Goal: Transaction & Acquisition: Book appointment/travel/reservation

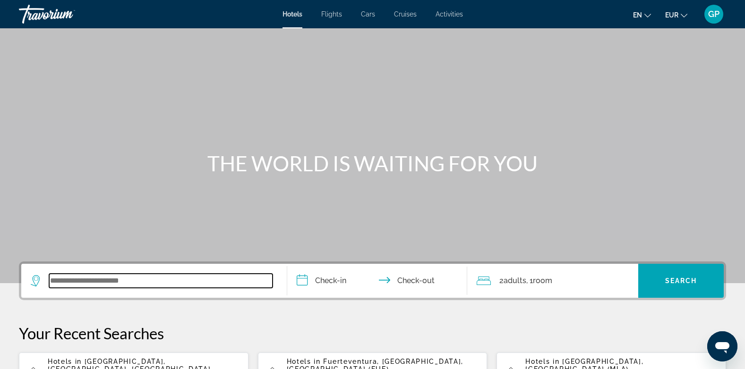
click at [102, 283] on input "Search widget" at bounding box center [160, 281] width 223 height 14
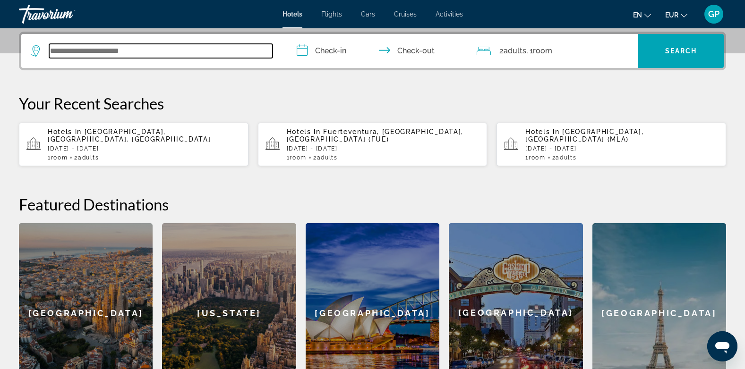
scroll to position [231, 0]
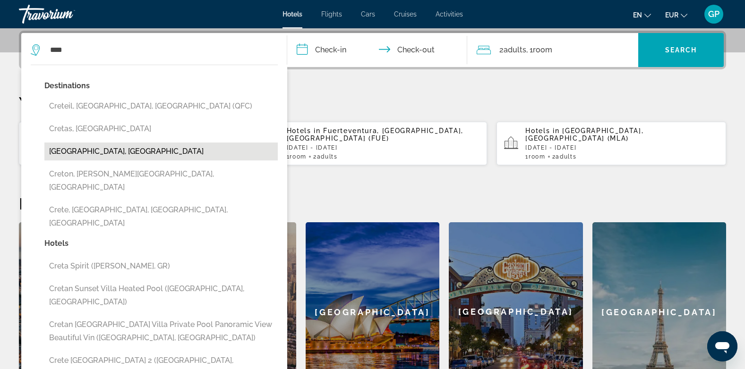
click at [81, 151] on button "[GEOGRAPHIC_DATA], [GEOGRAPHIC_DATA]" at bounding box center [160, 152] width 233 height 18
type input "**********"
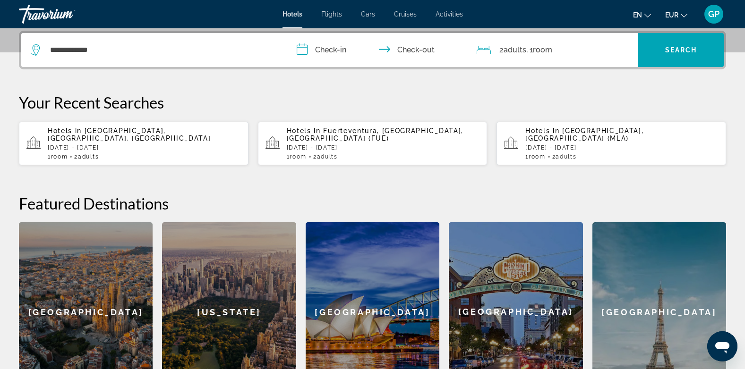
click at [335, 49] on input "**********" at bounding box center [379, 51] width 184 height 37
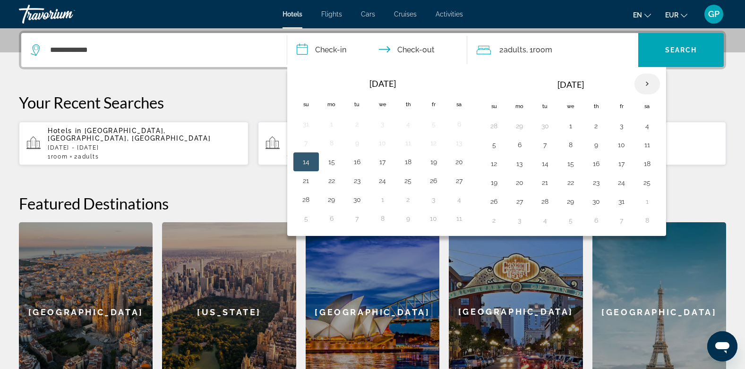
click at [646, 82] on th "Next month" at bounding box center [647, 84] width 26 height 21
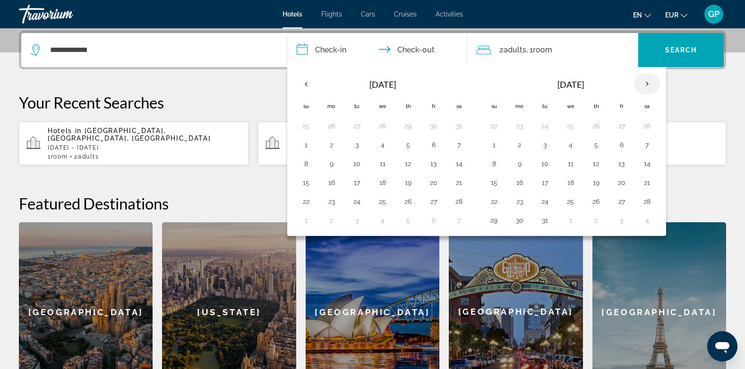
click at [646, 82] on th "Next month" at bounding box center [647, 84] width 26 height 21
click at [569, 182] on button "22" at bounding box center [570, 182] width 15 height 13
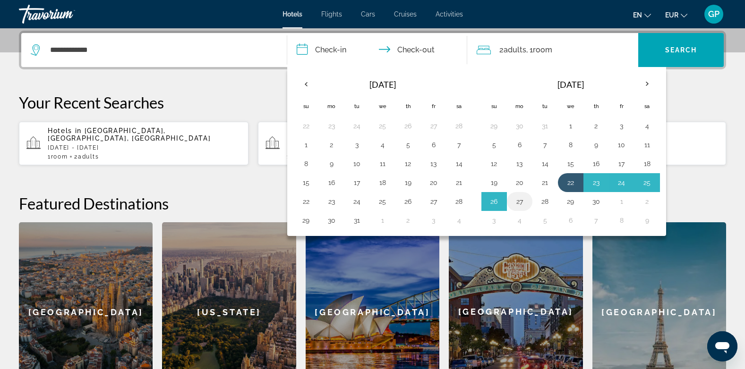
click at [517, 201] on button "27" at bounding box center [519, 201] width 15 height 13
type input "**********"
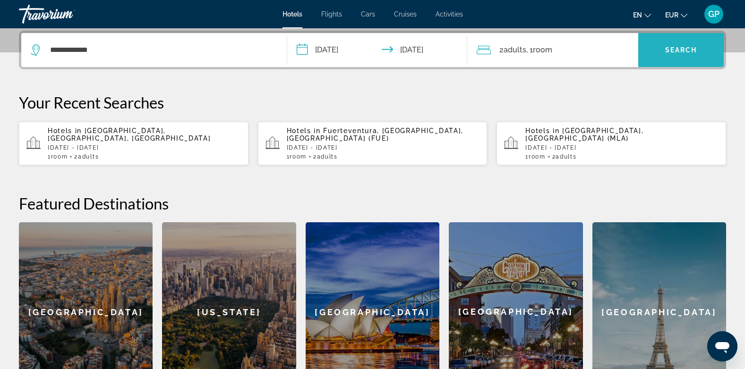
click at [689, 51] on span "Search" at bounding box center [681, 50] width 32 height 8
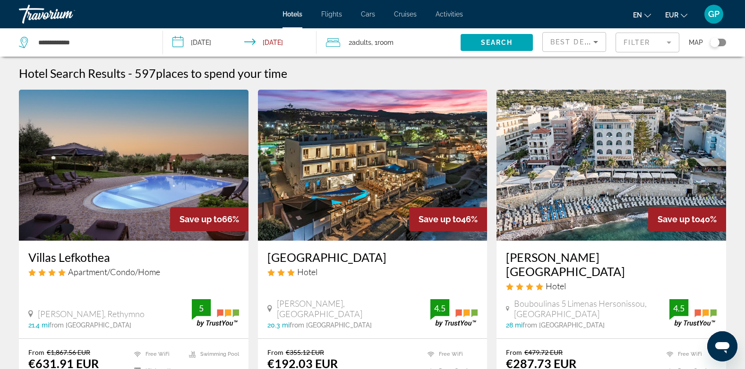
click at [208, 43] on input "**********" at bounding box center [241, 43] width 157 height 31
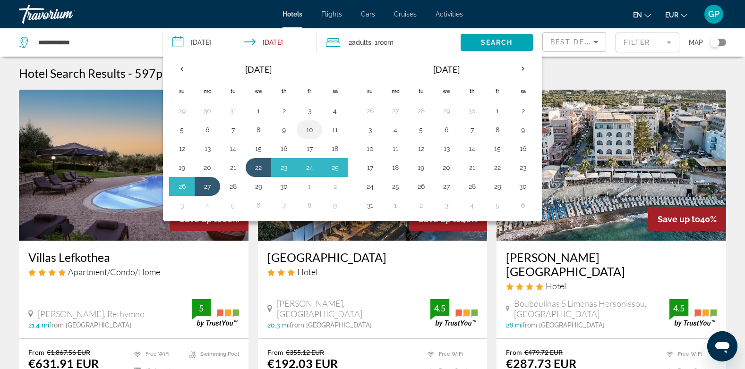
click at [308, 129] on button "10" at bounding box center [309, 129] width 15 height 13
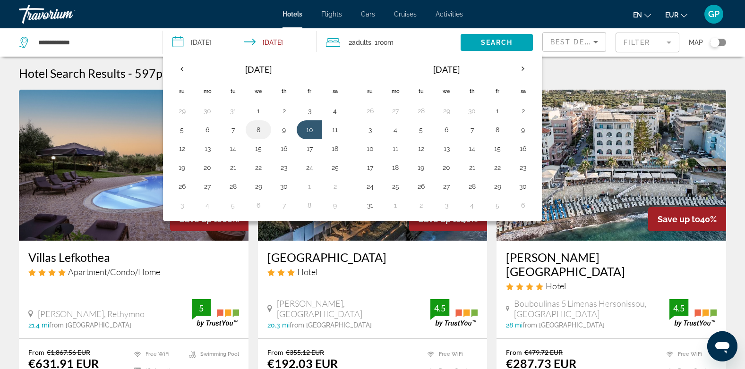
click at [258, 131] on button "8" at bounding box center [258, 129] width 15 height 13
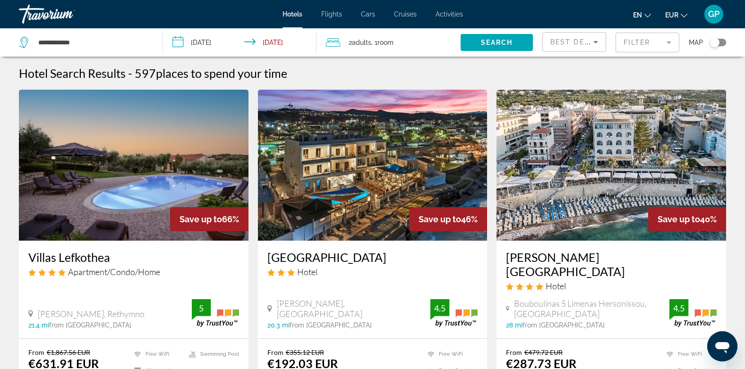
click at [241, 43] on input "**********" at bounding box center [241, 43] width 157 height 31
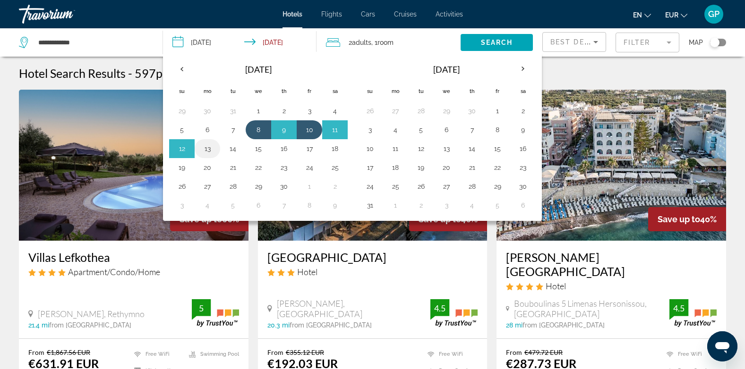
click at [207, 149] on button "13" at bounding box center [207, 148] width 15 height 13
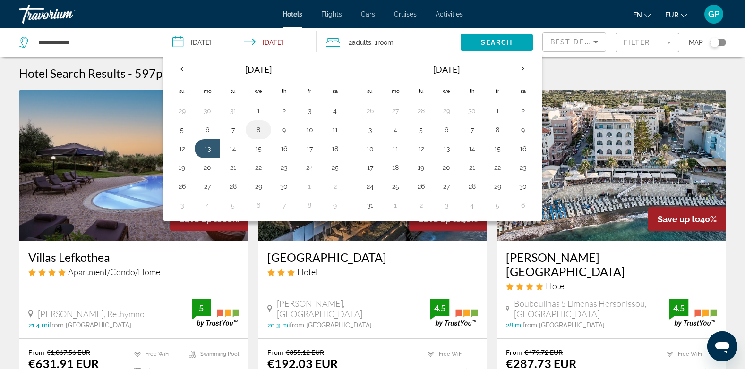
click at [257, 128] on button "8" at bounding box center [258, 129] width 15 height 13
type input "**********"
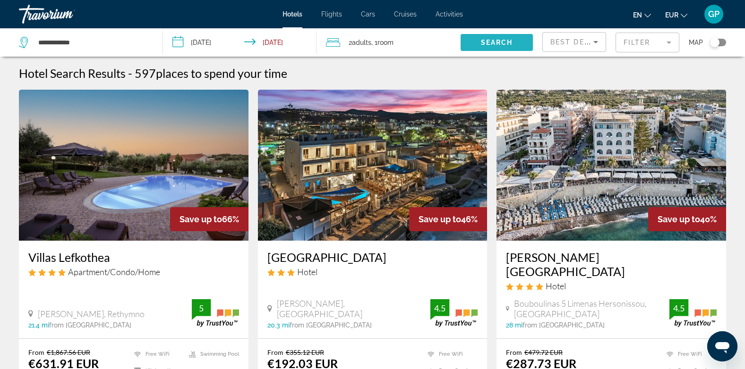
click at [500, 46] on span "Search widget" at bounding box center [497, 42] width 72 height 23
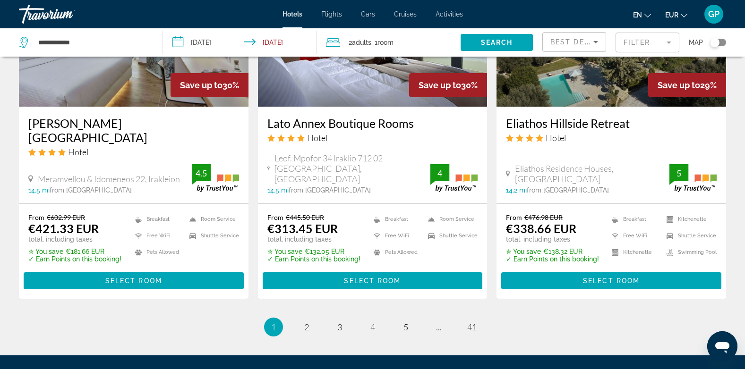
scroll to position [1269, 0]
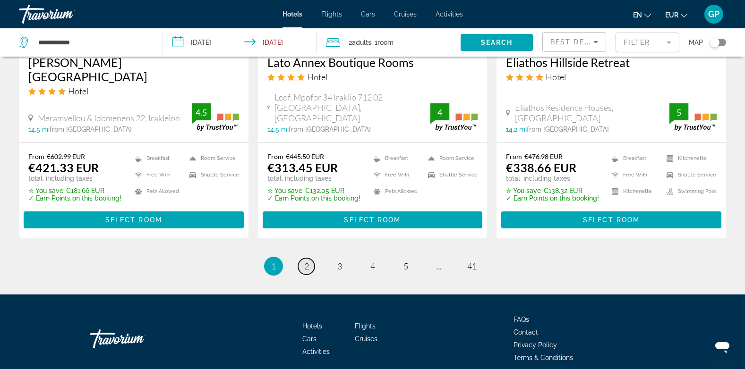
click at [307, 261] on span "2" at bounding box center [306, 266] width 5 height 10
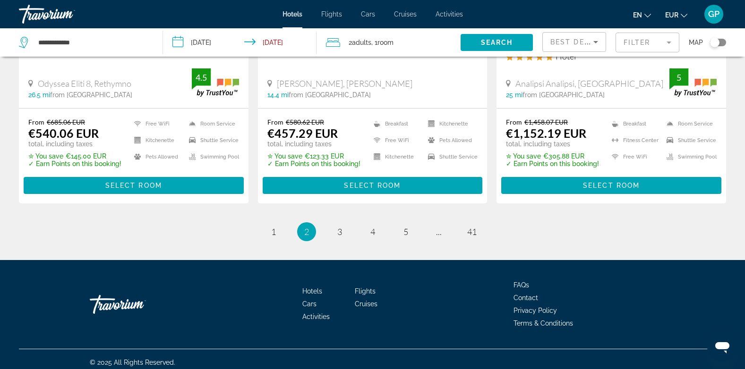
scroll to position [1275, 0]
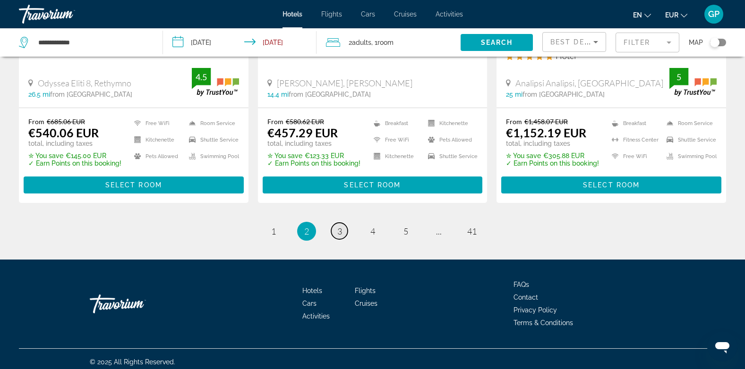
click at [336, 233] on link "page 3" at bounding box center [339, 231] width 17 height 17
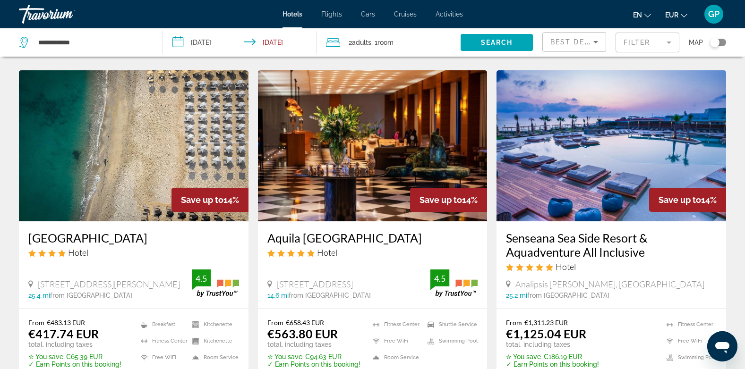
scroll to position [1086, 0]
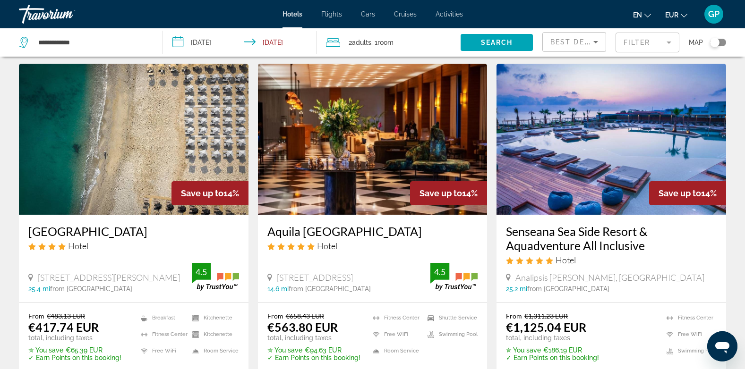
click at [643, 40] on mat-form-field "Filter" at bounding box center [648, 43] width 64 height 20
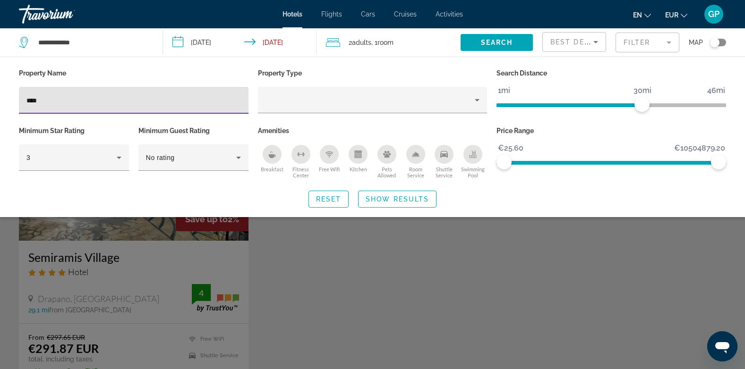
type input "****"
click at [95, 285] on div "Search widget" at bounding box center [372, 256] width 745 height 228
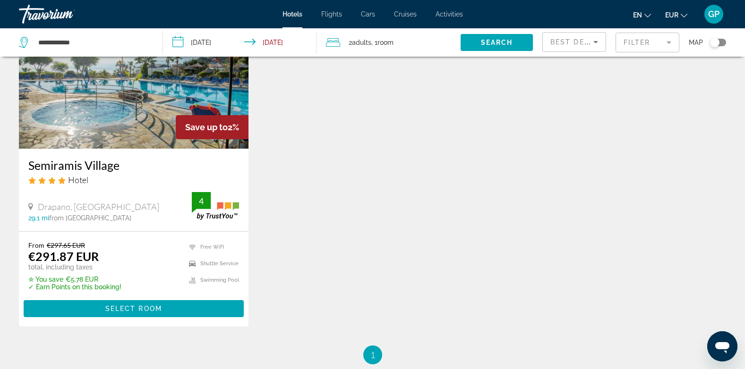
scroll to position [94, 0]
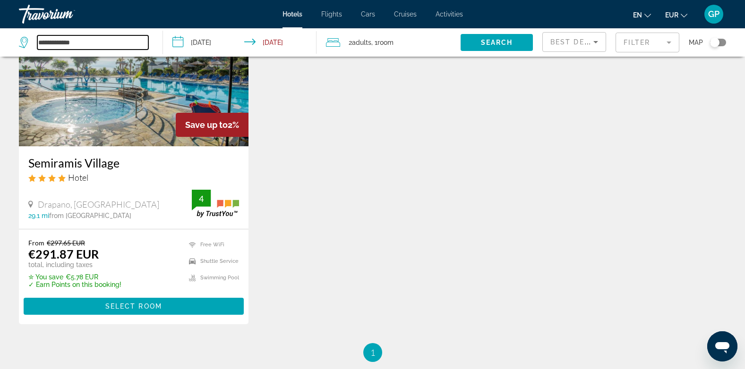
click at [91, 46] on input "**********" at bounding box center [92, 42] width 111 height 14
drag, startPoint x: 91, startPoint y: 46, endPoint x: 39, endPoint y: 44, distance: 52.0
click at [39, 44] on input "**********" at bounding box center [92, 42] width 111 height 14
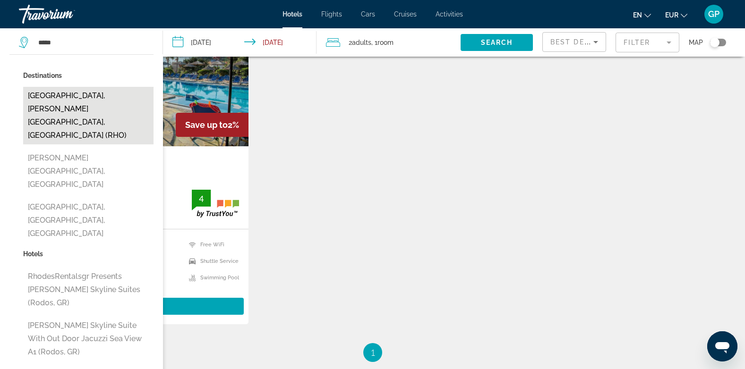
click at [62, 95] on button "Rhodes, Rhodes Island, Greece (RHO)" at bounding box center [88, 116] width 130 height 58
type input "**********"
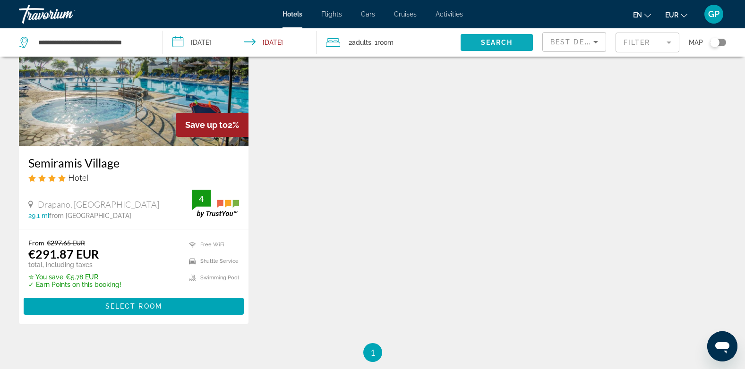
click at [496, 39] on span "Search" at bounding box center [497, 43] width 32 height 8
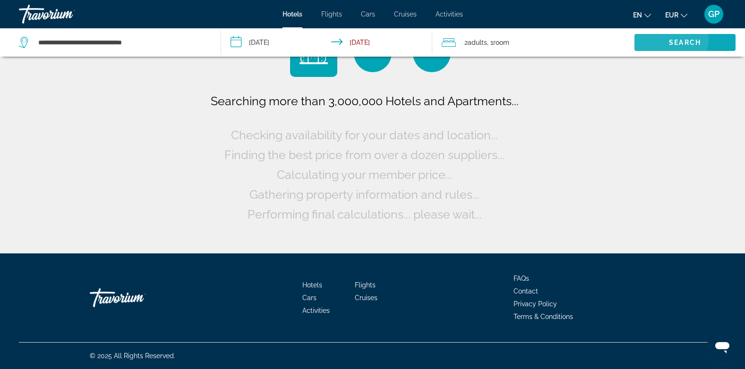
scroll to position [0, 0]
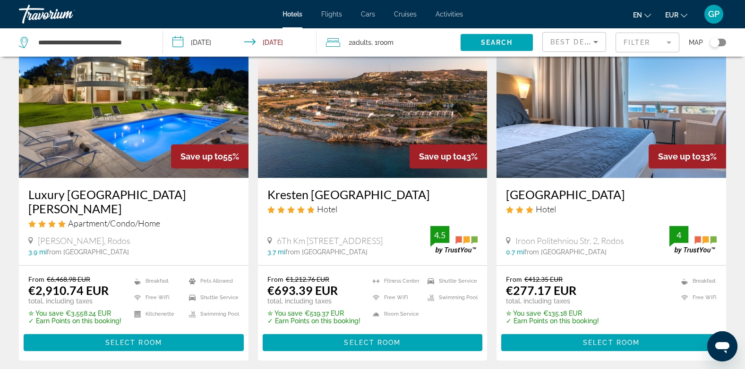
scroll to position [47, 0]
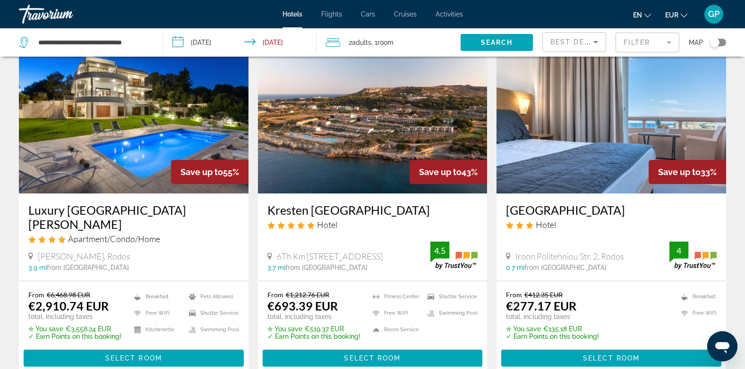
click at [604, 171] on img "Main content" at bounding box center [611, 118] width 230 height 151
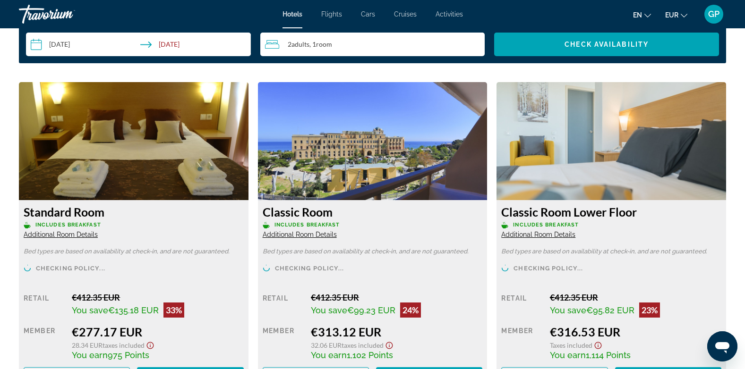
scroll to position [1323, 0]
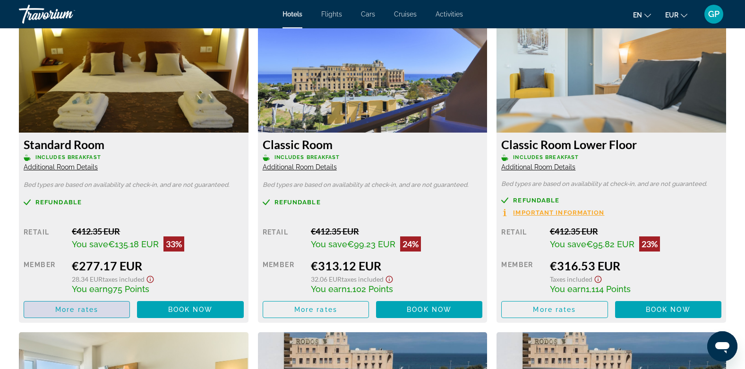
click at [92, 309] on span "More rates" at bounding box center [76, 310] width 43 height 8
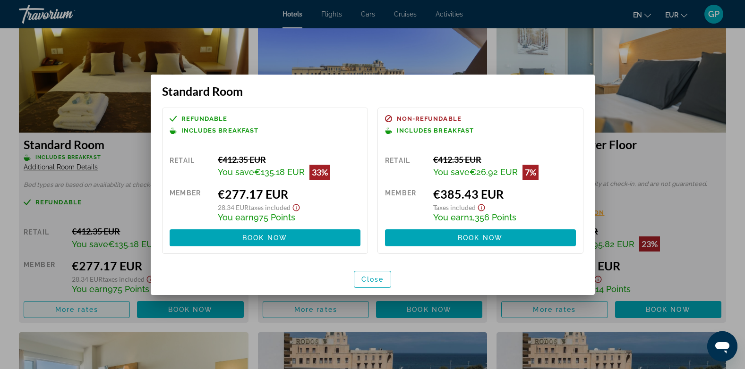
scroll to position [0, 0]
click at [383, 280] on span "Close" at bounding box center [372, 280] width 23 height 8
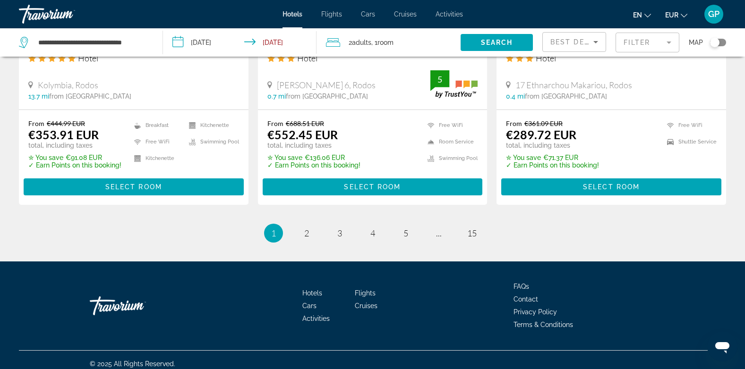
scroll to position [1282, 0]
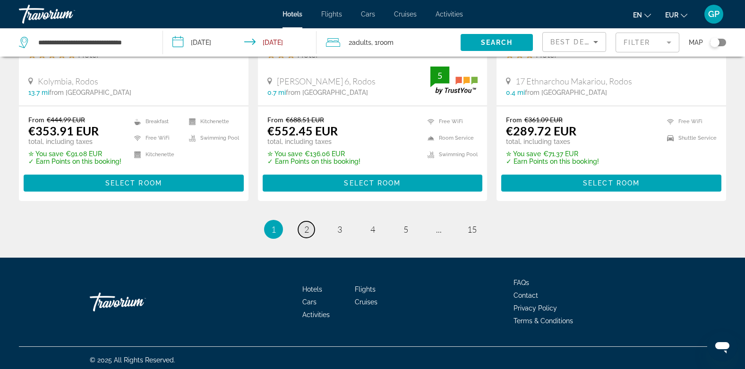
click at [304, 230] on span "2" at bounding box center [306, 229] width 5 height 10
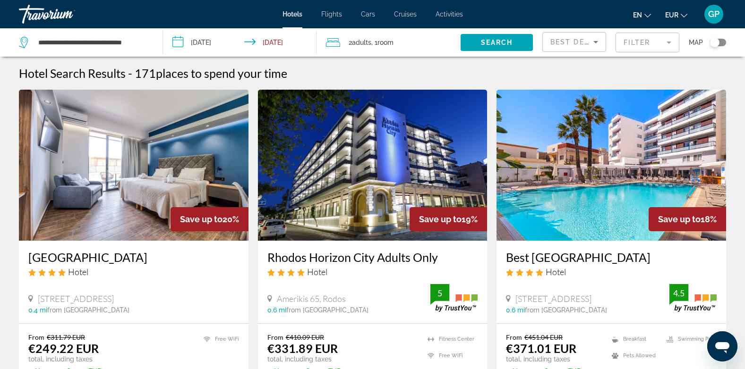
click at [148, 188] on img "Main content" at bounding box center [134, 165] width 230 height 151
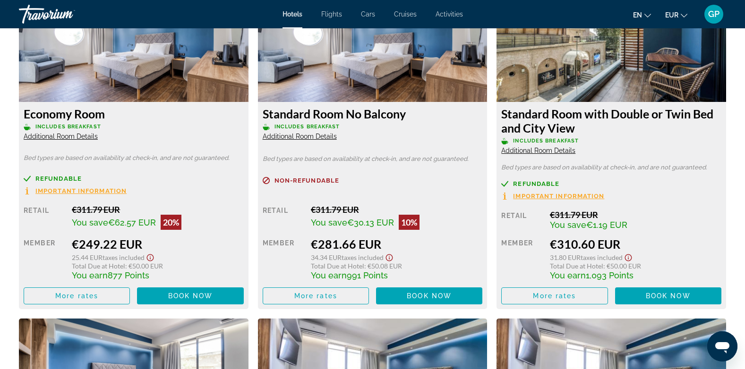
scroll to position [1370, 0]
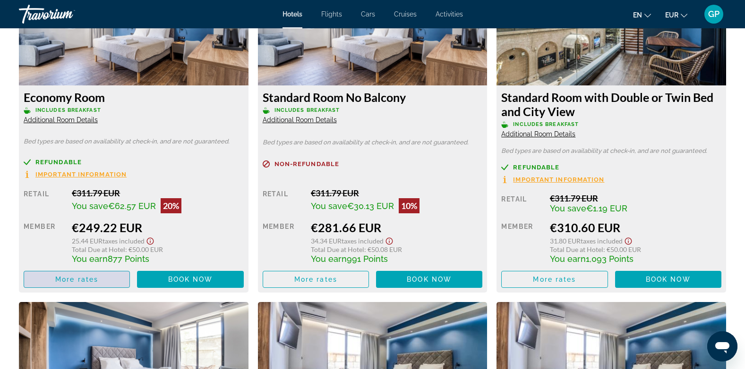
click at [87, 275] on span "Main content" at bounding box center [76, 279] width 105 height 23
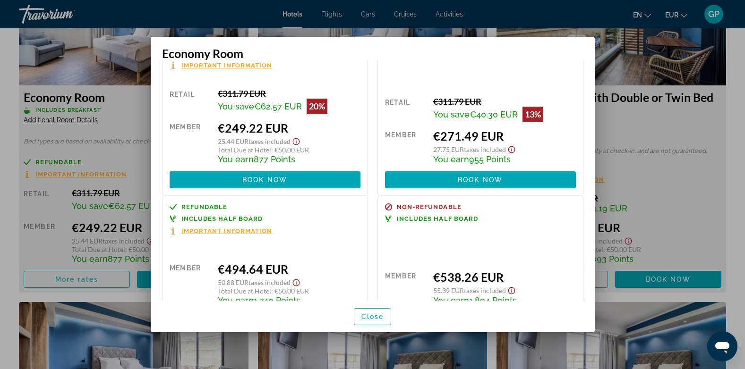
scroll to position [47, 0]
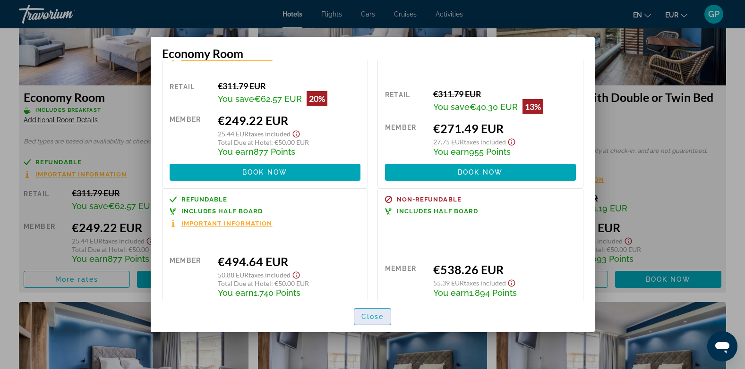
click at [365, 315] on span "Close" at bounding box center [372, 317] width 23 height 8
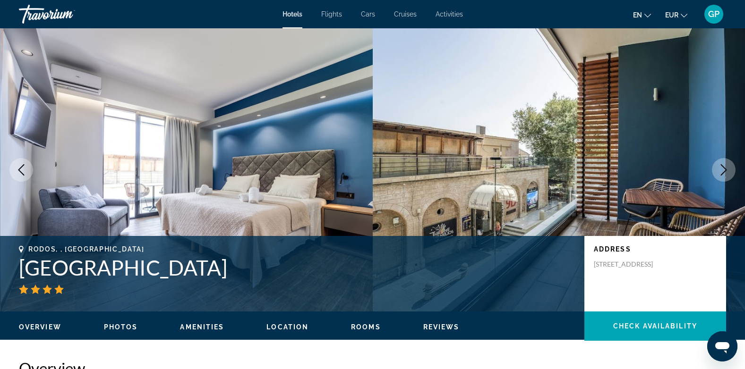
scroll to position [1370, 0]
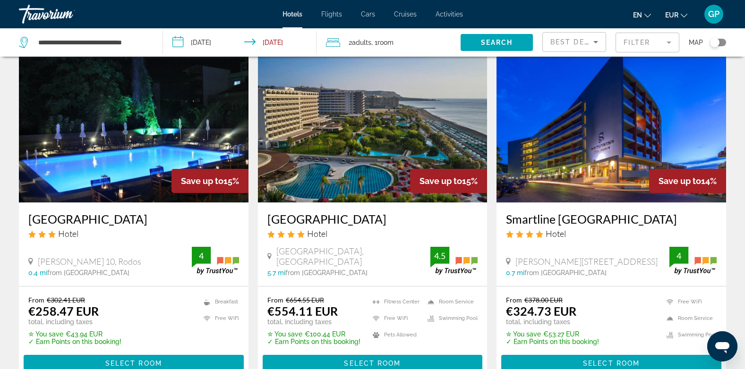
scroll to position [756, 0]
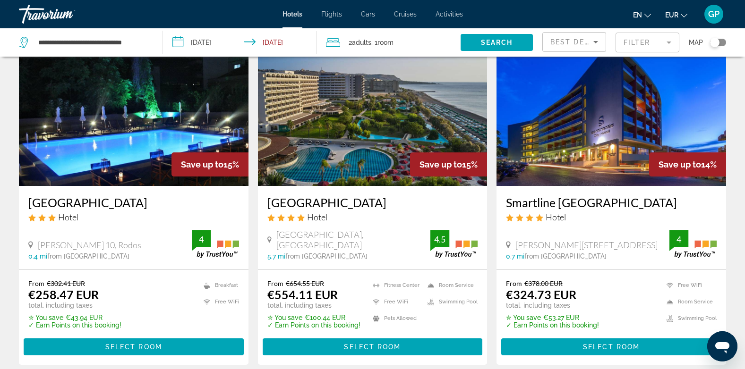
click at [587, 136] on img "Main content" at bounding box center [611, 110] width 230 height 151
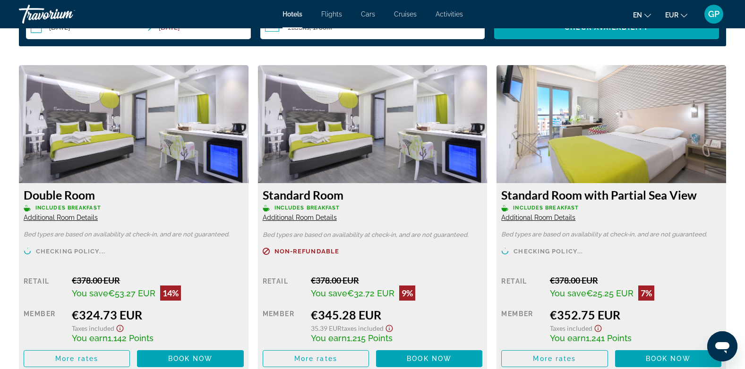
scroll to position [1323, 0]
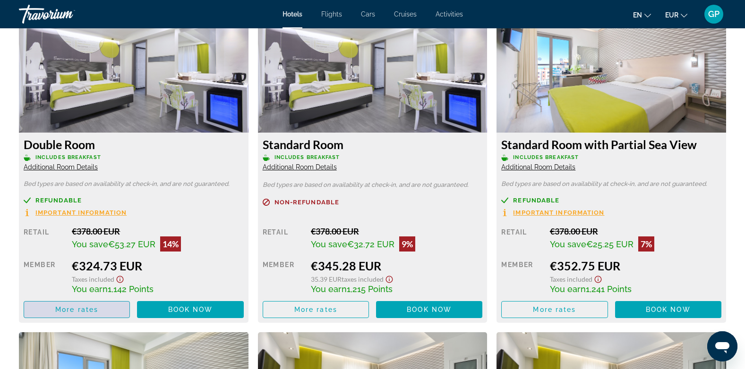
click at [99, 309] on span "Main content" at bounding box center [76, 310] width 105 height 23
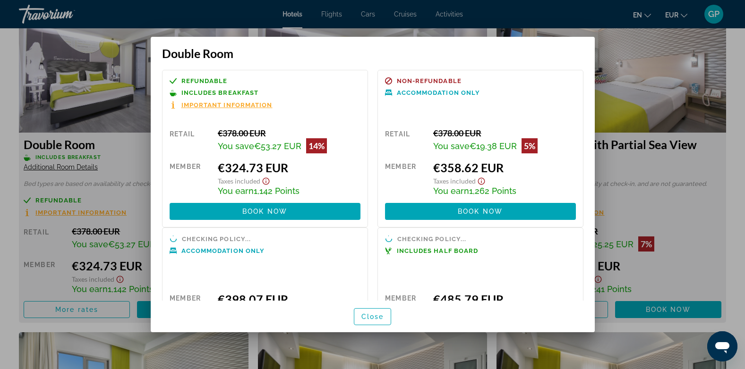
scroll to position [47, 0]
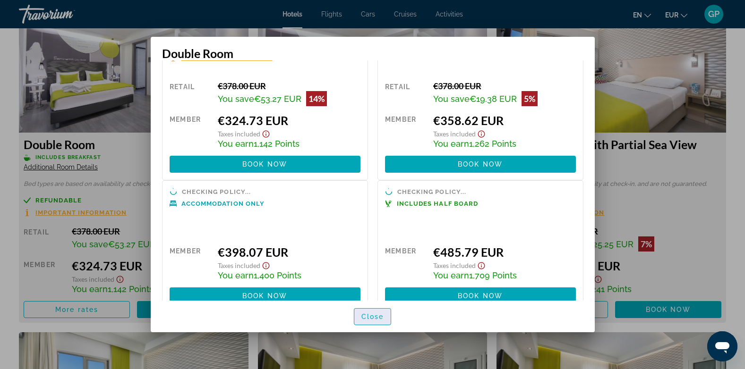
click at [378, 317] on span "Close" at bounding box center [372, 317] width 23 height 8
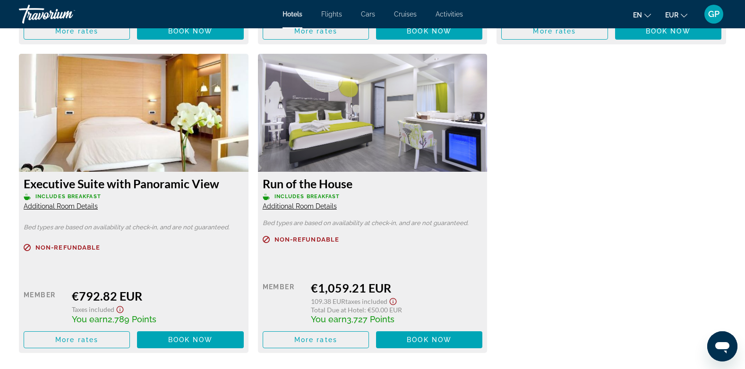
scroll to position [1937, 0]
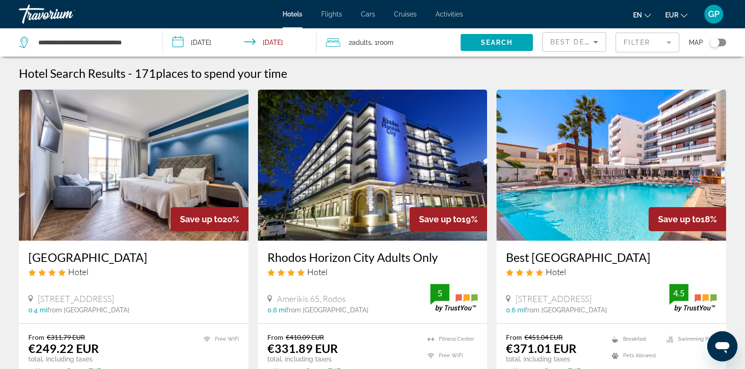
click at [36, 43] on div "**********" at bounding box center [83, 42] width 129 height 14
click at [39, 43] on input "**********" at bounding box center [92, 42] width 111 height 14
drag, startPoint x: 39, startPoint y: 42, endPoint x: 149, endPoint y: 45, distance: 110.6
click at [149, 45] on div "**********" at bounding box center [86, 42] width 134 height 28
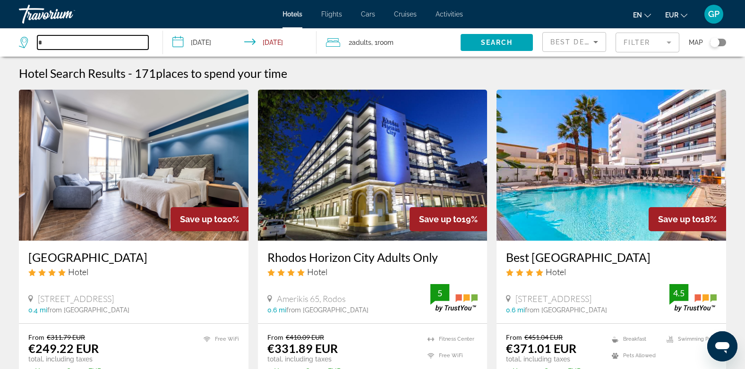
scroll to position [0, 0]
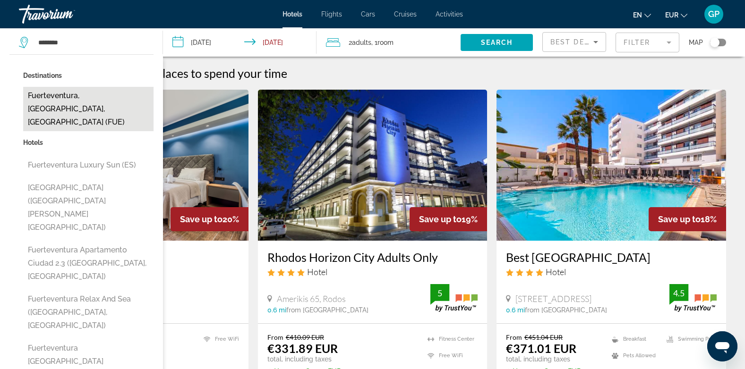
click at [61, 99] on button "Fuerteventura, Canary Islands, Spain (FUE)" at bounding box center [88, 109] width 130 height 44
type input "**********"
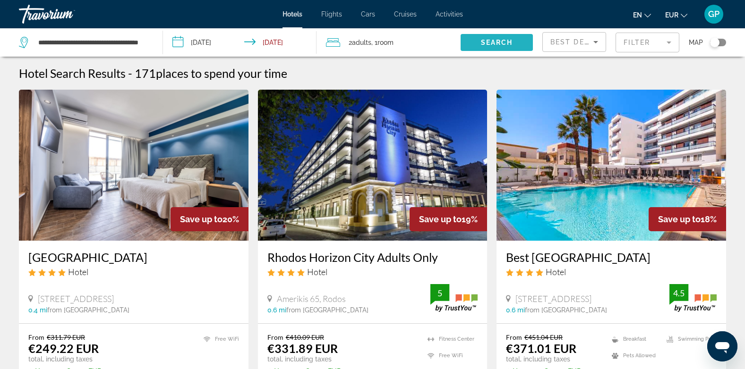
click at [498, 44] on span "Search" at bounding box center [497, 43] width 32 height 8
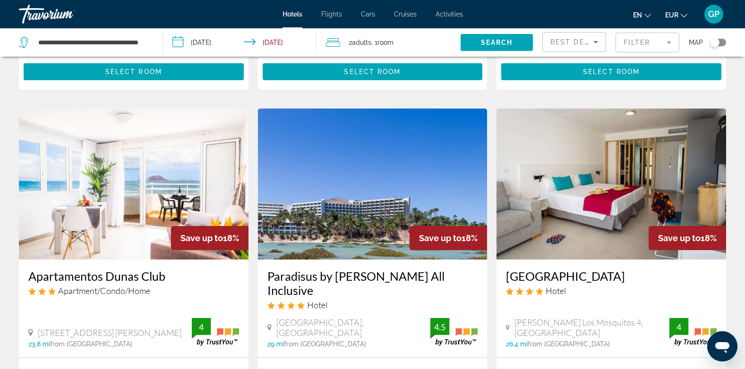
scroll to position [378, 0]
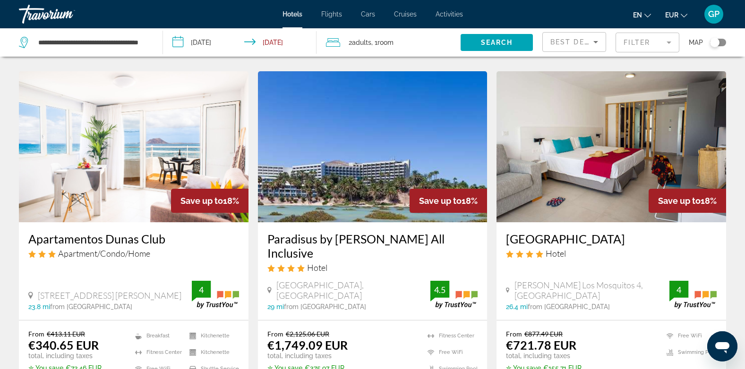
click at [145, 167] on img "Main content" at bounding box center [134, 146] width 230 height 151
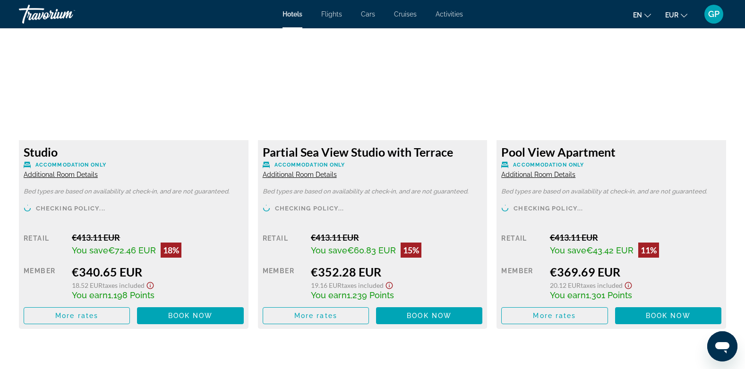
scroll to position [1323, 0]
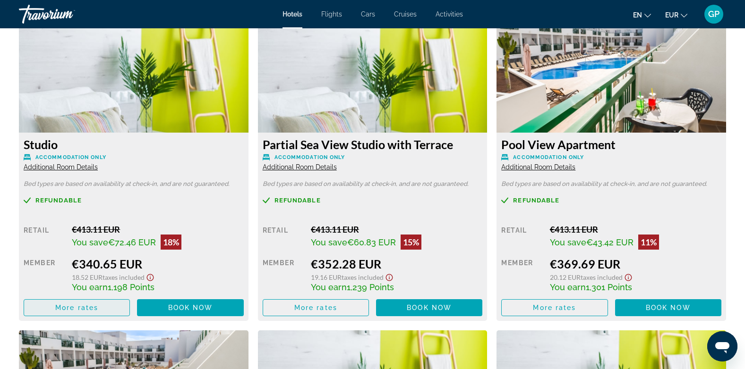
click at [74, 309] on span "More rates" at bounding box center [76, 308] width 43 height 8
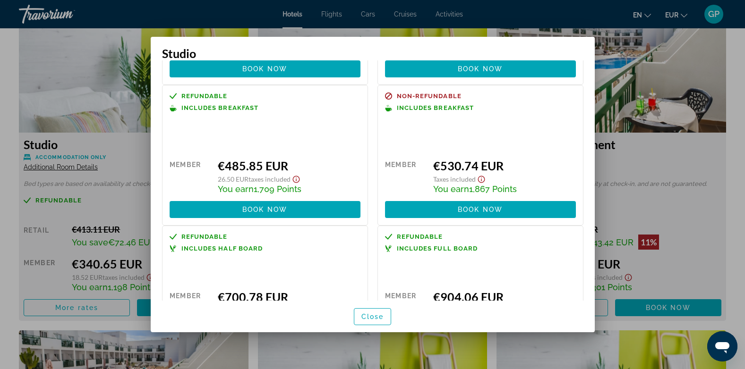
scroll to position [142, 0]
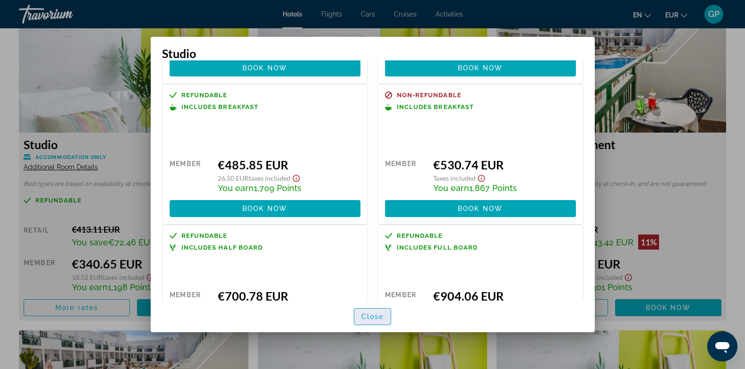
click at [371, 317] on span "Close" at bounding box center [372, 317] width 23 height 8
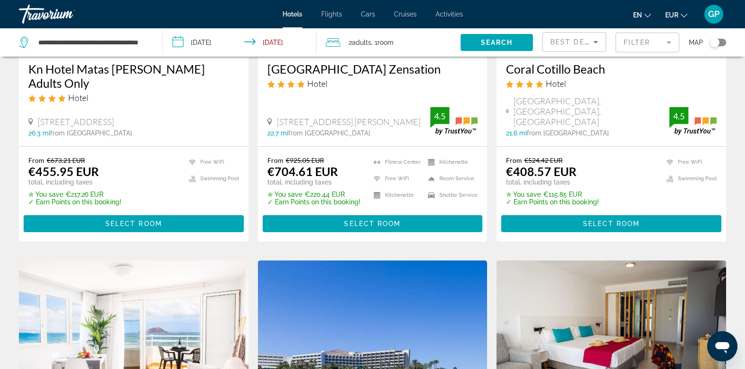
scroll to position [189, 0]
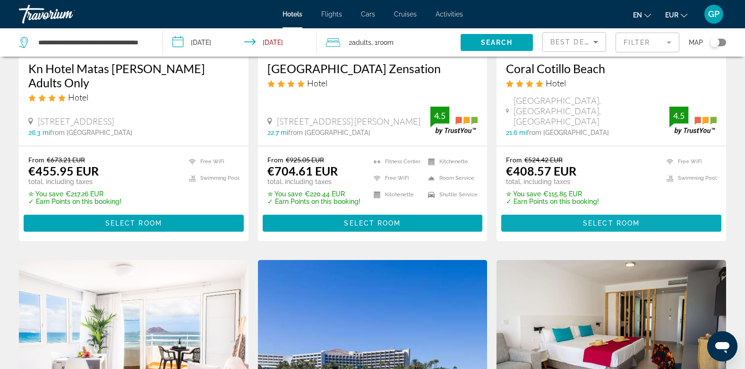
click at [578, 212] on span "Main content" at bounding box center [611, 223] width 220 height 23
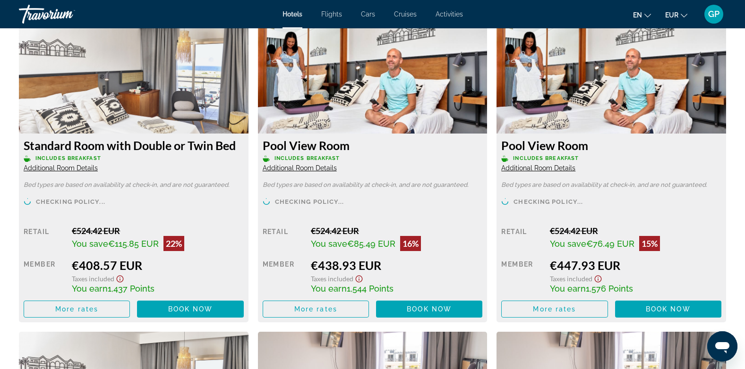
scroll to position [1323, 0]
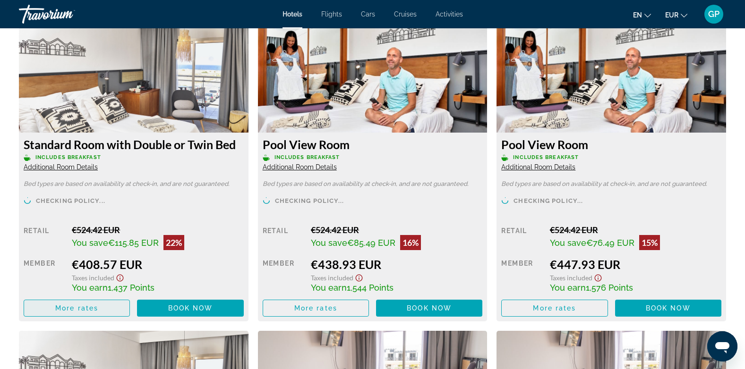
click at [60, 305] on span "More rates" at bounding box center [76, 309] width 43 height 8
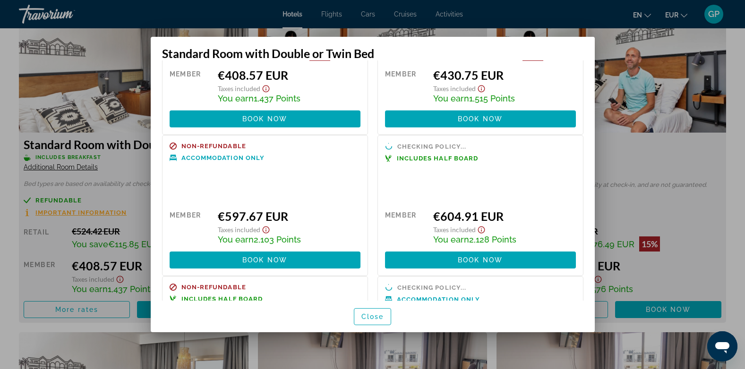
scroll to position [94, 0]
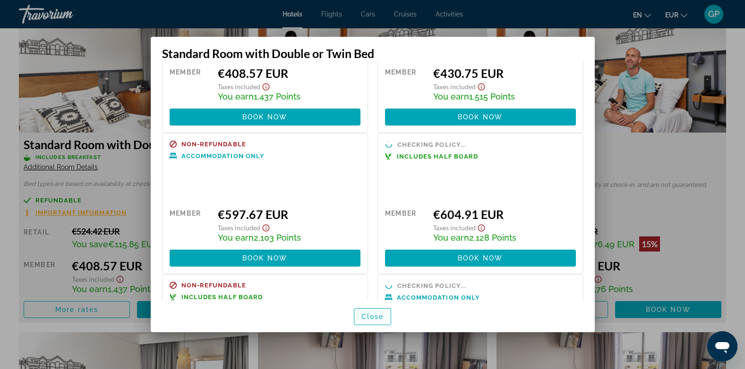
click at [364, 316] on span "Close" at bounding box center [372, 317] width 23 height 8
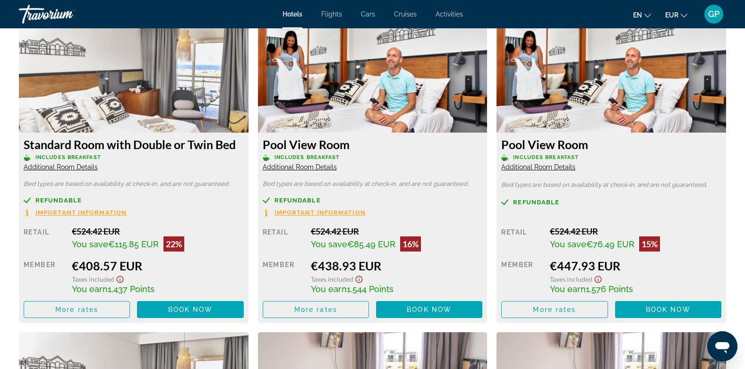
scroll to position [1323, 0]
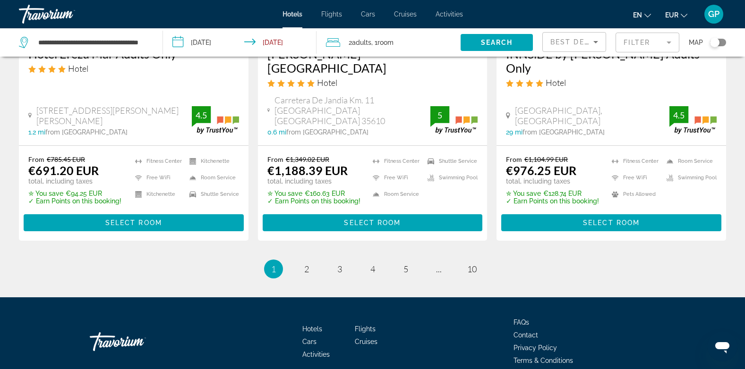
scroll to position [1310, 0]
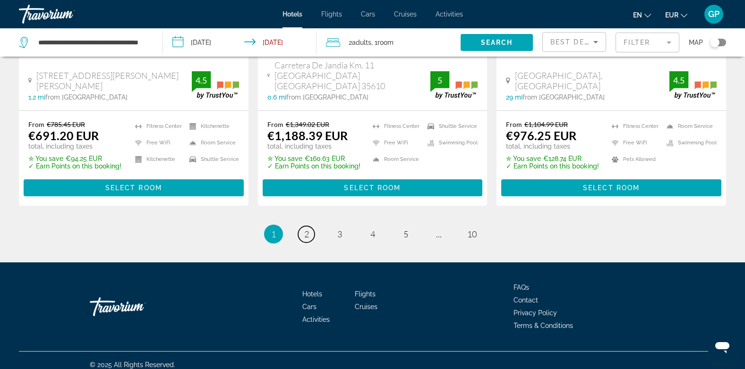
click at [302, 226] on link "page 2" at bounding box center [306, 234] width 17 height 17
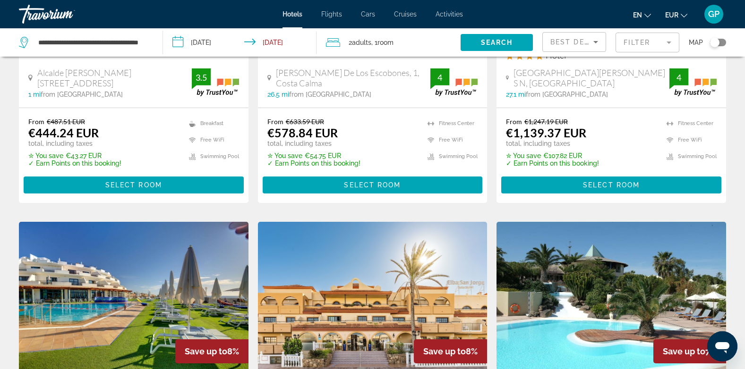
scroll to position [945, 0]
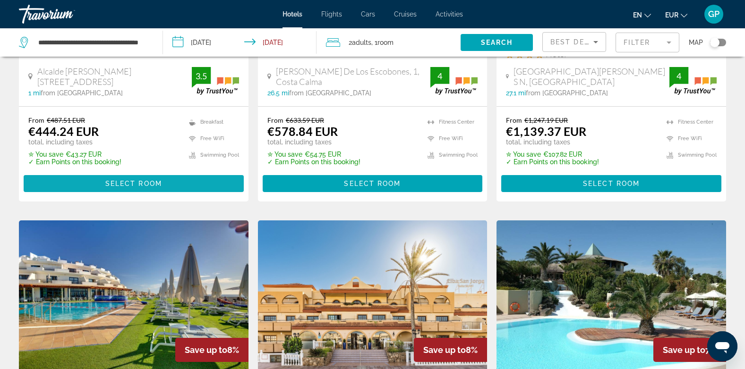
click at [140, 172] on span "Main content" at bounding box center [134, 183] width 220 height 23
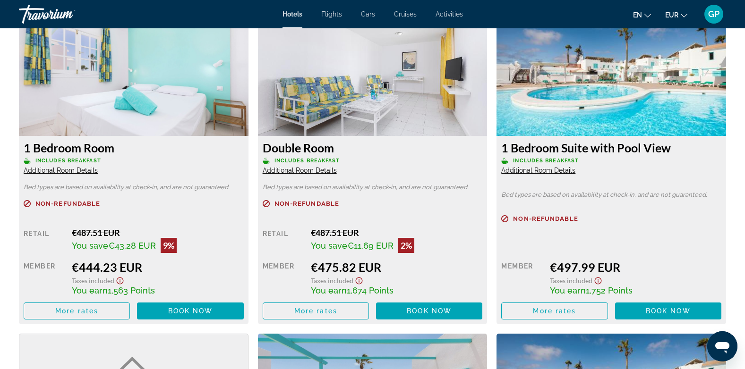
scroll to position [1417, 0]
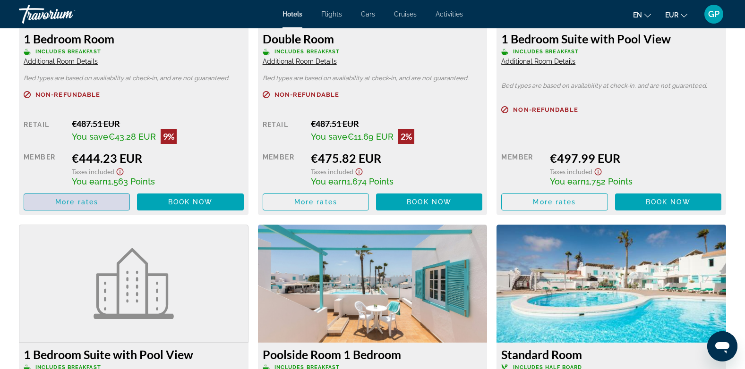
click at [69, 200] on span "More rates" at bounding box center [76, 202] width 43 height 8
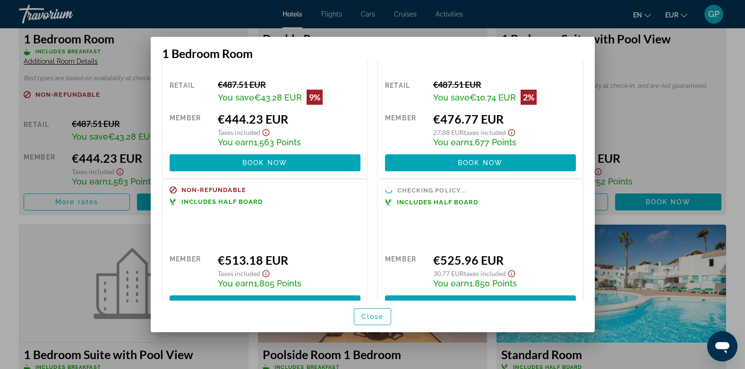
scroll to position [94, 0]
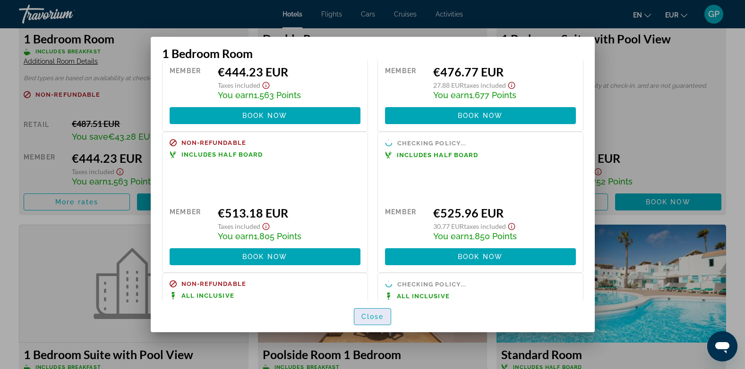
click at [378, 320] on span "Close" at bounding box center [372, 317] width 23 height 8
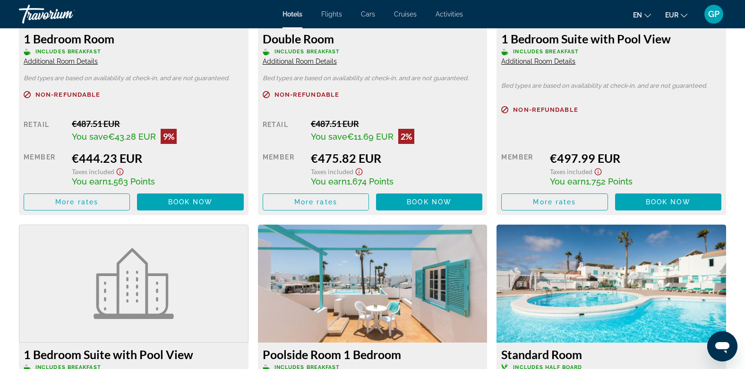
scroll to position [1417, 0]
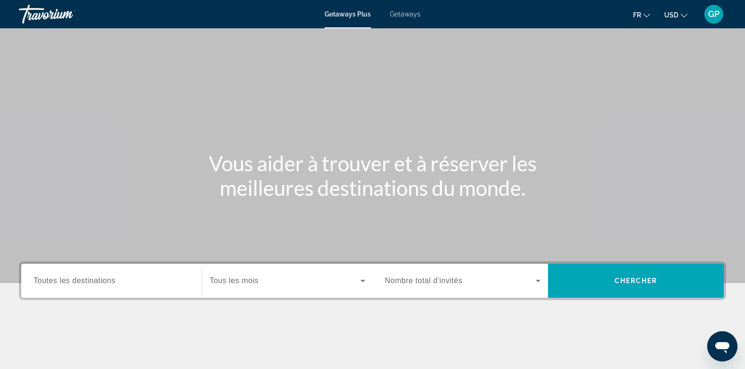
click at [406, 15] on span "Getaways" at bounding box center [405, 14] width 31 height 8
click at [65, 281] on span "Toutes les destinations" at bounding box center [75, 281] width 82 height 8
click at [65, 281] on input "Destination Toutes les destinations" at bounding box center [112, 281] width 156 height 11
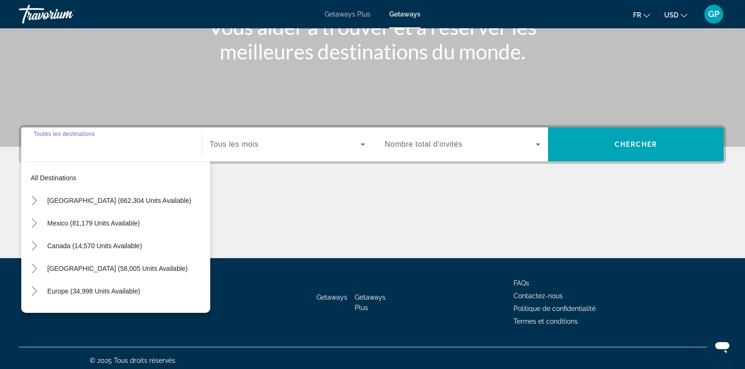
scroll to position [141, 0]
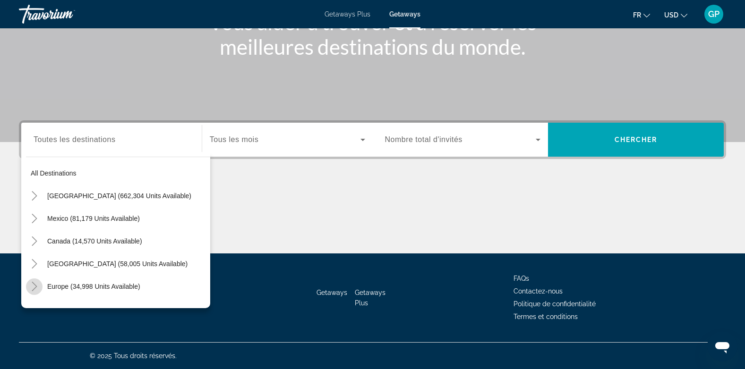
click at [35, 286] on icon "Toggle Europe (34,998 units available)" at bounding box center [34, 286] width 5 height 9
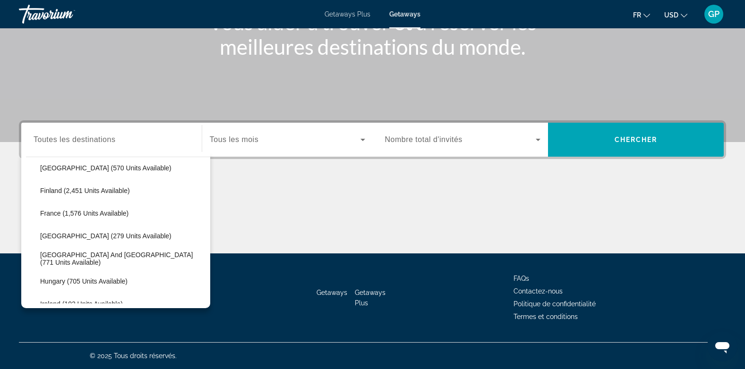
scroll to position [260, 0]
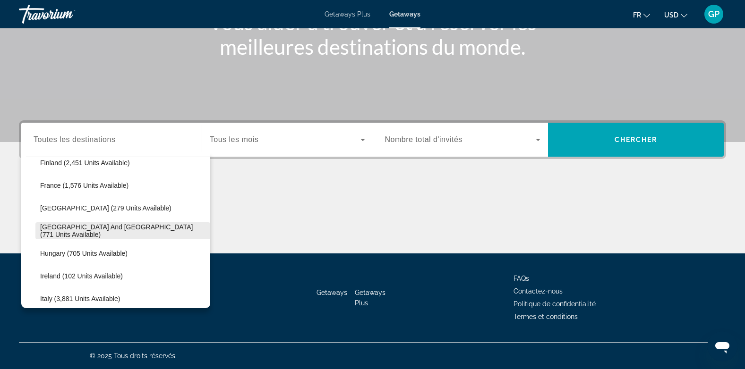
click at [91, 227] on span "Greece and Cyprus (771 units available)" at bounding box center [122, 230] width 165 height 15
type input "**********"
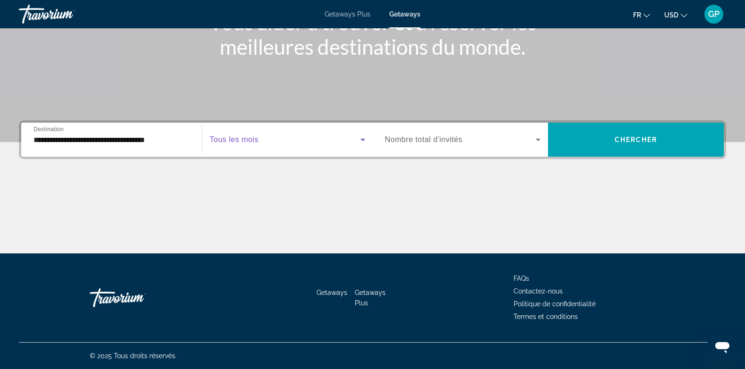
click at [271, 137] on span "Search widget" at bounding box center [285, 139] width 151 height 11
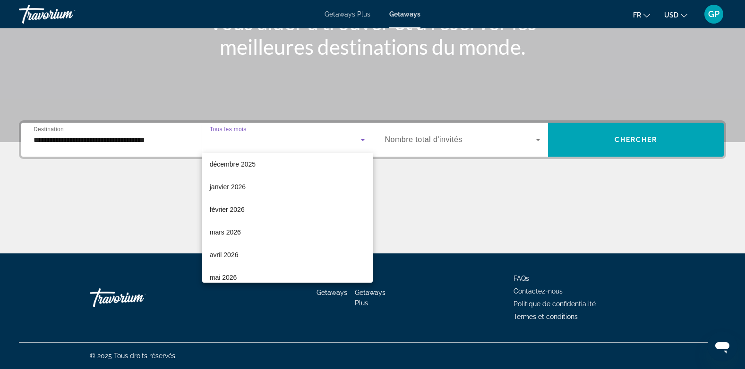
scroll to position [142, 0]
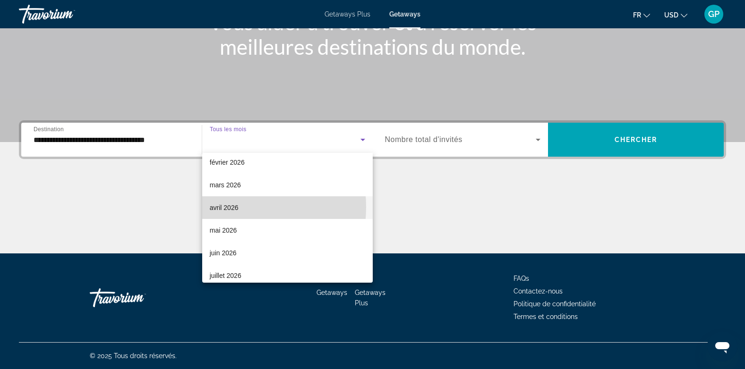
click at [229, 207] on span "avril 2026" at bounding box center [224, 207] width 29 height 11
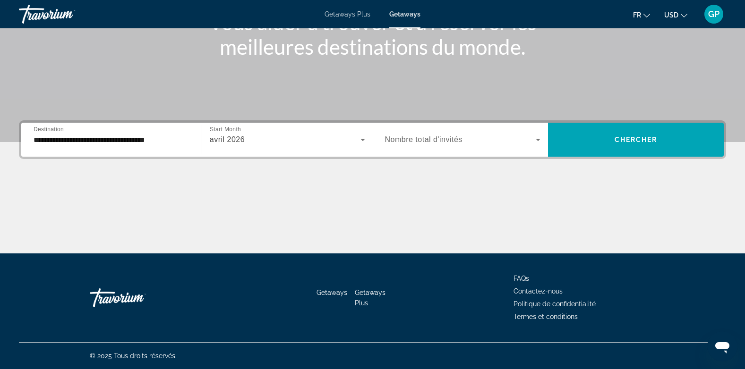
click at [432, 138] on span "Nombre total d'invités" at bounding box center [423, 140] width 77 height 8
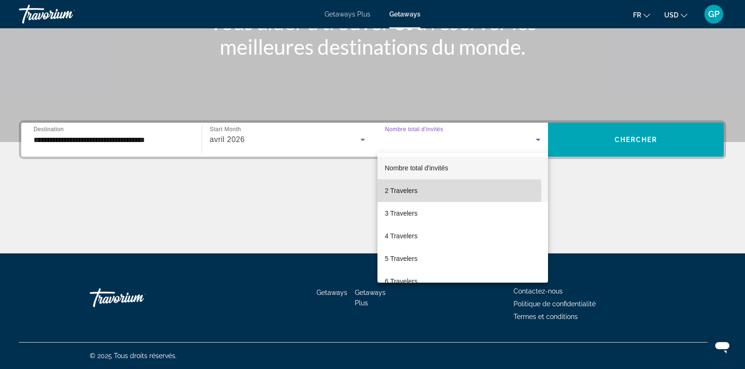
click at [402, 192] on span "2 Travelers" at bounding box center [401, 190] width 33 height 11
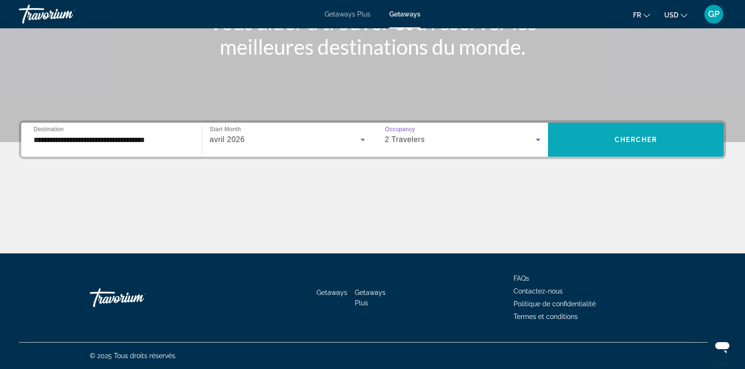
click at [647, 147] on span "Search widget" at bounding box center [636, 139] width 176 height 23
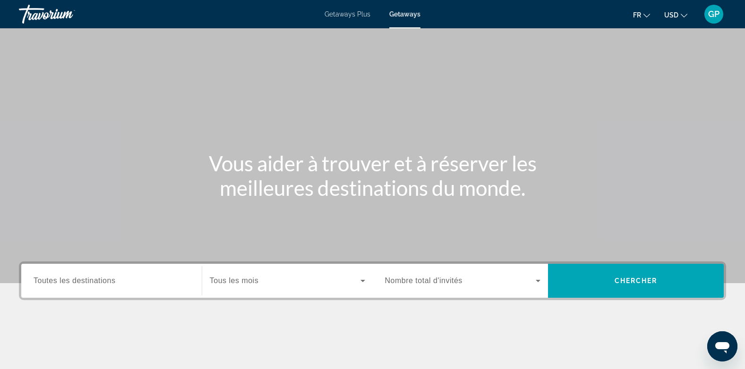
click at [115, 279] on span "Toutes les destinations" at bounding box center [75, 281] width 82 height 8
click at [115, 279] on input "Destination Toutes les destinations" at bounding box center [112, 281] width 156 height 11
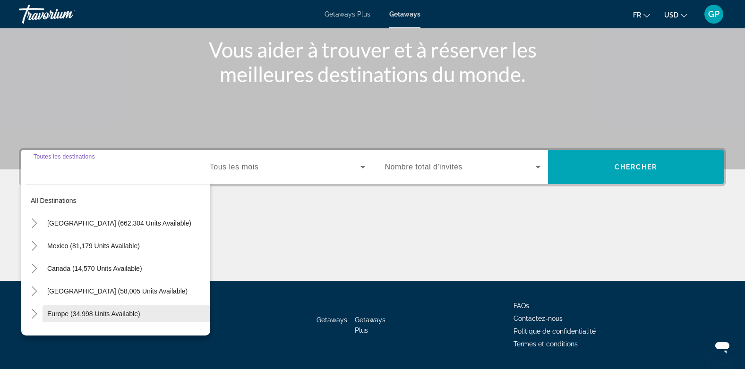
scroll to position [141, 0]
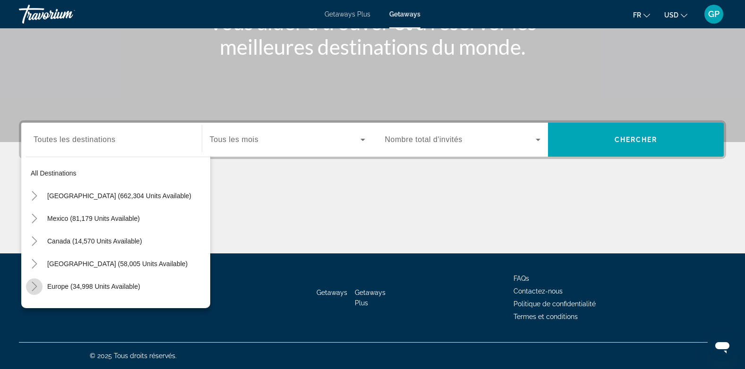
click at [36, 286] on icon "Toggle Europe (34,998 units available)" at bounding box center [34, 286] width 9 height 9
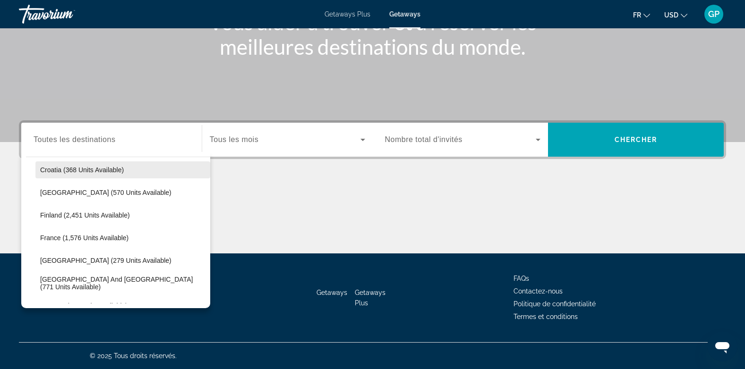
scroll to position [260, 0]
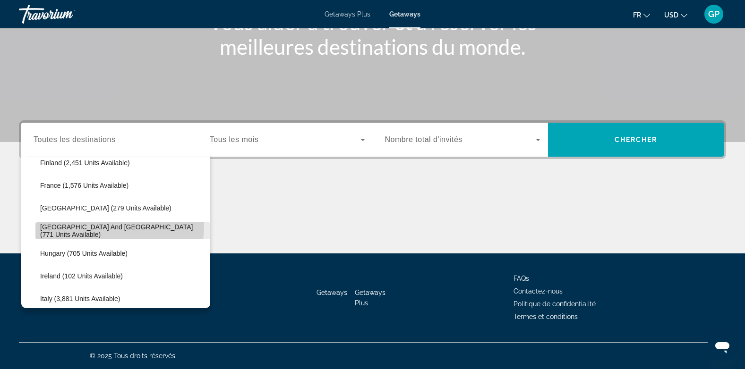
click at [77, 224] on span "Search widget" at bounding box center [122, 231] width 175 height 23
type input "**********"
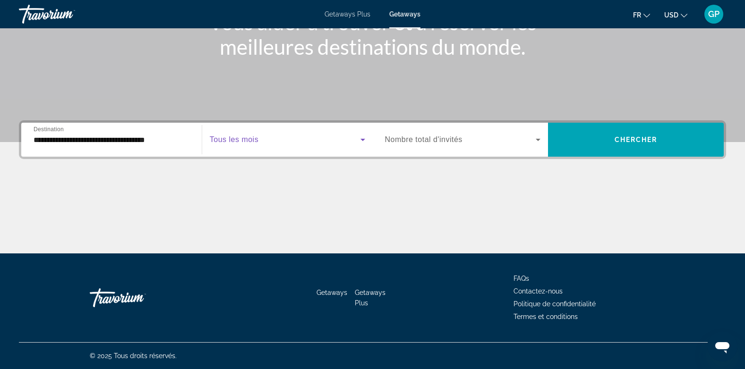
click at [294, 137] on span "Search widget" at bounding box center [285, 139] width 151 height 11
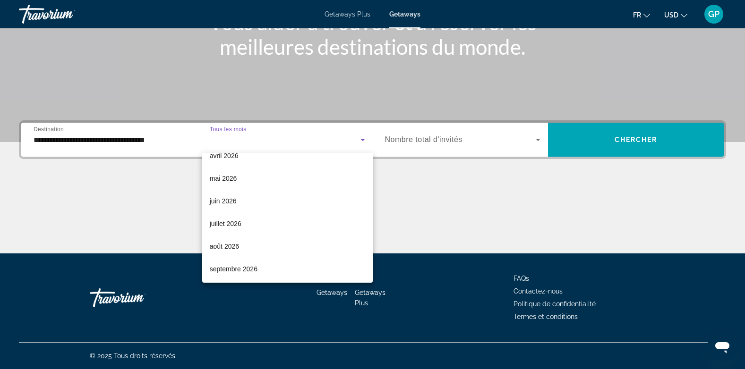
scroll to position [195, 0]
click at [215, 244] on span "août 2026" at bounding box center [224, 245] width 29 height 11
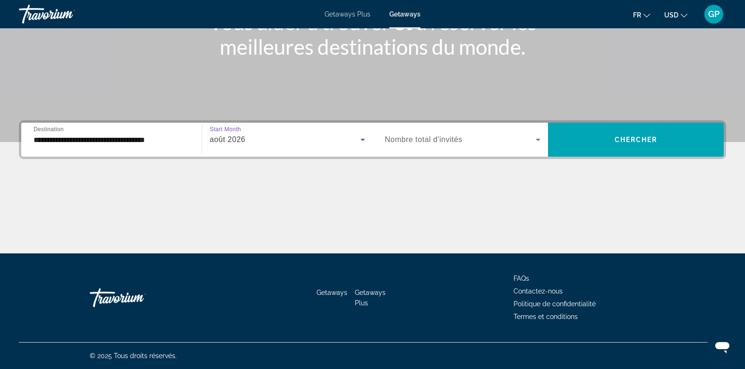
click at [454, 136] on span "Nombre total d'invités" at bounding box center [423, 140] width 77 height 8
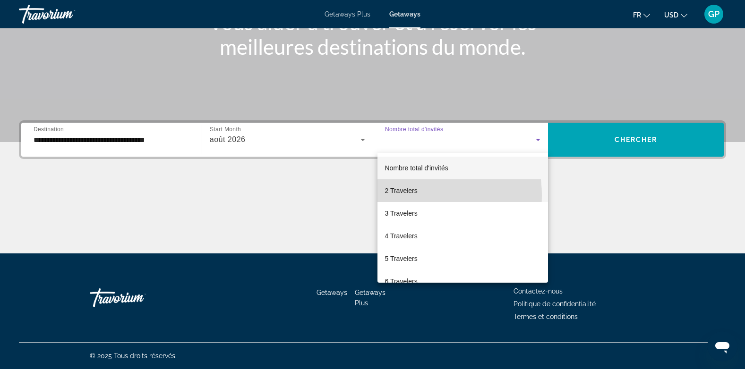
click at [405, 196] on span "2 Travelers" at bounding box center [401, 190] width 33 height 11
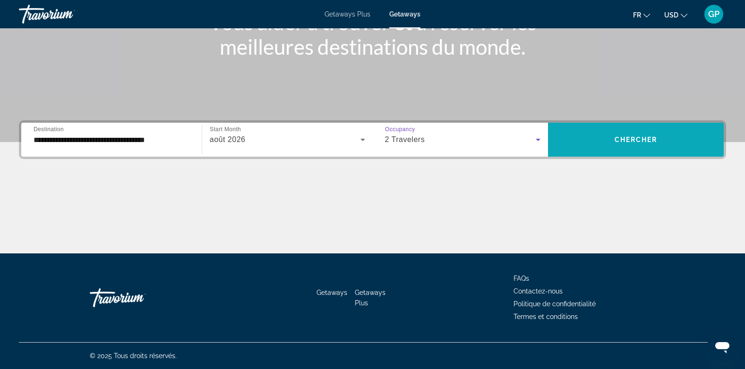
click at [640, 143] on span "Chercher" at bounding box center [636, 140] width 43 height 8
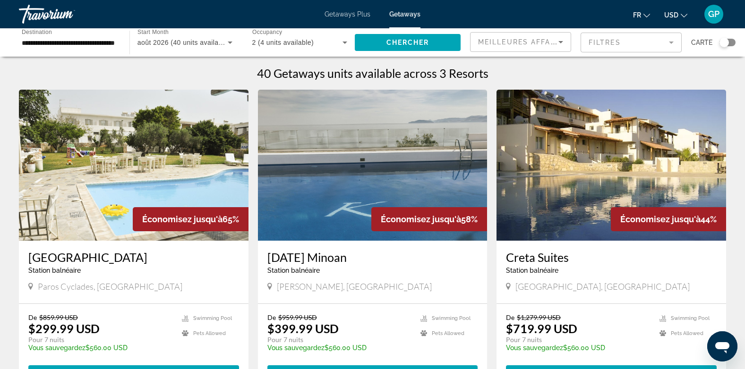
click at [81, 43] on input "**********" at bounding box center [69, 42] width 95 height 11
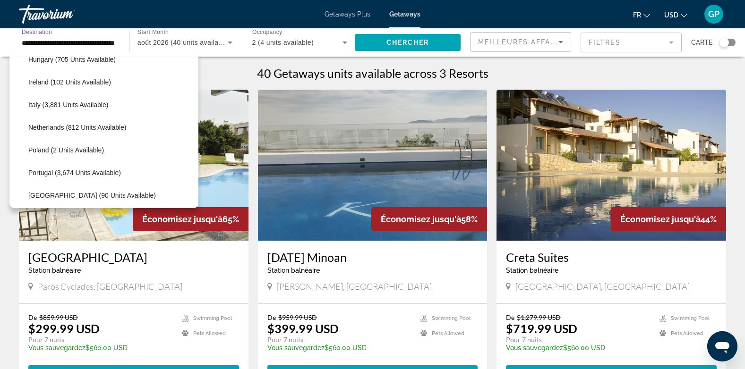
scroll to position [355, 0]
click at [45, 107] on span "Italy (3,881 units available)" at bounding box center [68, 104] width 80 height 8
type input "**********"
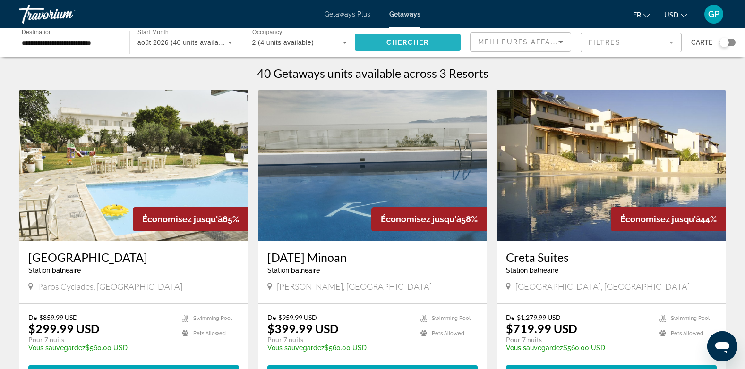
click at [415, 44] on span "Chercher" at bounding box center [407, 43] width 43 height 8
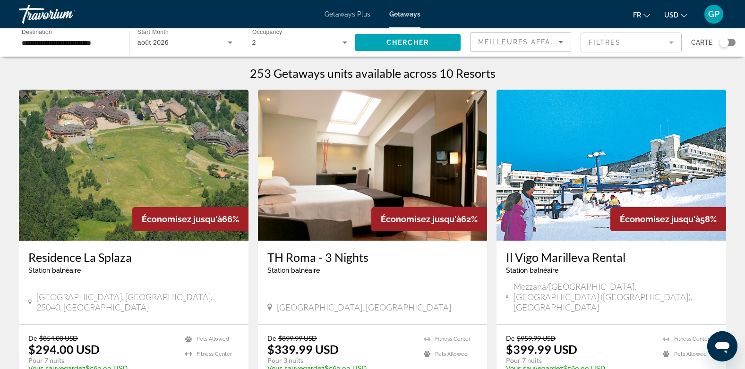
click at [181, 40] on div "août 2026" at bounding box center [182, 42] width 90 height 11
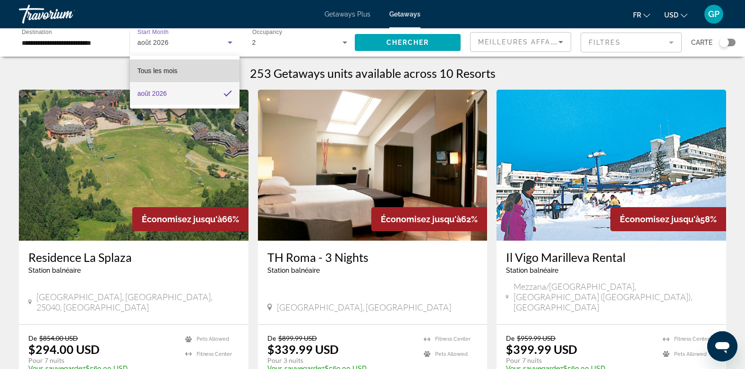
click at [171, 69] on span "Tous les mois" at bounding box center [157, 71] width 40 height 8
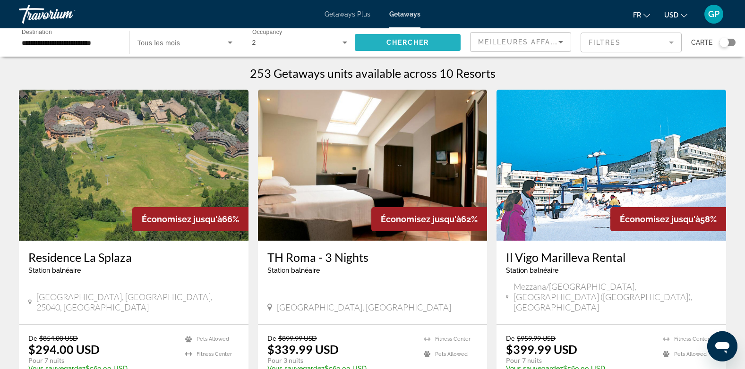
click at [403, 44] on span "Chercher" at bounding box center [407, 43] width 43 height 8
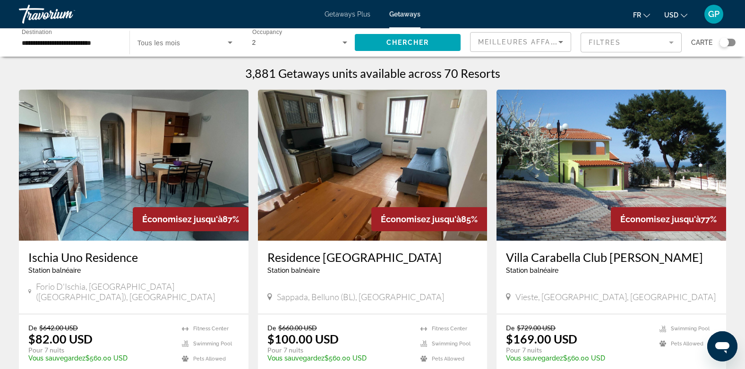
click at [73, 183] on img "Main content" at bounding box center [134, 165] width 230 height 151
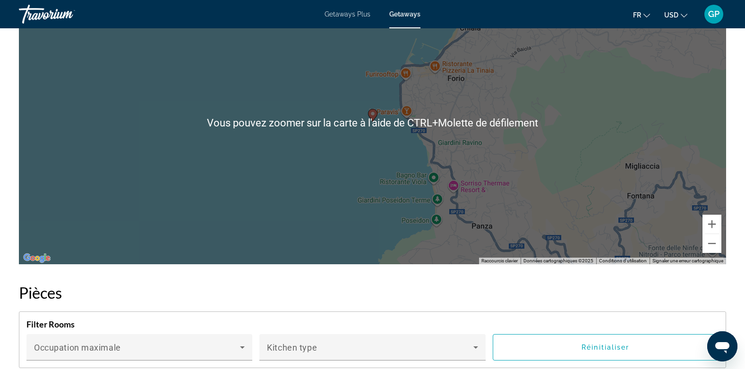
scroll to position [1417, 0]
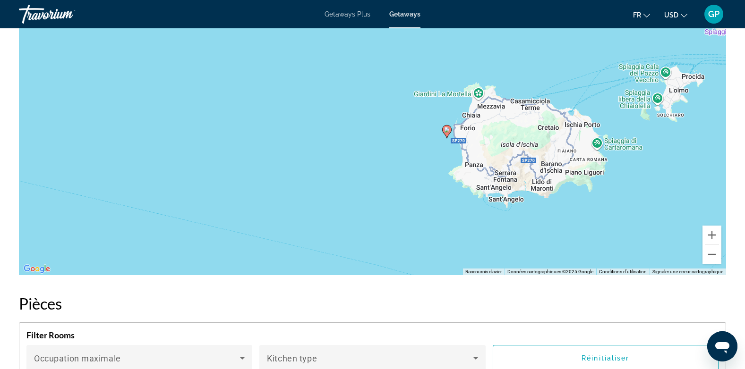
drag, startPoint x: 560, startPoint y: 142, endPoint x: 524, endPoint y: 143, distance: 35.4
click at [524, 143] on div "Pour activer le glissement avec le clavier, appuyez sur Alt+Entrée. Une fois ce…" at bounding box center [372, 133] width 707 height 283
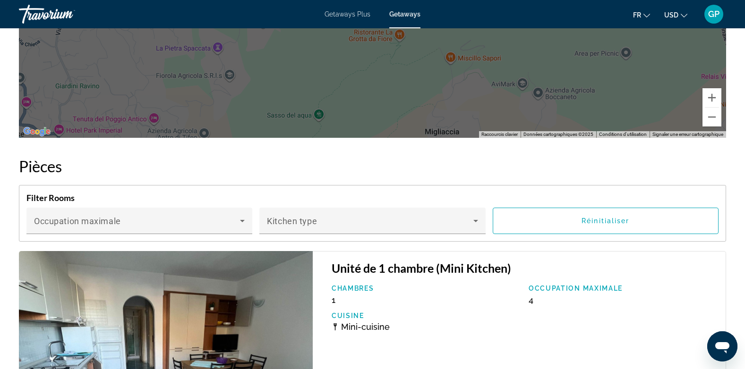
scroll to position [1559, 0]
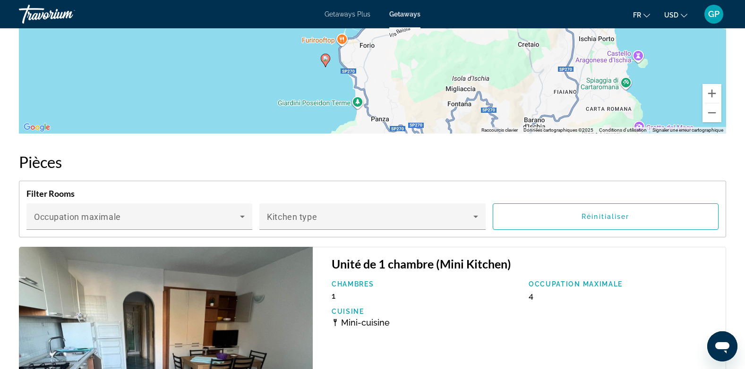
drag, startPoint x: 532, startPoint y: 63, endPoint x: 478, endPoint y: 85, distance: 58.3
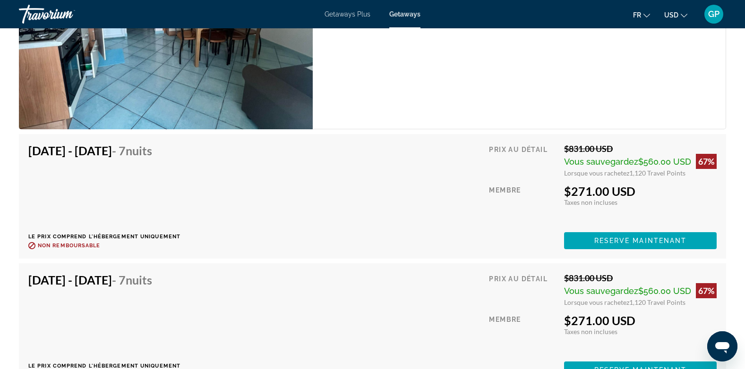
scroll to position [4440, 0]
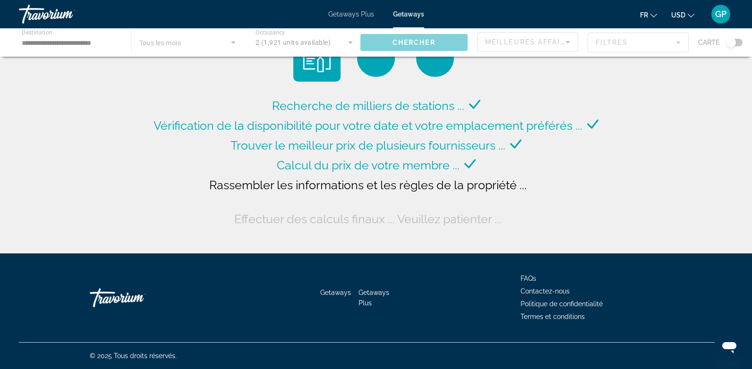
click at [27, 43] on div "Main content" at bounding box center [376, 42] width 752 height 28
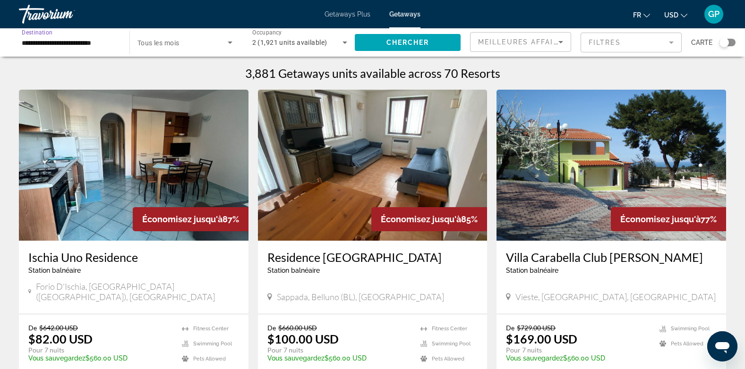
click at [23, 40] on input "**********" at bounding box center [69, 42] width 95 height 11
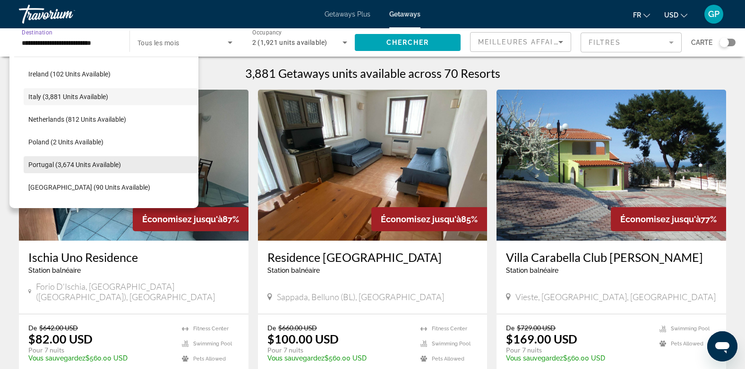
scroll to position [376, 0]
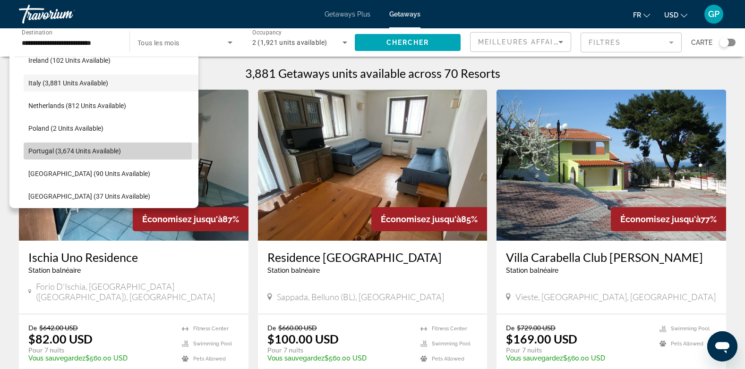
click at [65, 151] on span "Portugal (3,674 units available)" at bounding box center [74, 151] width 93 height 8
type input "**********"
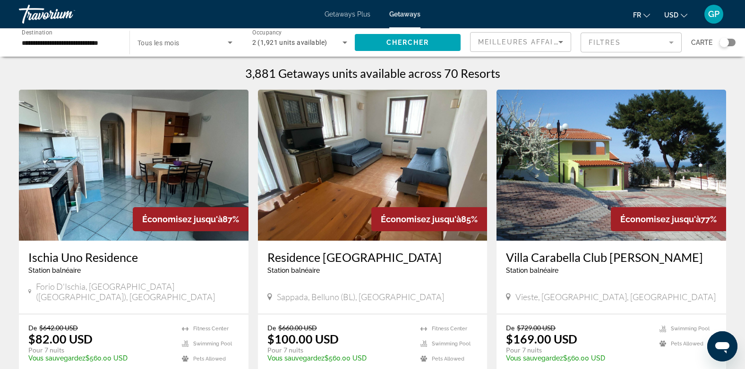
click at [198, 48] on div "Search widget" at bounding box center [184, 42] width 95 height 26
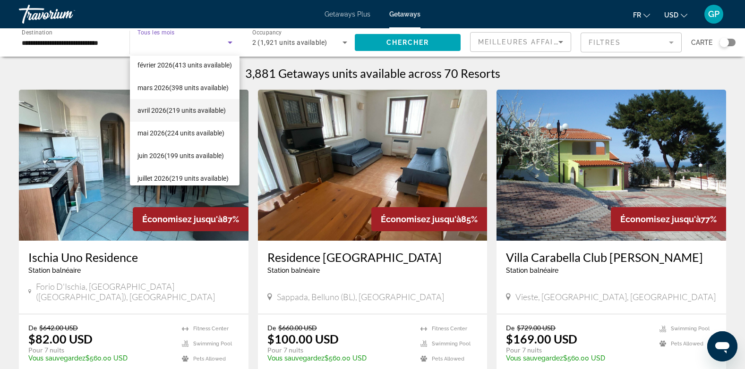
scroll to position [189, 0]
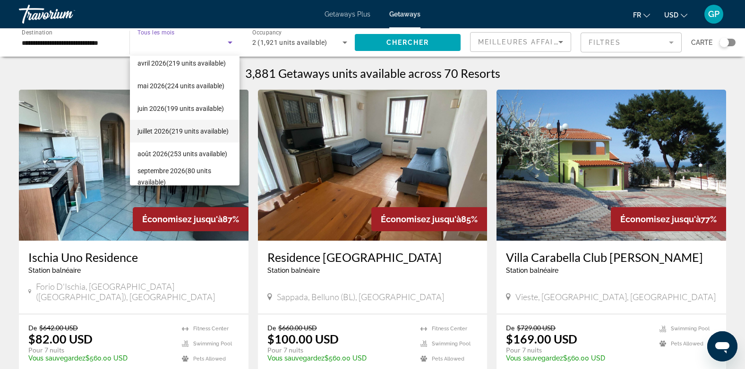
click at [153, 126] on span "juillet 2026 (219 units available)" at bounding box center [182, 131] width 91 height 11
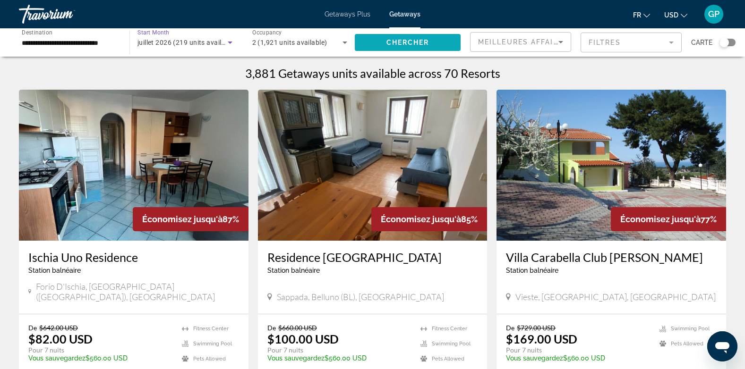
click at [428, 45] on span "Chercher" at bounding box center [407, 43] width 43 height 8
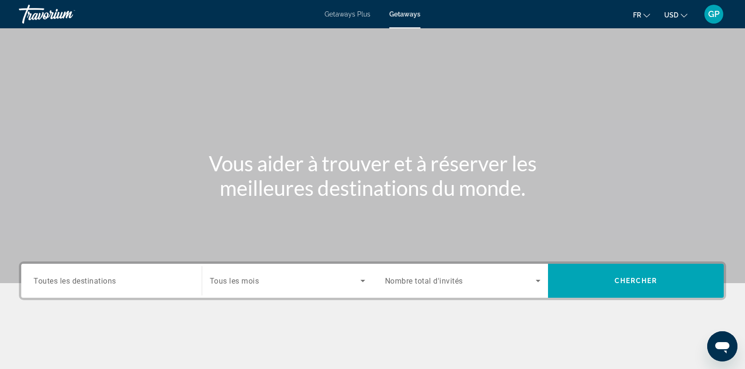
click at [109, 284] on span "Toutes les destinations" at bounding box center [75, 280] width 83 height 9
click at [109, 284] on input "Destination Toutes les destinations" at bounding box center [112, 281] width 156 height 11
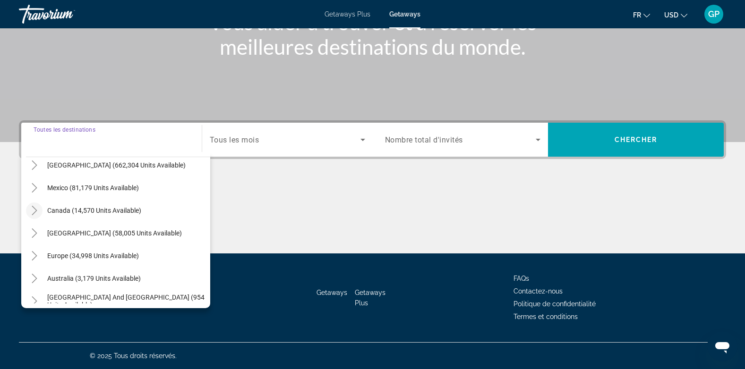
scroll to position [47, 0]
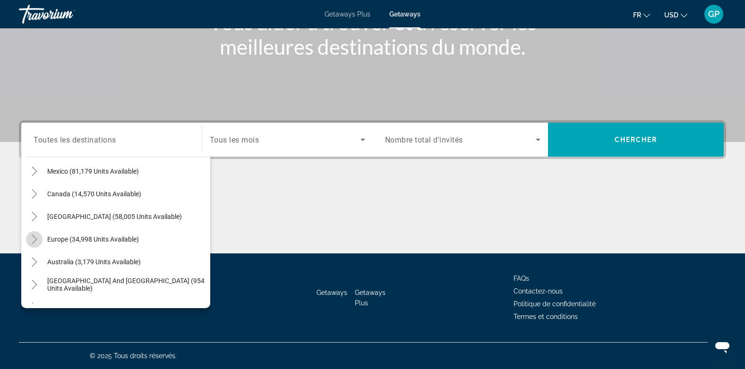
click at [33, 242] on icon "Toggle Europe (34,998 units available)" at bounding box center [34, 239] width 9 height 9
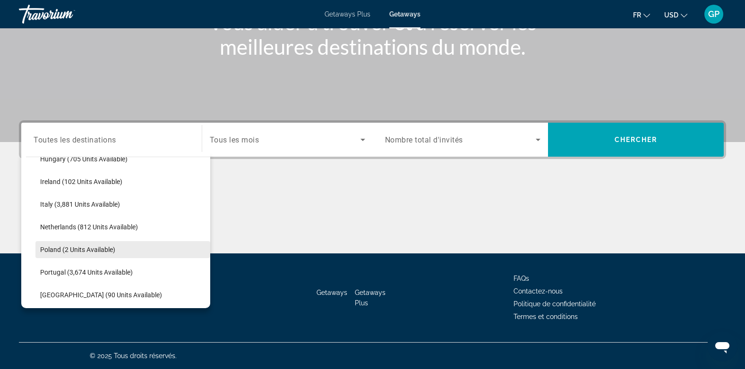
scroll to position [402, 0]
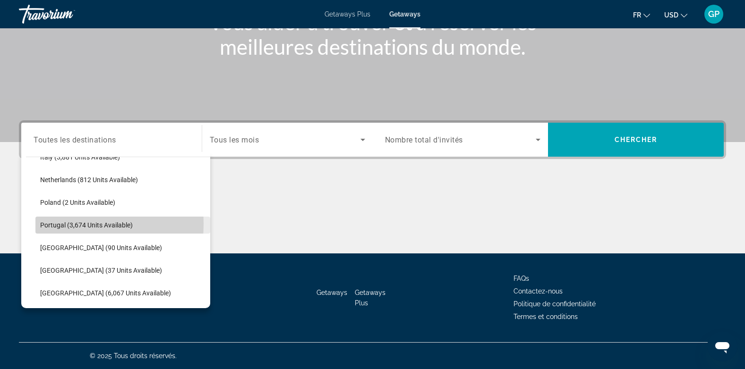
click at [55, 224] on span "Portugal (3,674 units available)" at bounding box center [86, 226] width 93 height 8
type input "**********"
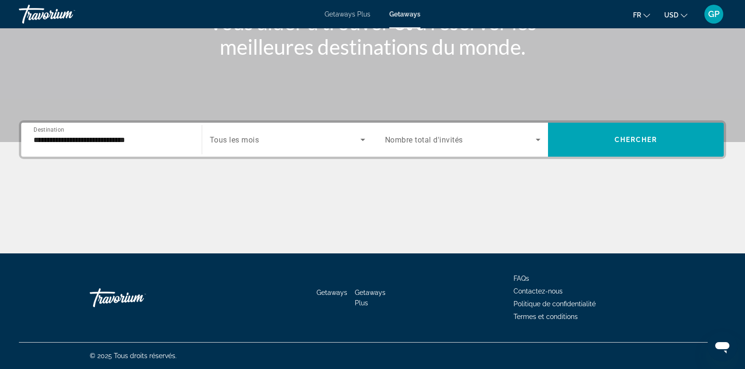
click at [265, 132] on div "Search widget" at bounding box center [287, 140] width 155 height 26
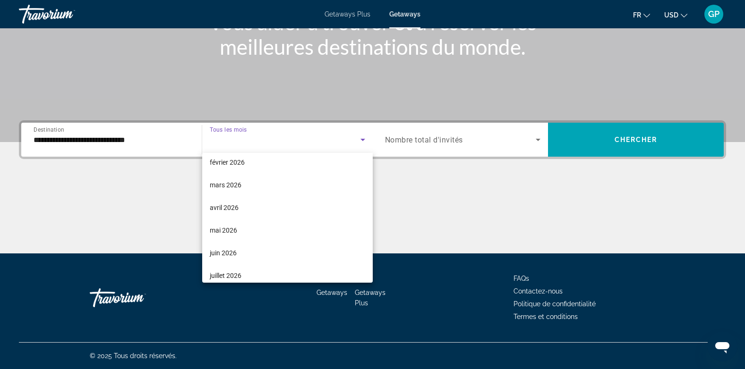
scroll to position [189, 0]
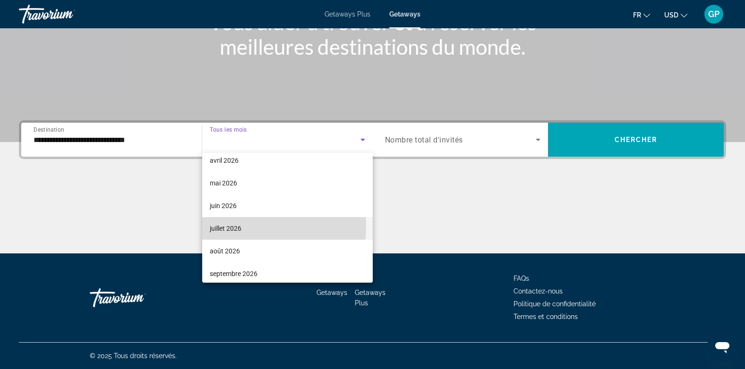
click at [220, 225] on span "juillet 2026" at bounding box center [226, 228] width 32 height 11
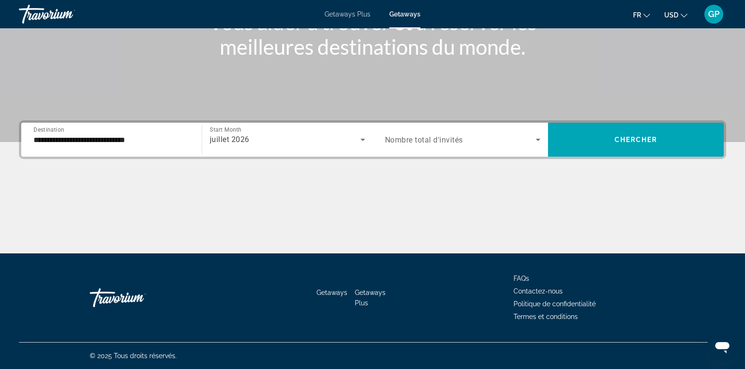
click at [446, 138] on span "Nombre total d'invités" at bounding box center [424, 140] width 78 height 9
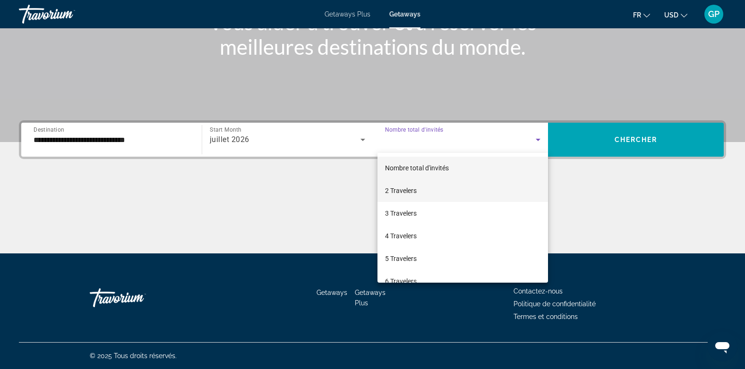
click at [416, 189] on span "2 Travelers" at bounding box center [401, 190] width 32 height 11
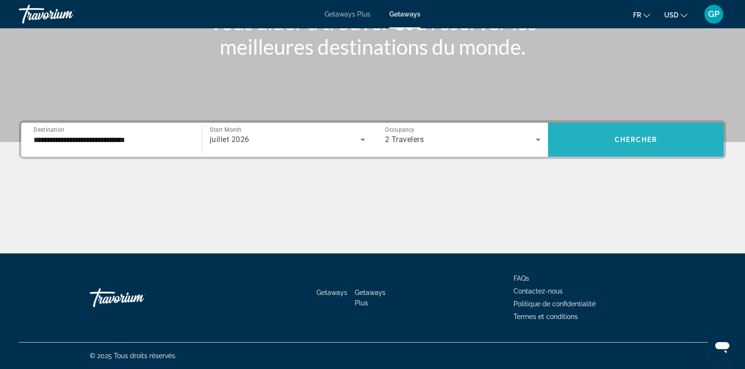
click at [632, 142] on span "Chercher" at bounding box center [636, 140] width 43 height 8
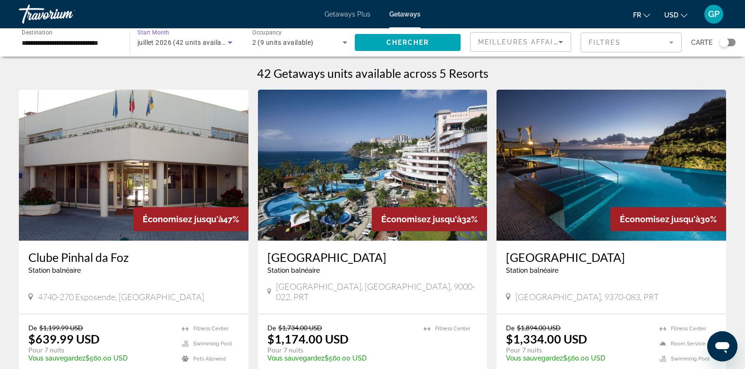
click at [177, 44] on span "juillet 2026 (42 units available)" at bounding box center [184, 43] width 95 height 8
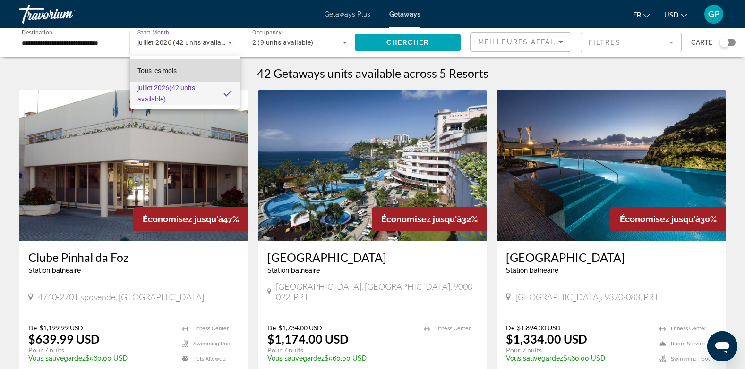
click at [166, 73] on span "Tous les mois" at bounding box center [156, 71] width 39 height 8
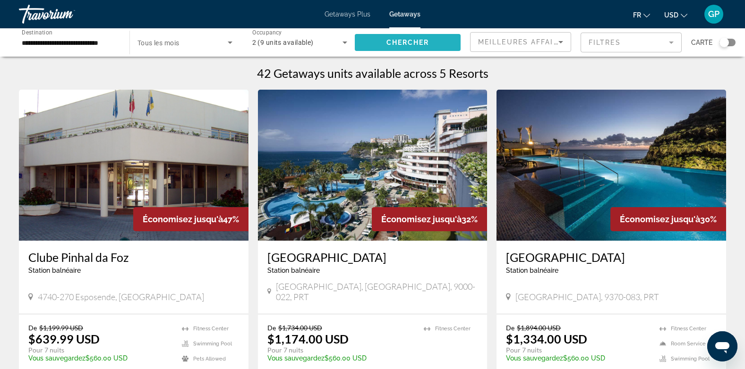
click at [430, 38] on span "Search widget" at bounding box center [408, 42] width 106 height 23
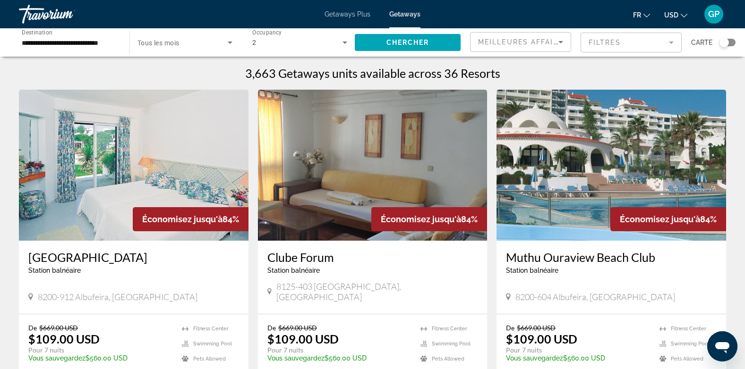
click at [98, 183] on img "Main content" at bounding box center [134, 165] width 230 height 151
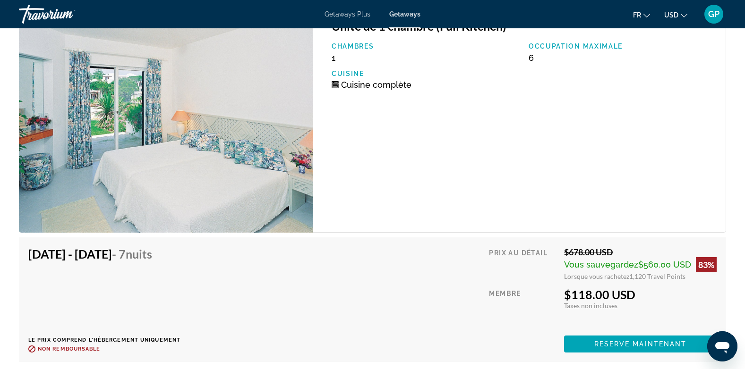
scroll to position [2220, 0]
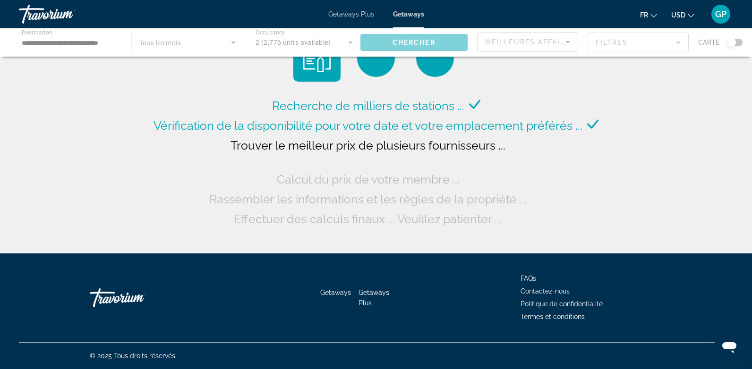
click at [48, 43] on div "Main content" at bounding box center [376, 42] width 752 height 28
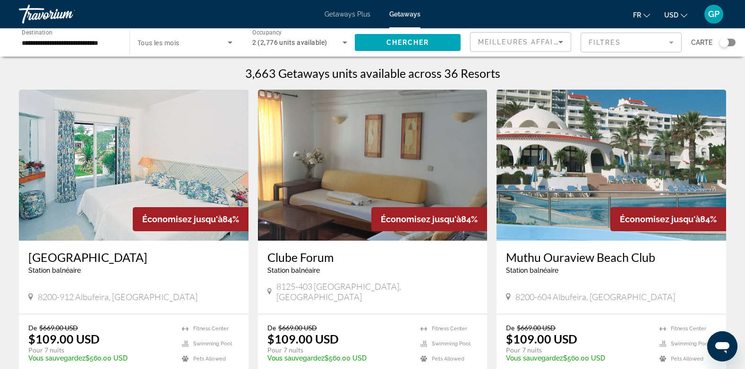
click at [23, 41] on input "**********" at bounding box center [69, 42] width 95 height 11
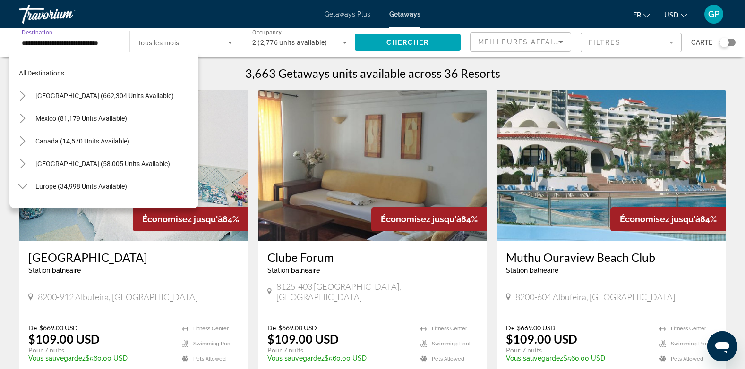
scroll to position [396, 0]
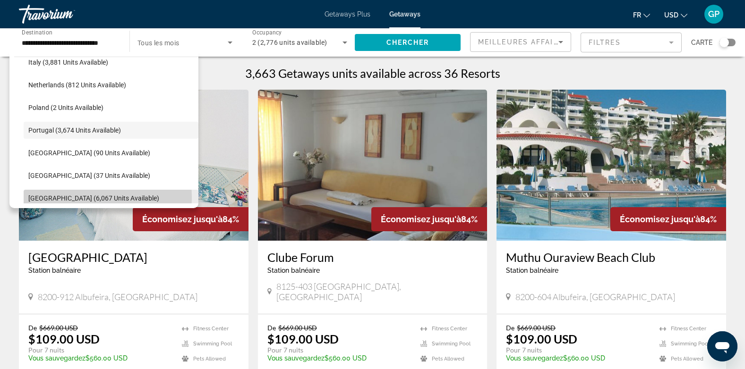
click at [41, 198] on span "Spain (6,067 units available)" at bounding box center [93, 199] width 131 height 8
type input "**********"
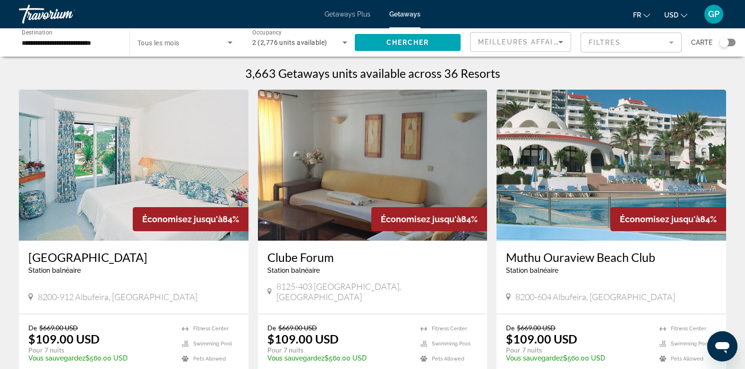
click at [178, 43] on span "Tous les mois" at bounding box center [158, 43] width 42 height 8
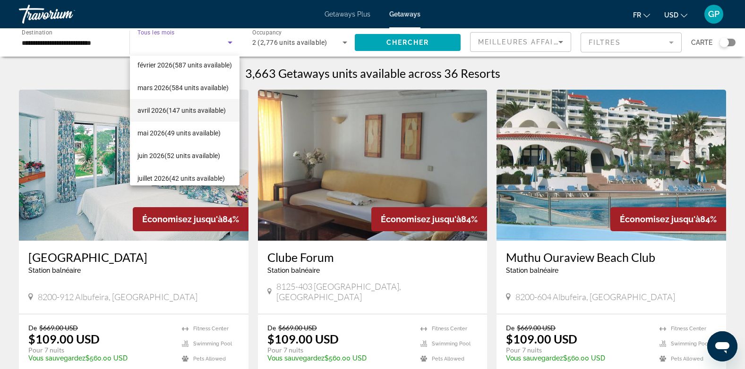
scroll to position [189, 0]
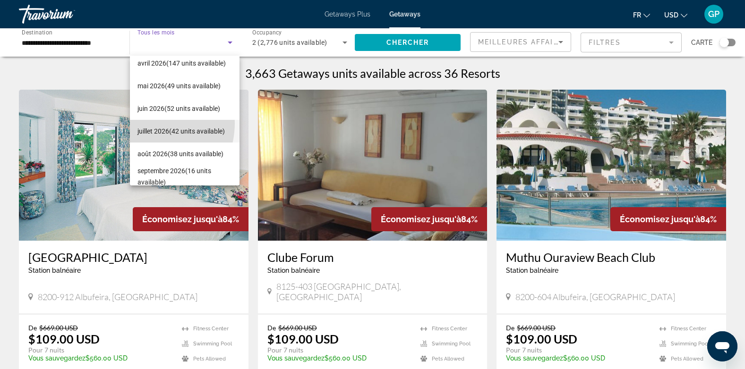
click at [146, 126] on span "juillet 2026 (42 units available)" at bounding box center [180, 131] width 87 height 11
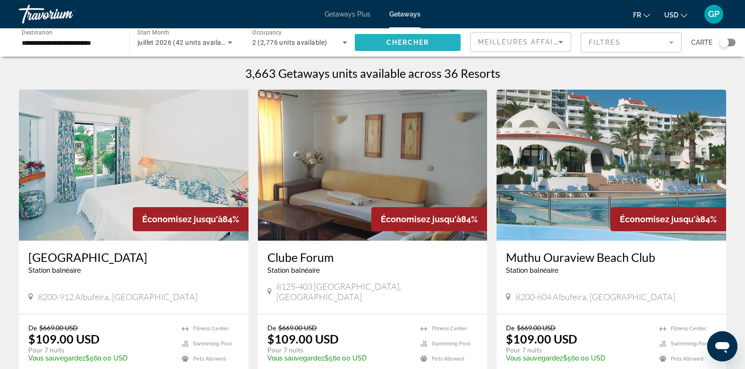
click at [403, 41] on span "Chercher" at bounding box center [407, 43] width 43 height 8
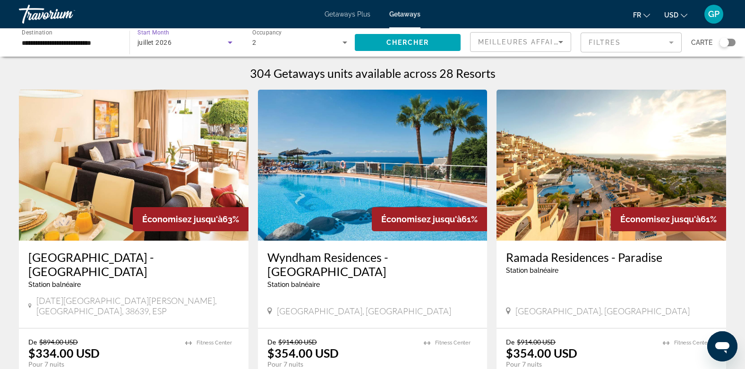
click at [160, 40] on span "juillet 2026" at bounding box center [154, 43] width 34 height 8
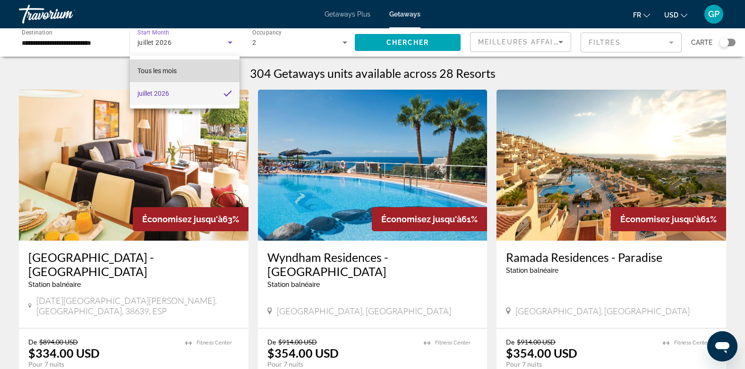
click at [164, 71] on span "Tous les mois" at bounding box center [156, 71] width 39 height 8
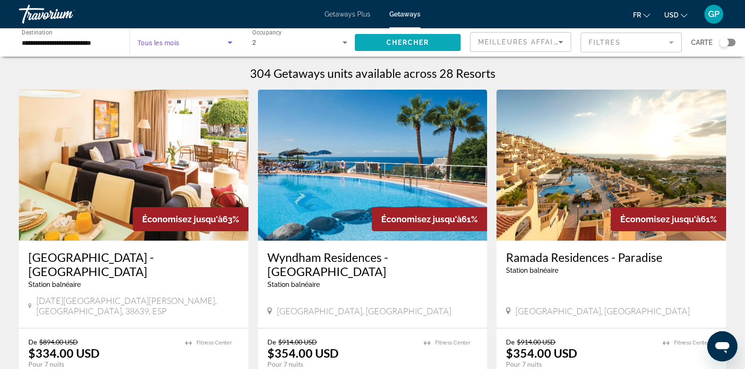
click at [403, 42] on span "Chercher" at bounding box center [407, 43] width 43 height 8
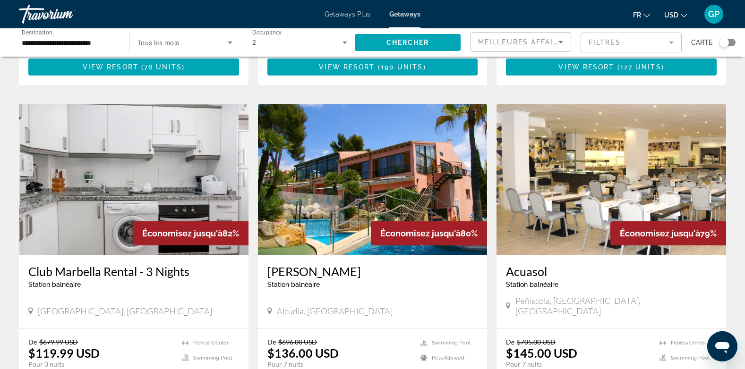
scroll to position [378, 0]
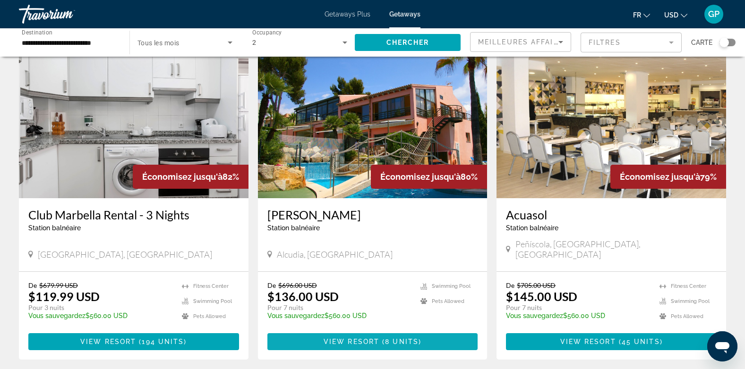
click at [372, 338] on span "View Resort" at bounding box center [352, 342] width 56 height 8
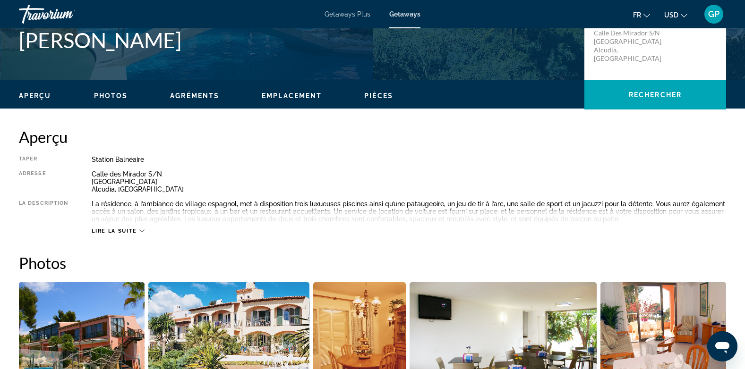
scroll to position [283, 0]
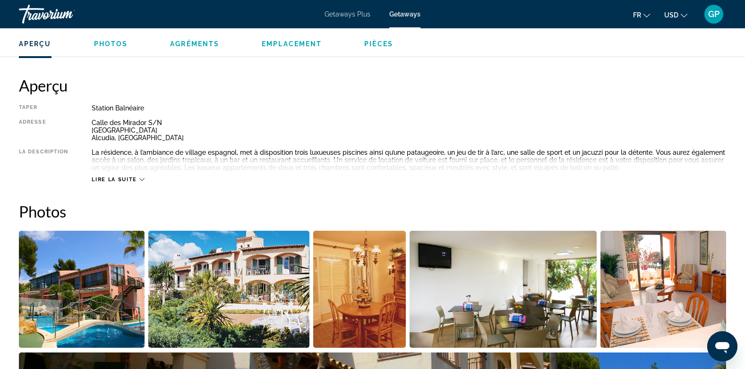
click at [132, 180] on span "Lire la suite" at bounding box center [114, 180] width 45 height 6
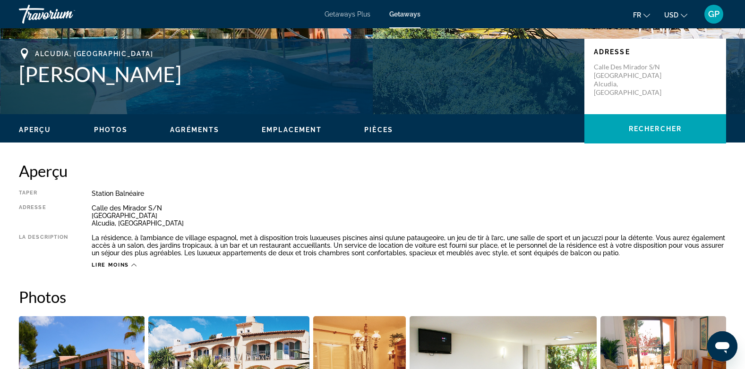
scroll to position [195, 0]
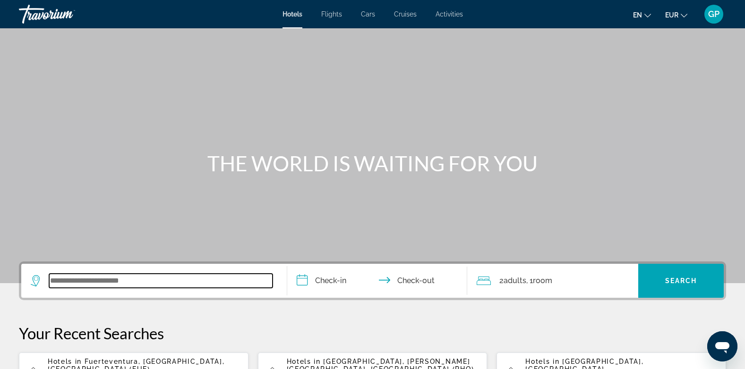
click at [92, 284] on input "Search widget" at bounding box center [160, 281] width 223 height 14
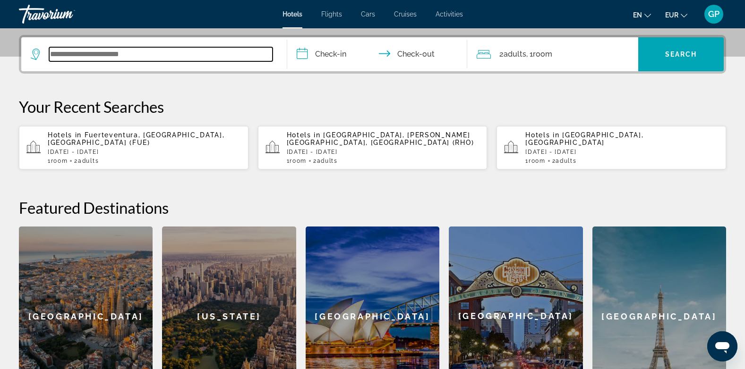
scroll to position [231, 0]
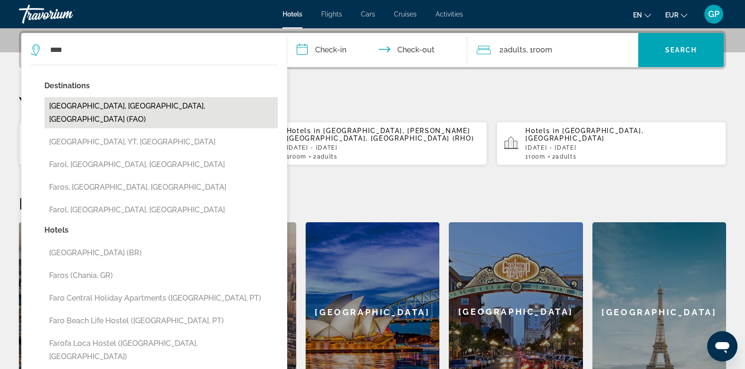
click at [93, 104] on button "Faro, Algarve, Portugal (FAO)" at bounding box center [160, 112] width 233 height 31
type input "**********"
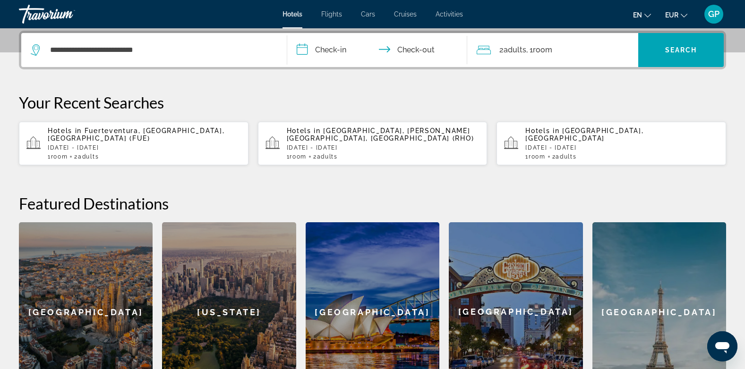
click at [334, 49] on input "**********" at bounding box center [379, 51] width 184 height 37
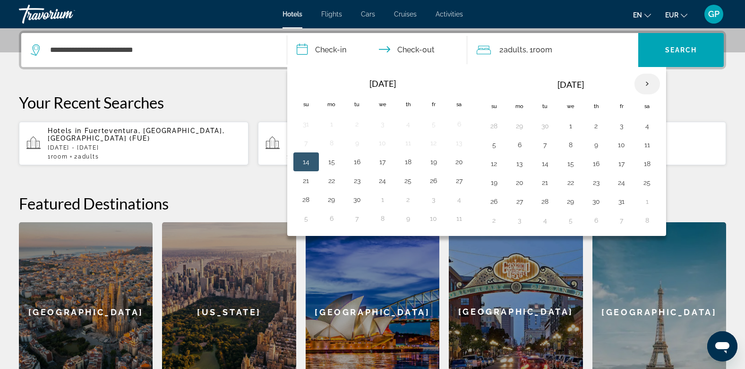
click at [646, 83] on th "Next month" at bounding box center [647, 84] width 26 height 21
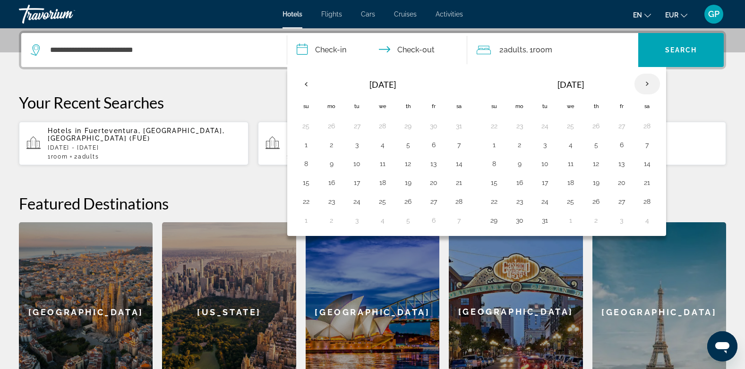
click at [646, 83] on th "Next month" at bounding box center [647, 84] width 26 height 21
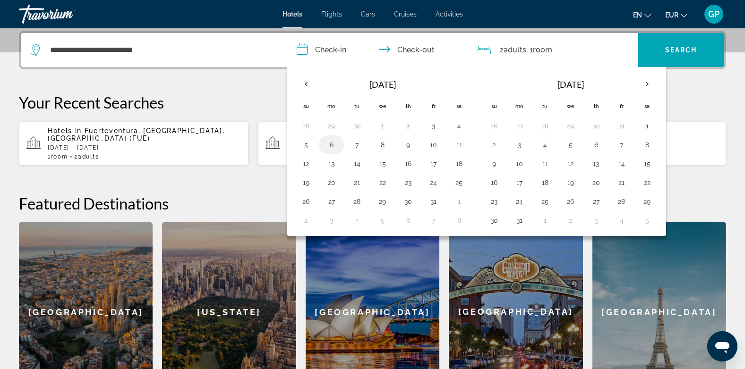
click at [331, 144] on button "6" at bounding box center [331, 144] width 15 height 13
click at [434, 144] on button "10" at bounding box center [433, 144] width 15 height 13
type input "**********"
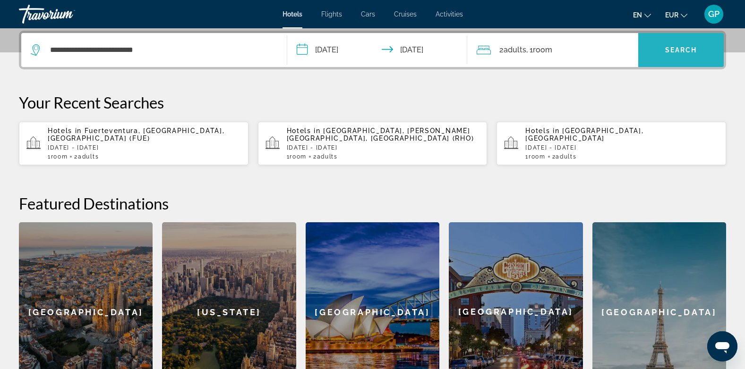
click at [683, 46] on span "Search widget" at bounding box center [681, 50] width 86 height 23
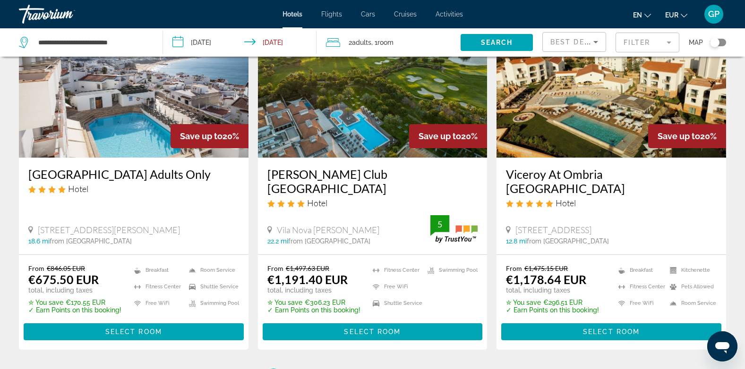
scroll to position [1181, 0]
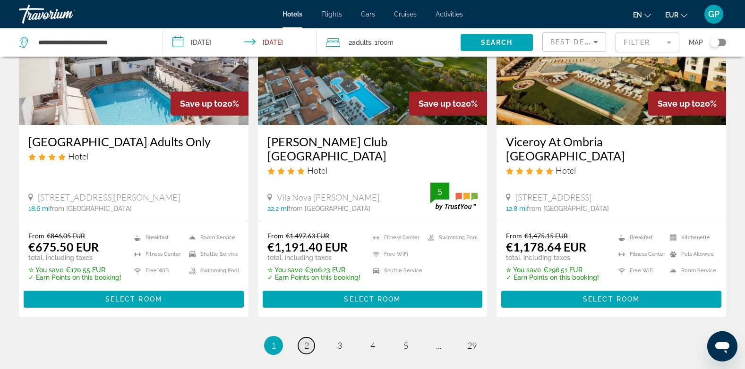
click at [307, 341] on span "2" at bounding box center [306, 346] width 5 height 10
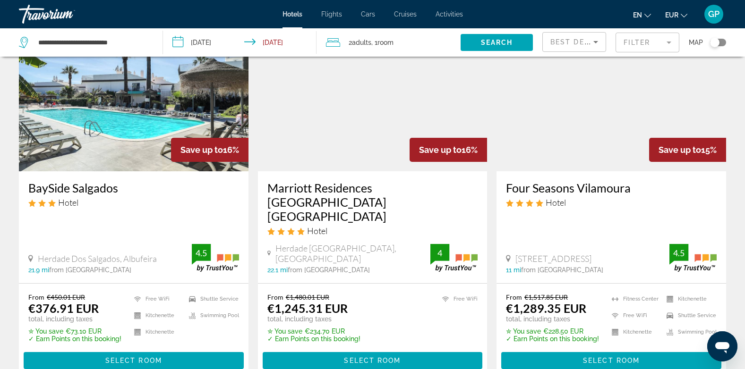
scroll to position [850, 0]
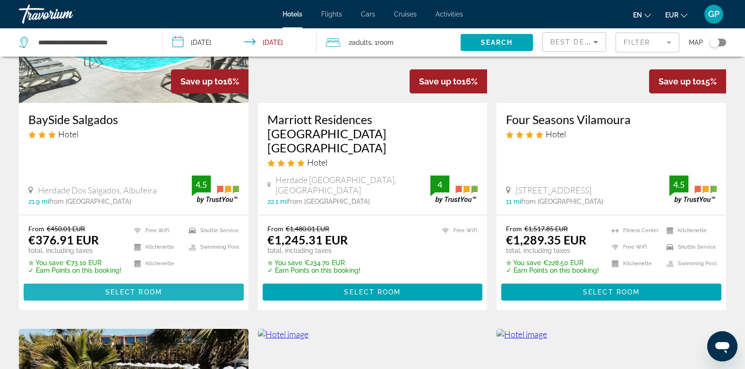
click at [121, 289] on span "Select Room" at bounding box center [133, 293] width 57 height 8
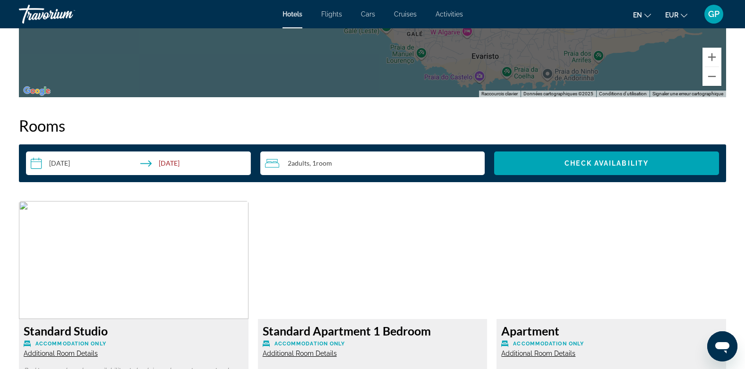
scroll to position [1228, 0]
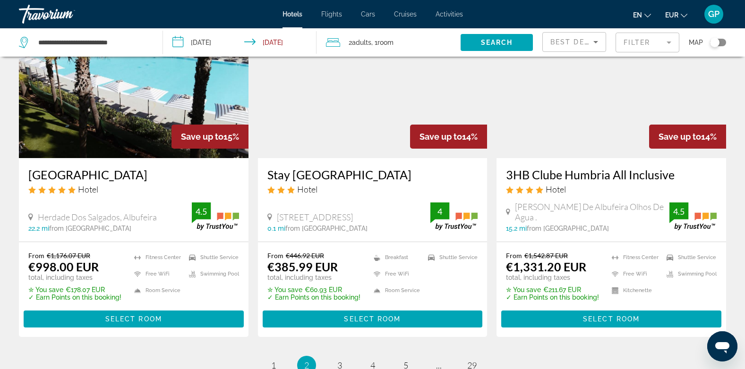
scroll to position [999, 0]
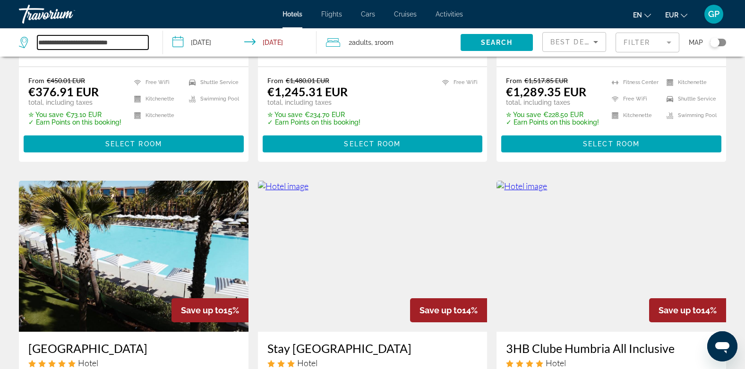
drag, startPoint x: 133, startPoint y: 43, endPoint x: 30, endPoint y: 45, distance: 103.5
click at [32, 43] on div "**********" at bounding box center [83, 42] width 129 height 14
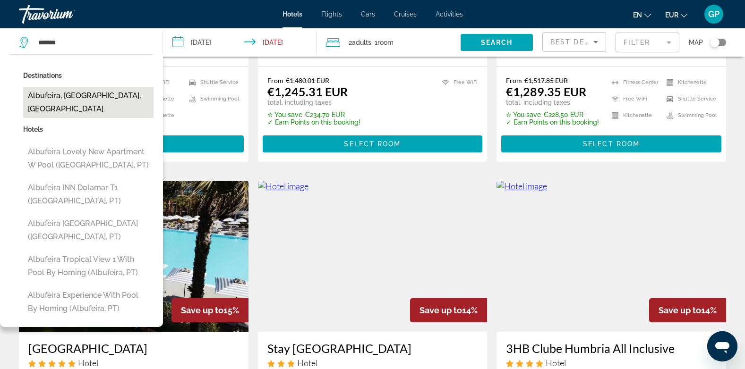
click at [66, 95] on button "Albufeira, Algarve, Portugal" at bounding box center [88, 102] width 130 height 31
type input "**********"
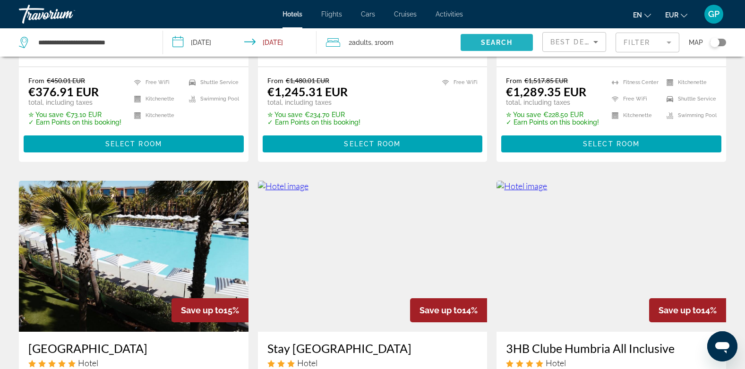
click at [512, 44] on span "Search" at bounding box center [497, 43] width 32 height 8
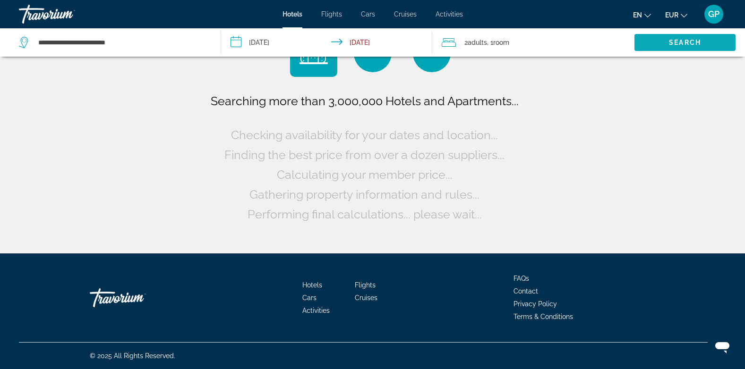
scroll to position [0, 0]
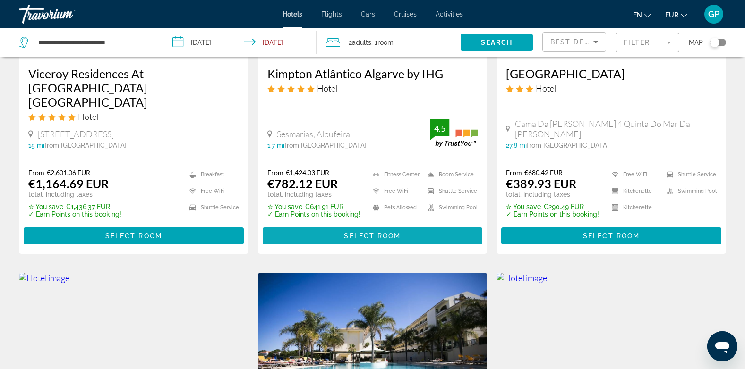
scroll to position [189, 0]
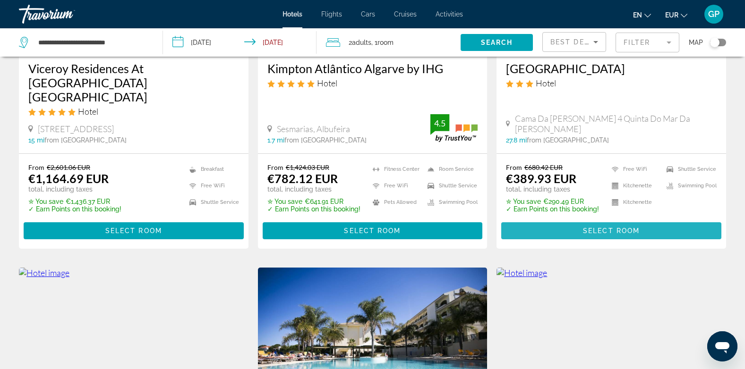
click at [624, 227] on span "Select Room" at bounding box center [611, 231] width 57 height 8
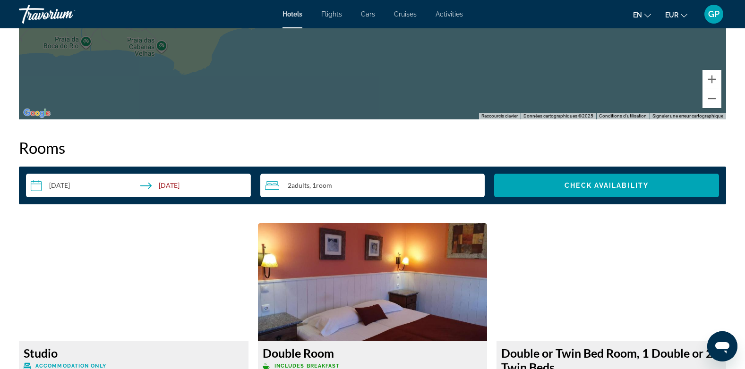
scroll to position [1086, 0]
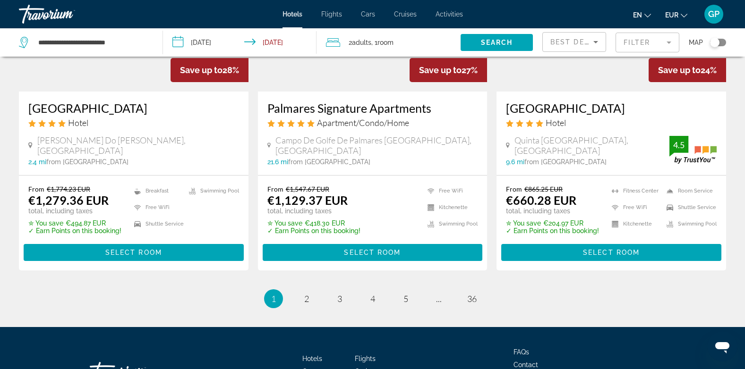
scroll to position [1282, 0]
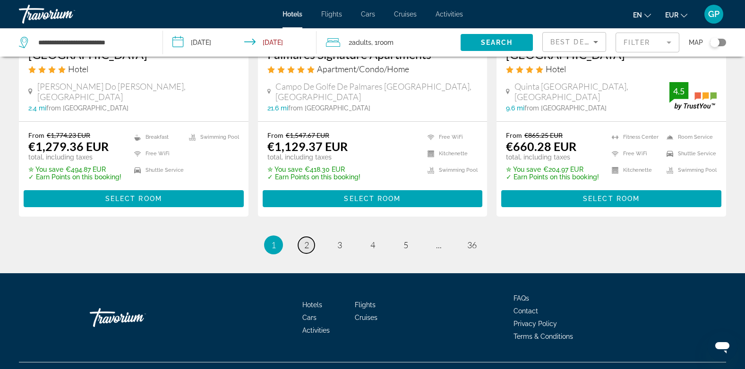
click at [308, 240] on span "2" at bounding box center [306, 245] width 5 height 10
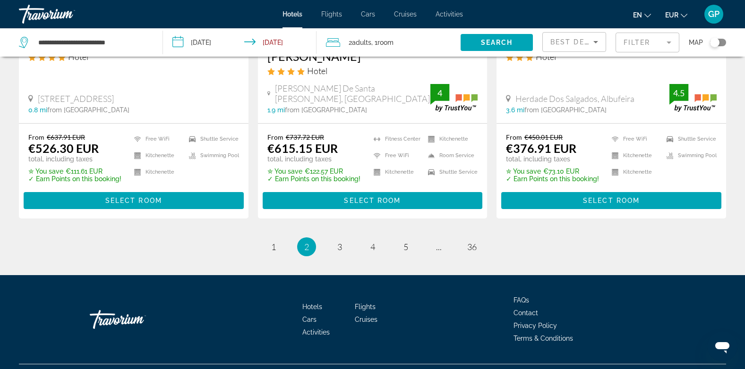
scroll to position [1282, 0]
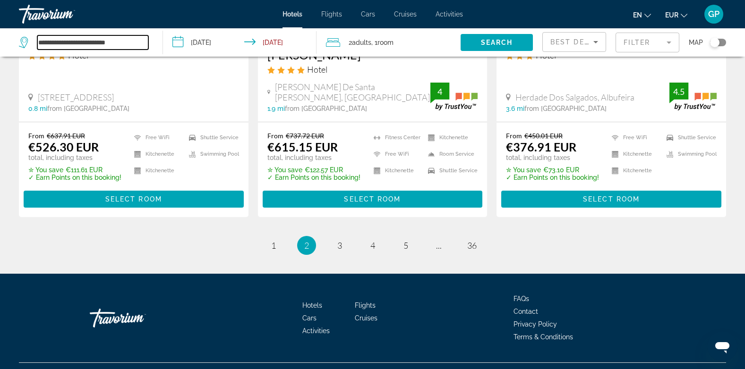
drag, startPoint x: 38, startPoint y: 42, endPoint x: 126, endPoint y: 47, distance: 88.0
click at [126, 47] on input "**********" at bounding box center [92, 42] width 111 height 14
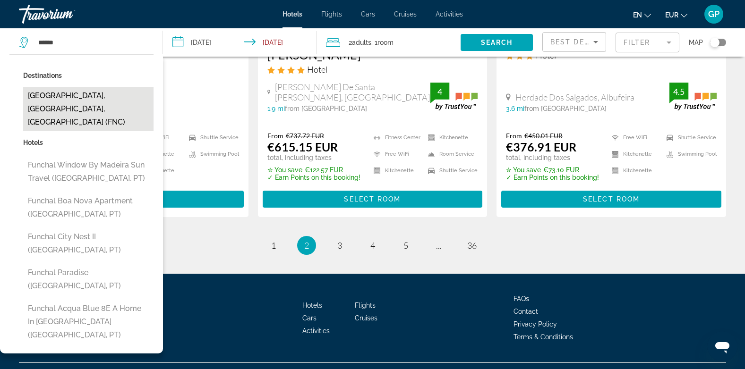
click at [89, 89] on button "Funchal, Madeira Island, Portugal (FNC)" at bounding box center [88, 109] width 130 height 44
type input "**********"
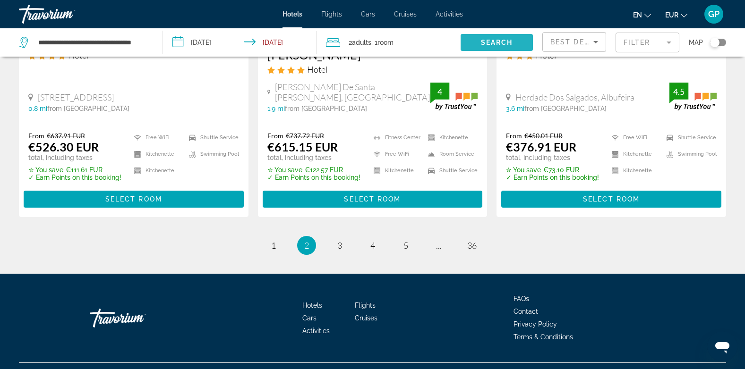
click at [504, 45] on span "Search" at bounding box center [497, 43] width 32 height 8
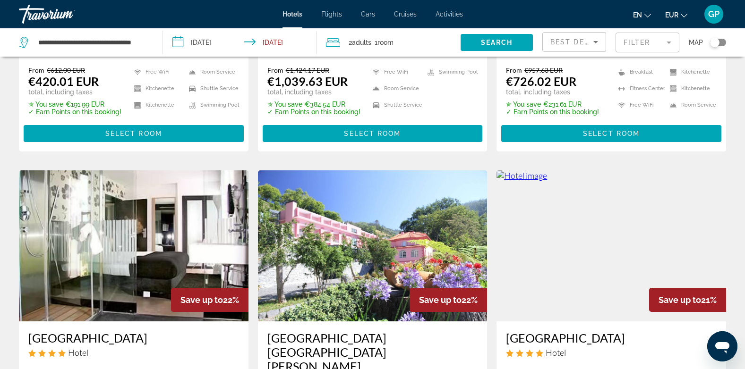
scroll to position [709, 0]
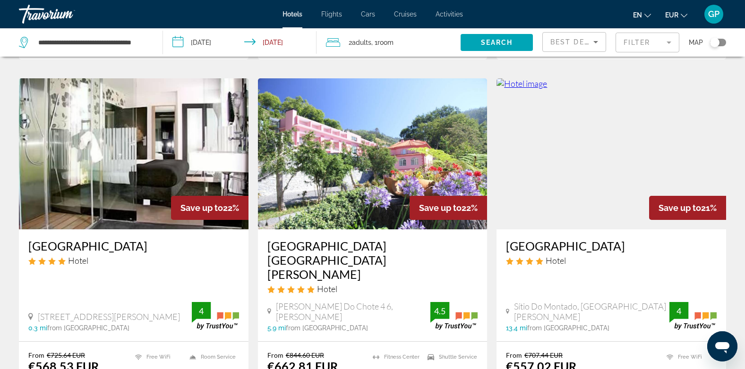
click at [207, 44] on input "**********" at bounding box center [241, 43] width 157 height 31
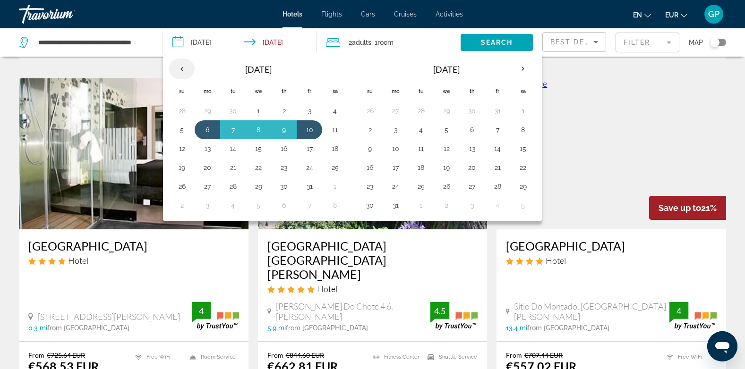
click at [181, 67] on th "Previous month" at bounding box center [182, 69] width 26 height 21
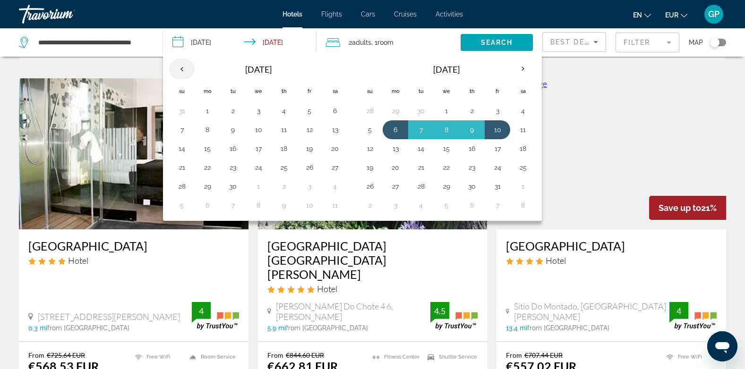
click at [181, 67] on th "Previous month" at bounding box center [182, 69] width 26 height 21
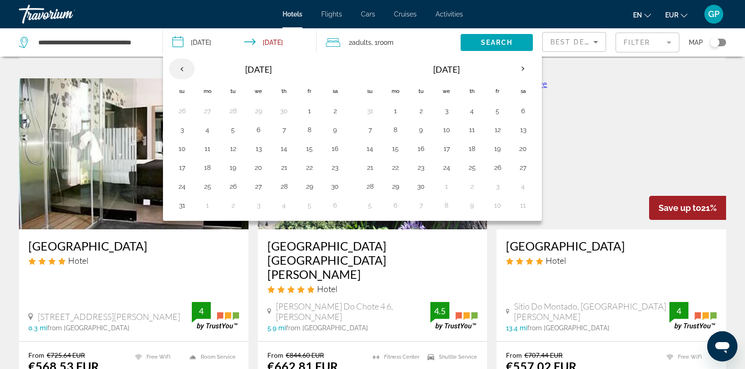
click at [181, 67] on th "Previous month" at bounding box center [182, 69] width 26 height 21
click at [283, 130] on button "9" at bounding box center [283, 129] width 15 height 13
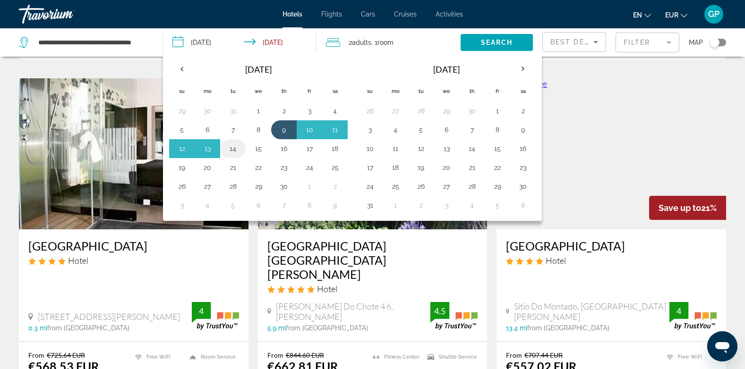
click at [232, 148] on button "14" at bounding box center [232, 148] width 15 height 13
type input "**********"
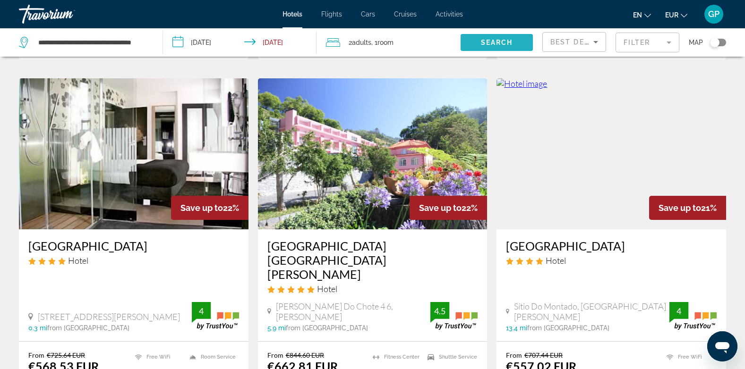
click at [504, 46] on span "Search widget" at bounding box center [497, 42] width 72 height 23
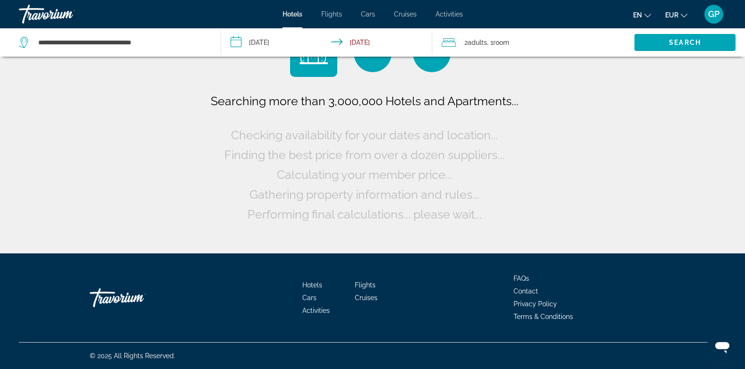
scroll to position [0, 0]
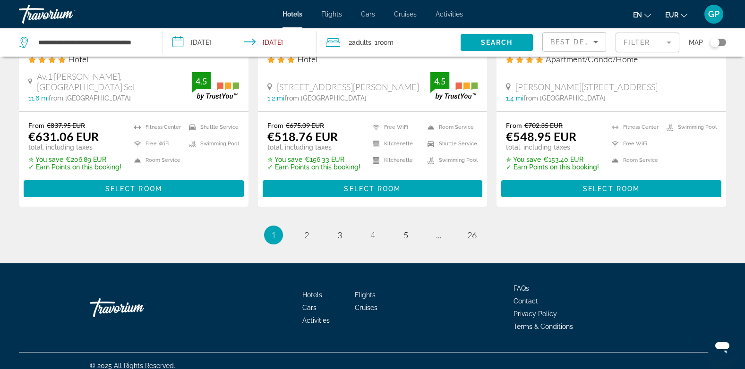
scroll to position [1268, 0]
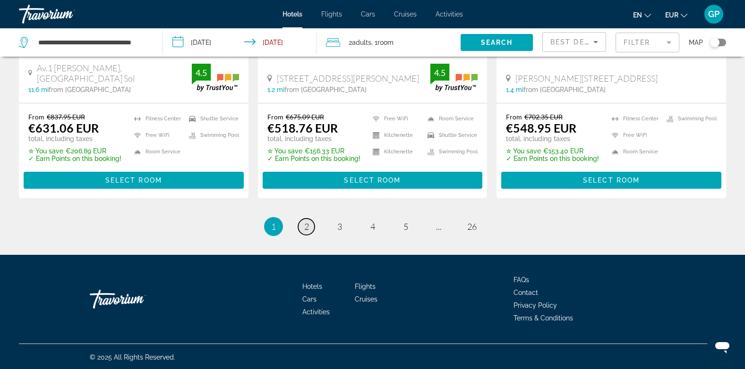
click at [308, 225] on span "2" at bounding box center [306, 227] width 5 height 10
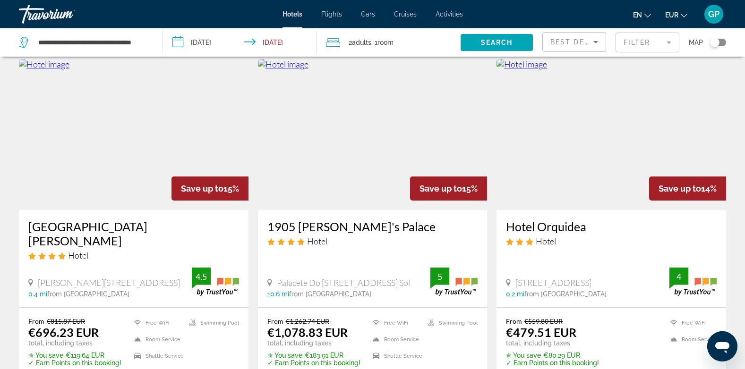
scroll to position [1269, 0]
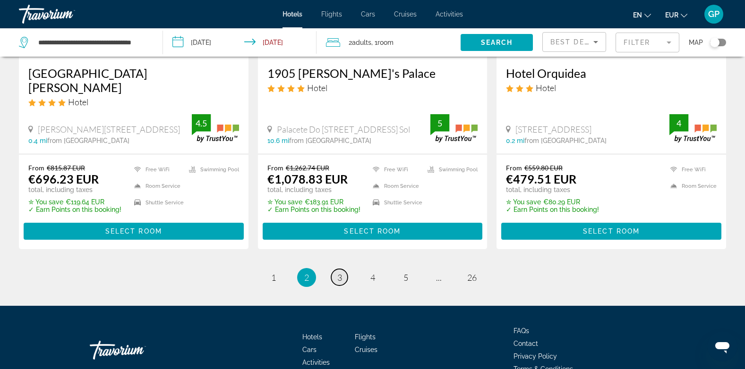
click at [338, 273] on span "3" at bounding box center [339, 278] width 5 height 10
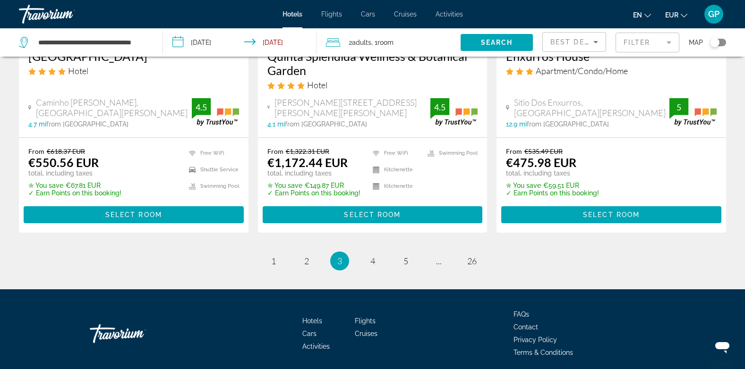
scroll to position [1282, 0]
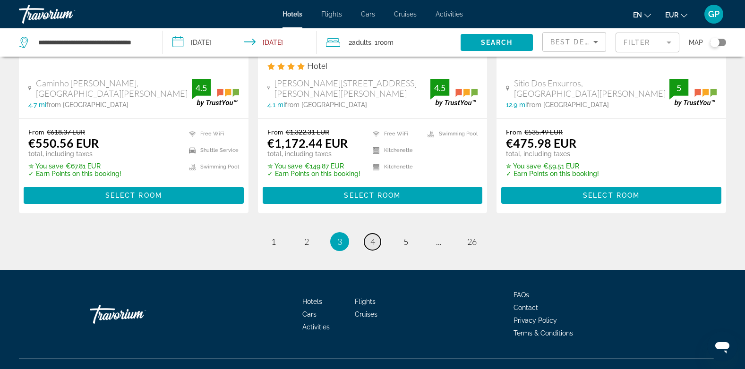
click at [368, 234] on link "page 4" at bounding box center [372, 242] width 17 height 17
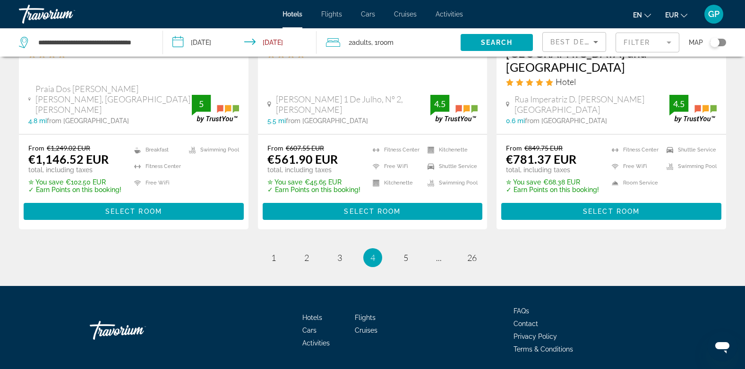
scroll to position [1310, 0]
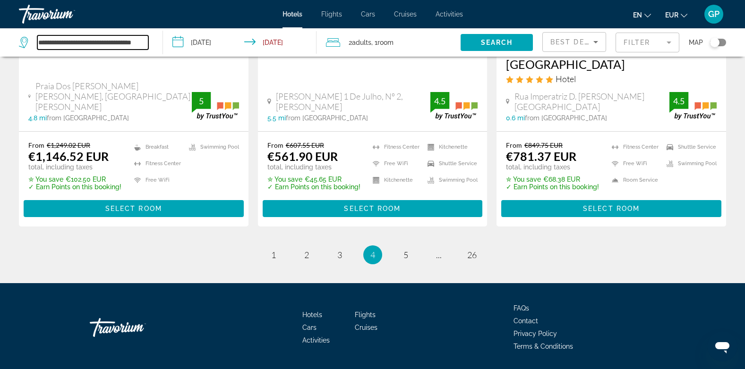
click at [38, 42] on input "**********" at bounding box center [92, 42] width 111 height 14
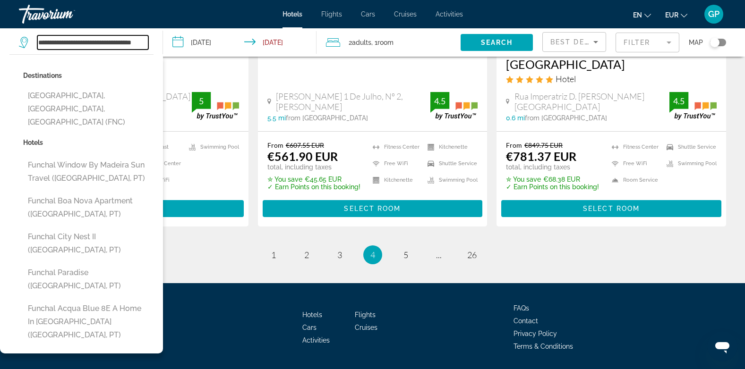
scroll to position [0, 12]
drag, startPoint x: 38, startPoint y: 42, endPoint x: 148, endPoint y: 42, distance: 110.1
click at [147, 42] on input "**********" at bounding box center [92, 42] width 111 height 14
click at [99, 36] on input "****" at bounding box center [92, 42] width 111 height 14
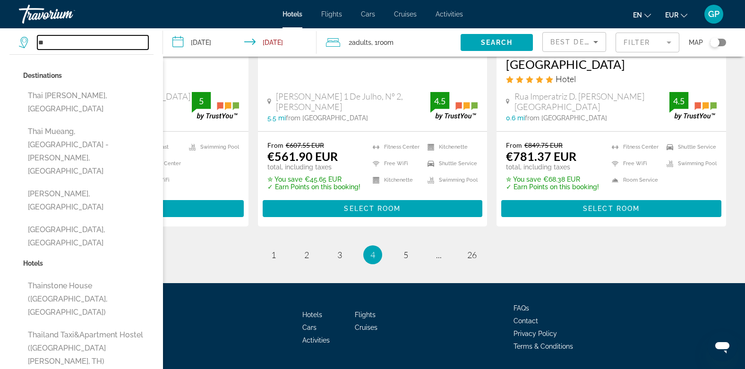
type input "*"
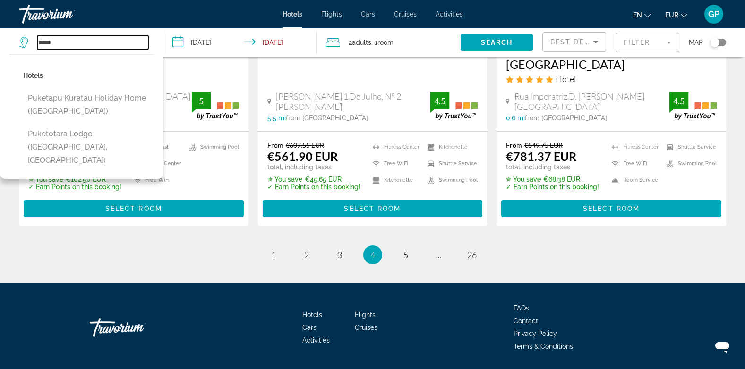
click at [81, 39] on input "*****" at bounding box center [92, 42] width 111 height 14
type input "*"
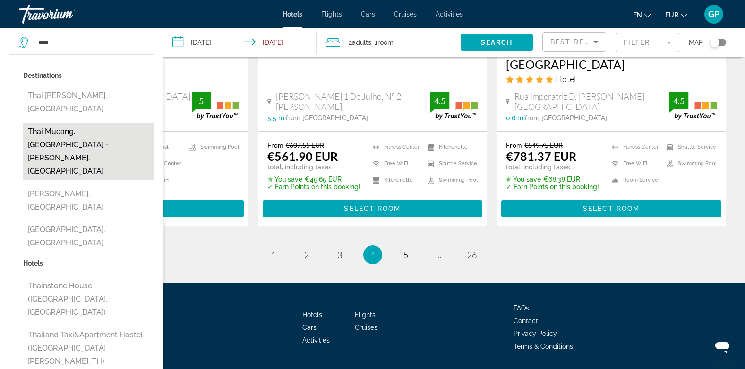
click at [62, 125] on button "Thai Mueang, Phuket - Phang Nga, Thailand" at bounding box center [88, 152] width 130 height 58
type input "**********"
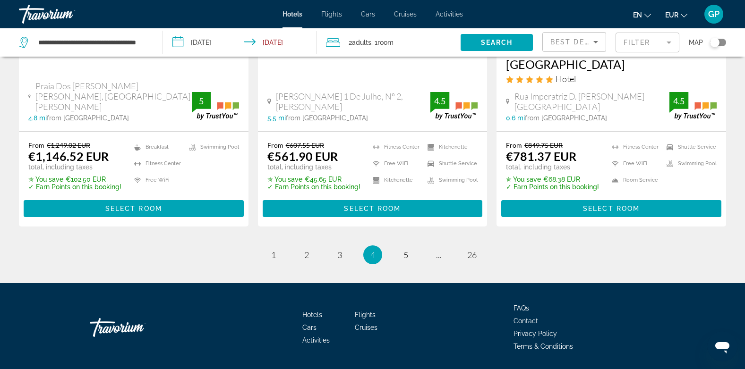
click at [217, 41] on input "**********" at bounding box center [241, 43] width 157 height 31
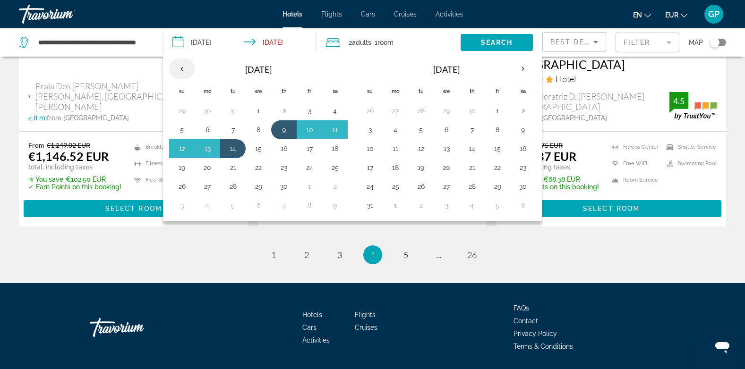
click at [185, 69] on th "Previous month" at bounding box center [182, 69] width 26 height 21
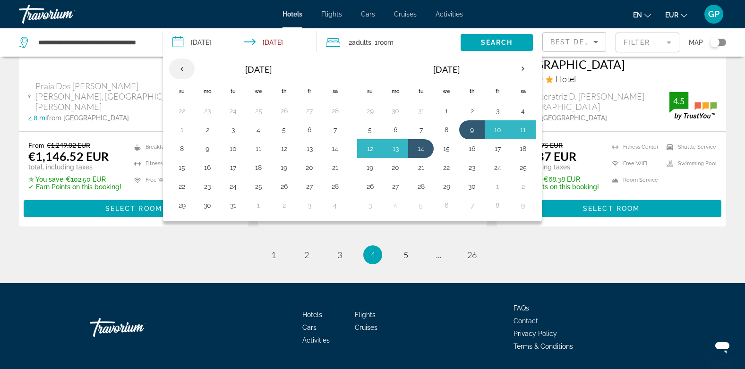
click at [185, 69] on th "Previous month" at bounding box center [182, 69] width 26 height 21
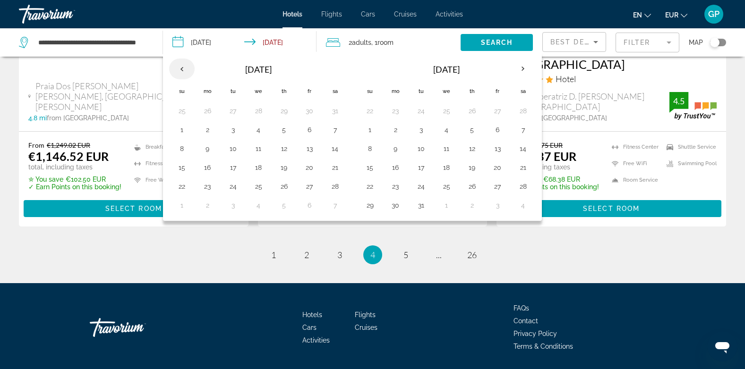
click at [185, 69] on th "Previous month" at bounding box center [182, 69] width 26 height 21
click at [310, 128] on button "7" at bounding box center [309, 129] width 15 height 13
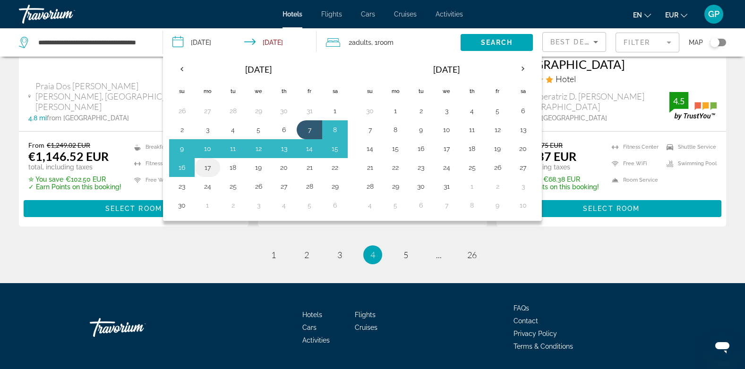
click at [209, 166] on button "17" at bounding box center [207, 167] width 15 height 13
type input "**********"
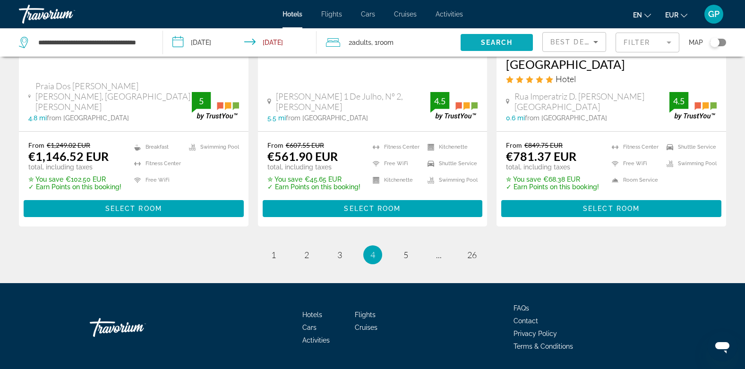
click at [510, 42] on span "Search" at bounding box center [497, 43] width 32 height 8
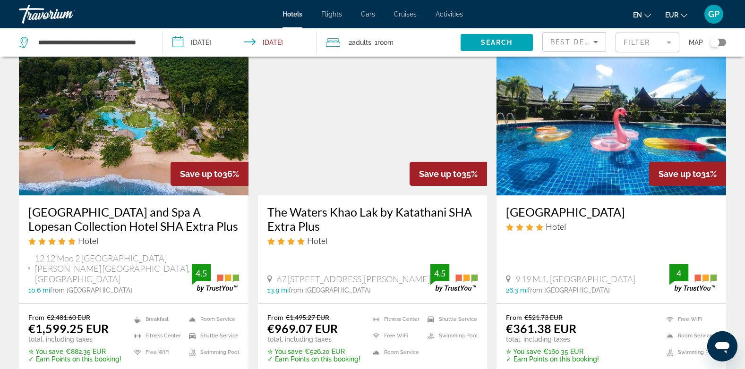
scroll to position [1134, 0]
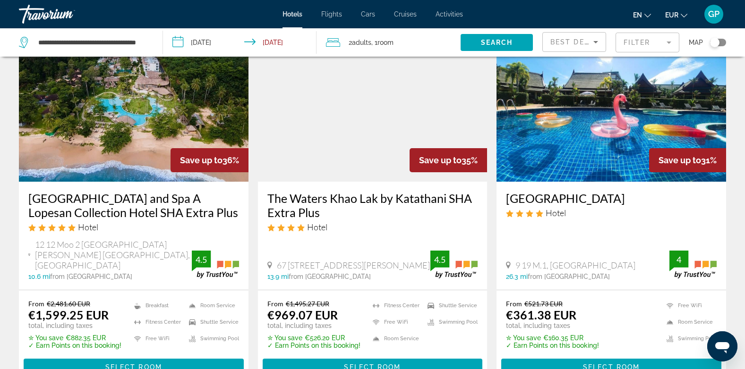
click at [371, 197] on h3 "The Waters Khao Lak by Katathani SHA Extra Plus" at bounding box center [372, 205] width 211 height 28
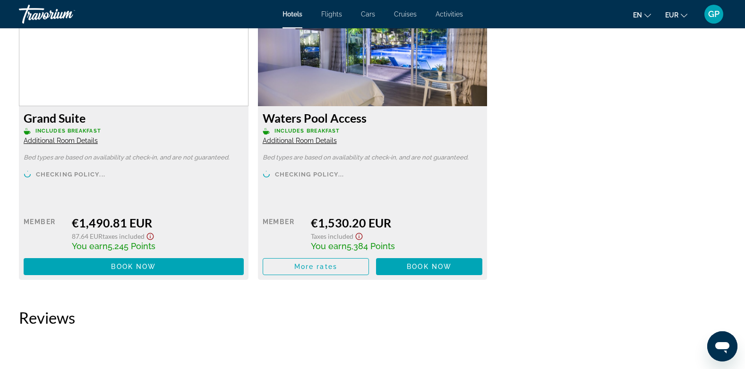
scroll to position [1984, 0]
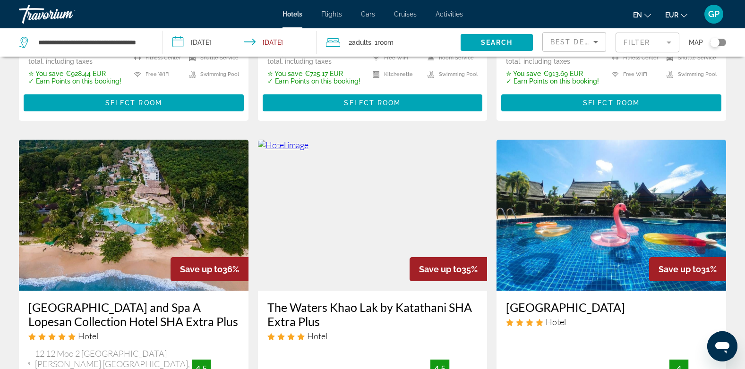
scroll to position [1039, 0]
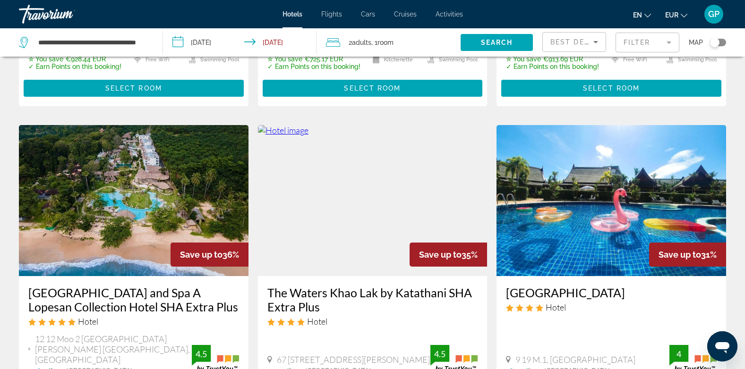
click at [592, 247] on img "Main content" at bounding box center [611, 200] width 230 height 151
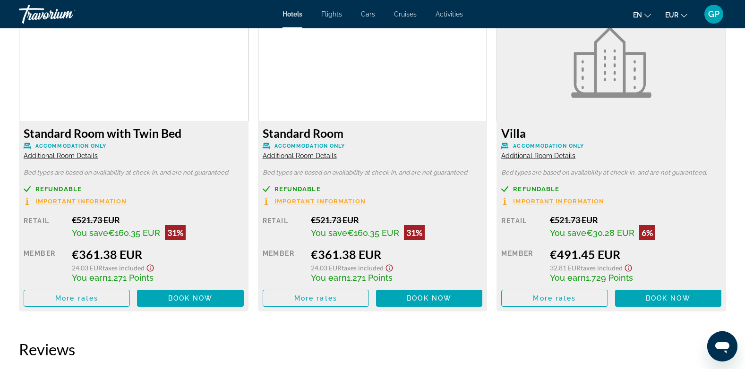
scroll to position [1323, 0]
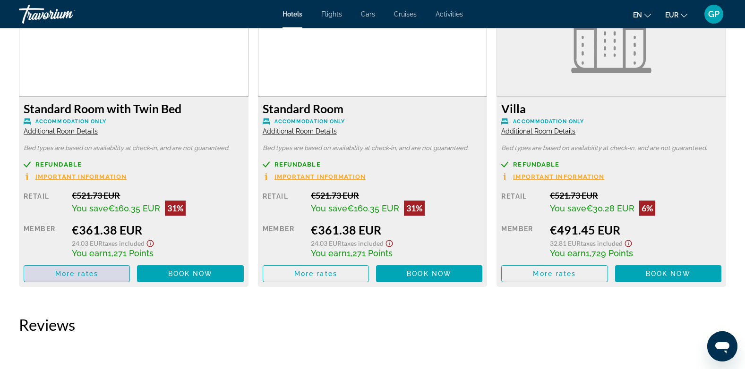
click at [64, 270] on span "More rates" at bounding box center [76, 274] width 43 height 8
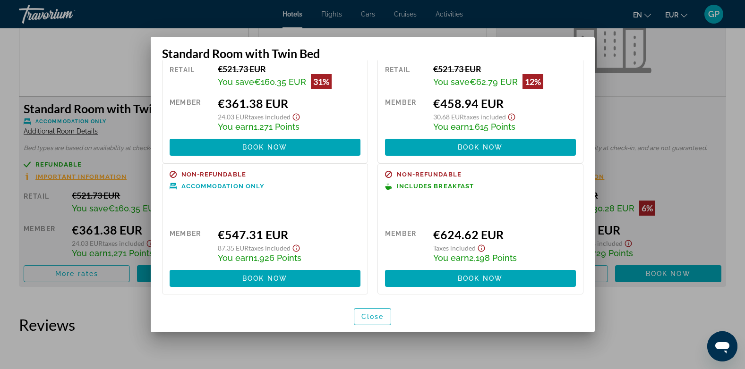
scroll to position [68, 0]
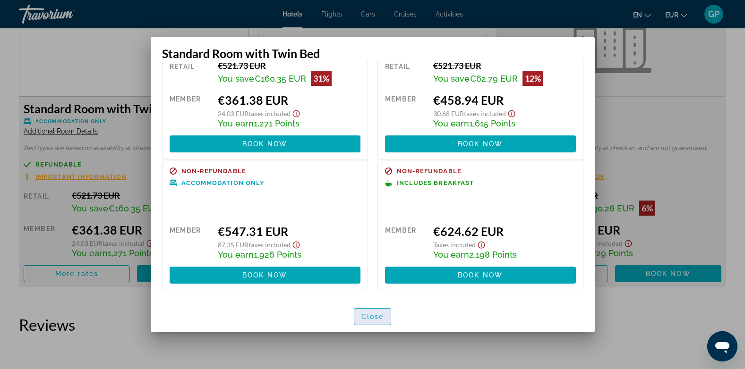
click at [375, 318] on span "Close" at bounding box center [372, 317] width 23 height 8
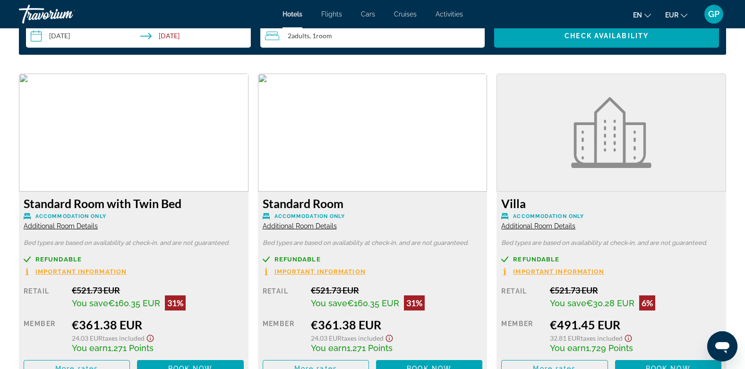
scroll to position [1181, 0]
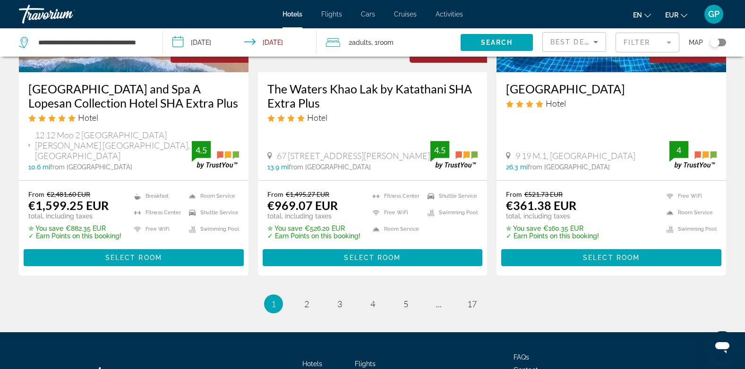
scroll to position [1264, 0]
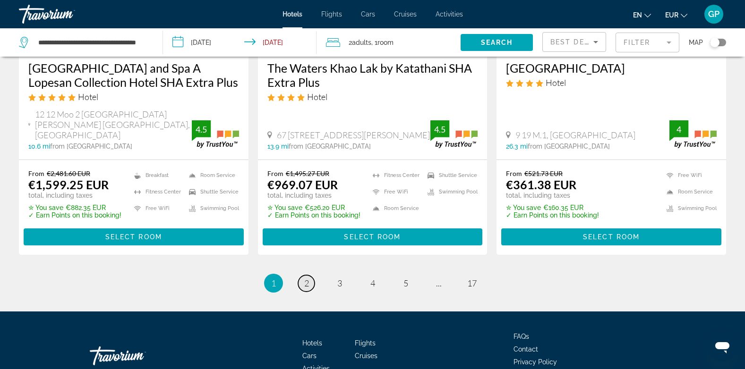
click at [308, 278] on span "2" at bounding box center [306, 283] width 5 height 10
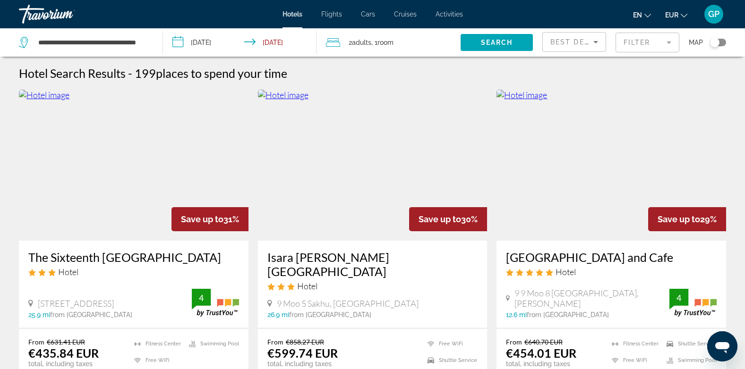
click at [87, 196] on img "Main content" at bounding box center [134, 165] width 230 height 151
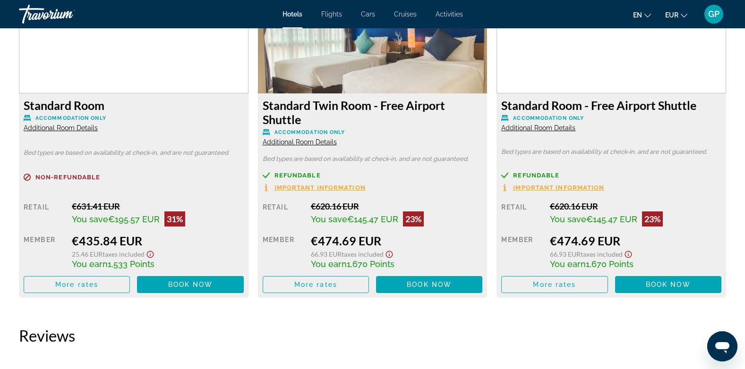
scroll to position [1370, 0]
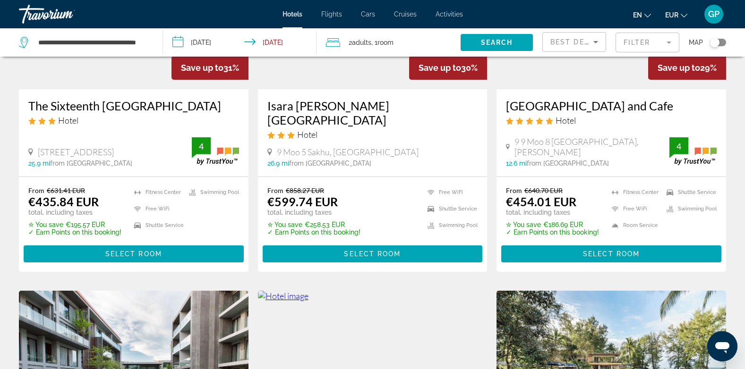
scroll to position [94, 0]
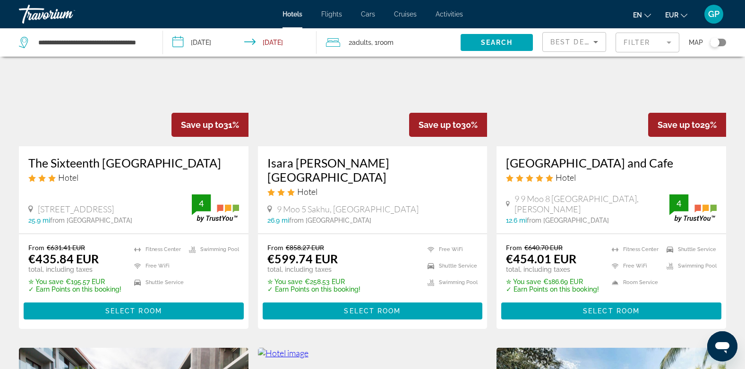
click at [580, 136] on img "Main content" at bounding box center [611, 70] width 230 height 151
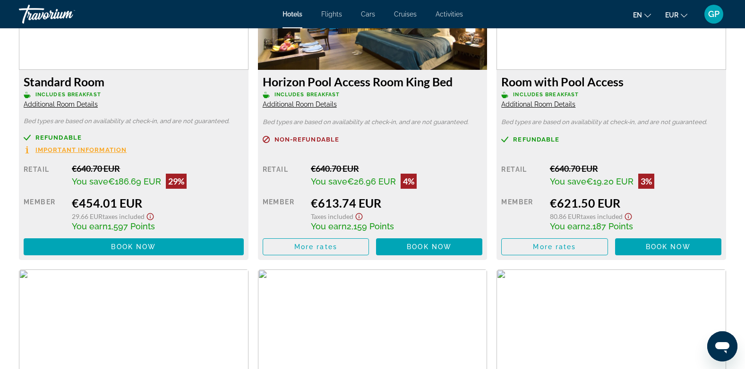
scroll to position [1370, 0]
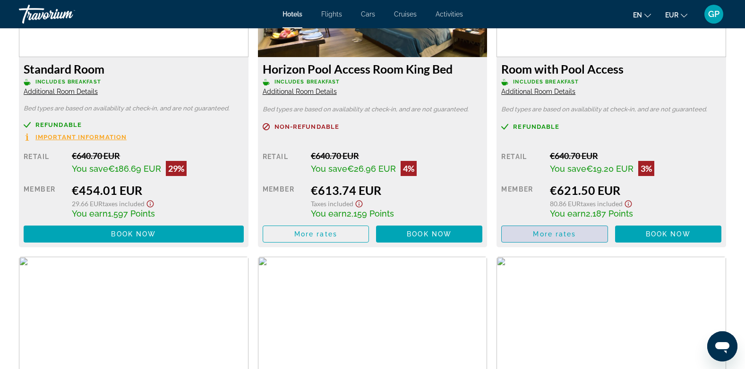
click at [560, 237] on span "More rates" at bounding box center [554, 235] width 43 height 8
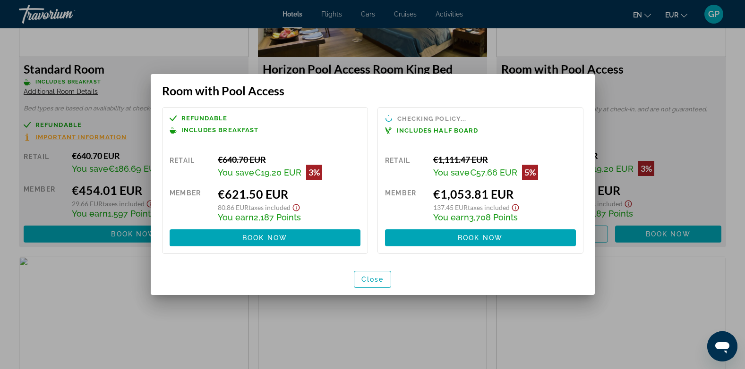
scroll to position [0, 0]
click at [376, 283] on span "button" at bounding box center [372, 279] width 37 height 23
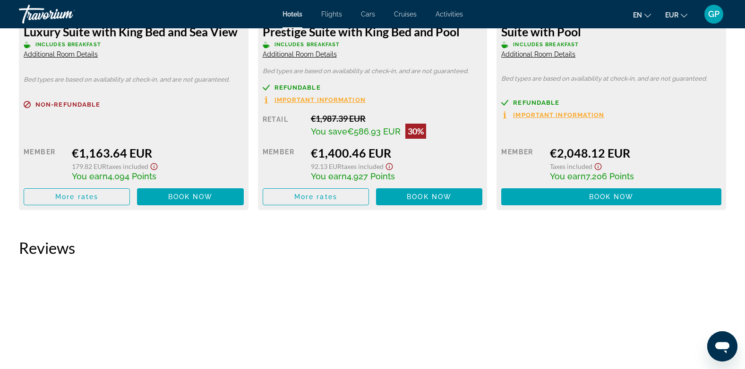
scroll to position [2079, 0]
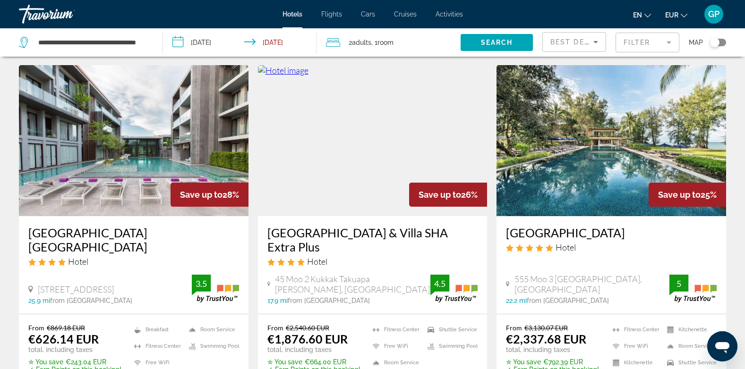
scroll to position [378, 0]
click at [115, 166] on img "Main content" at bounding box center [134, 140] width 230 height 151
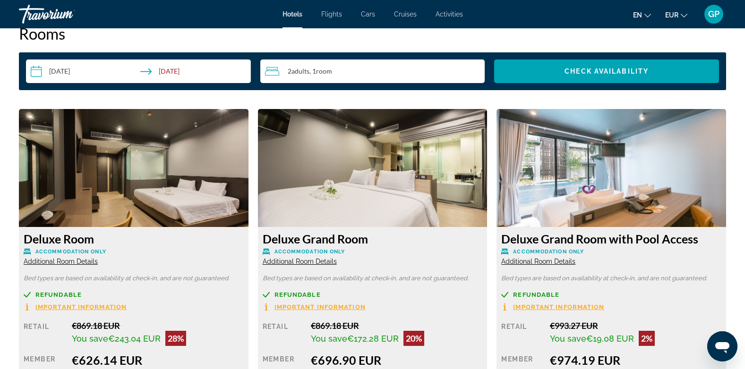
scroll to position [1323, 0]
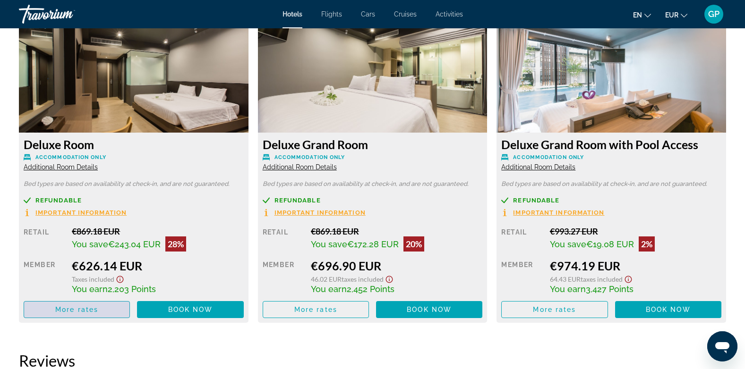
click at [101, 312] on span "Main content" at bounding box center [76, 310] width 105 height 23
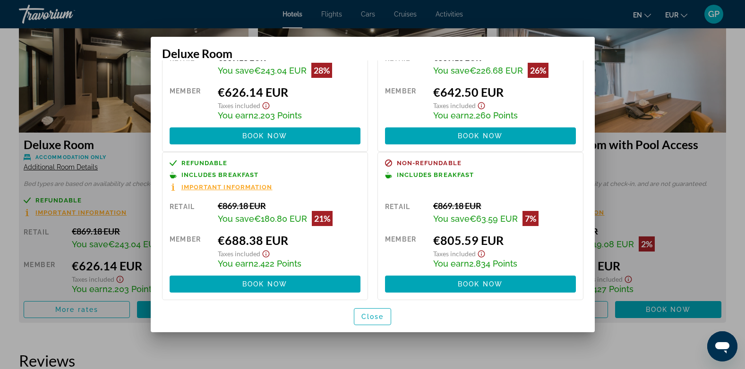
scroll to position [85, 0]
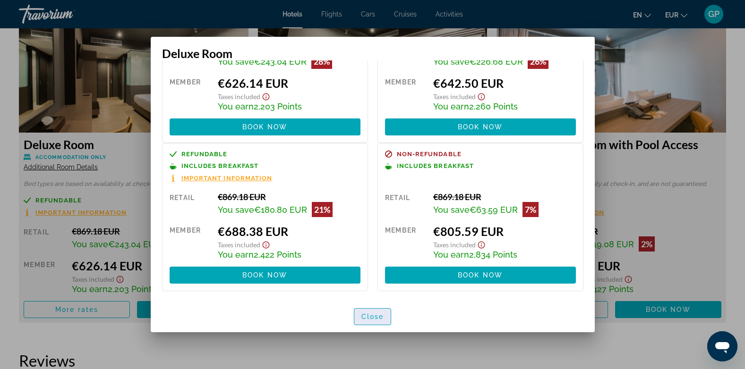
click at [364, 315] on span "Close" at bounding box center [372, 317] width 23 height 8
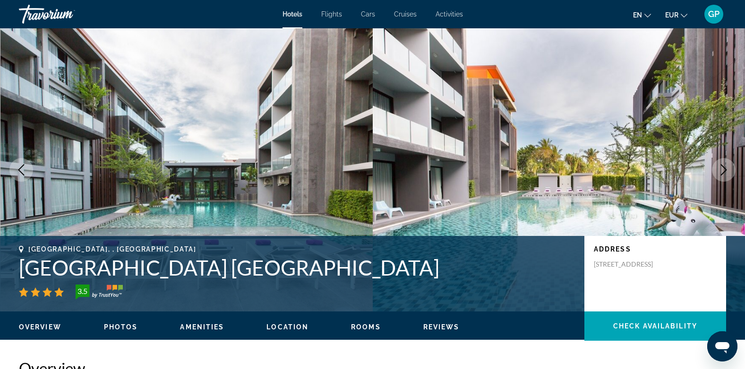
scroll to position [1323, 0]
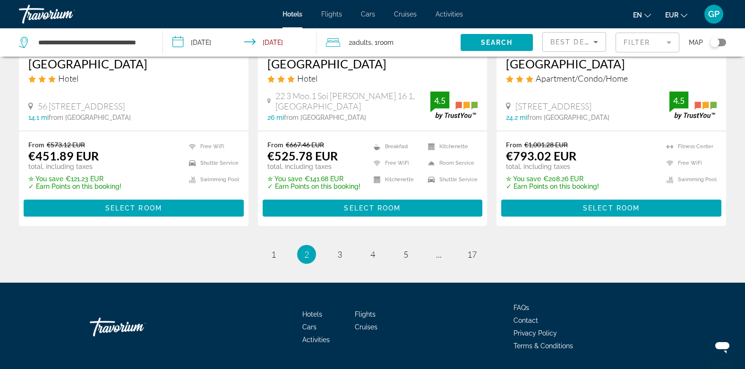
scroll to position [1284, 0]
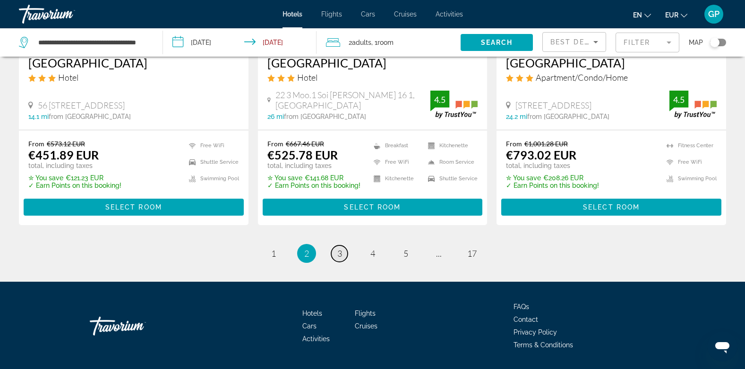
click at [339, 248] on span "3" at bounding box center [339, 253] width 5 height 10
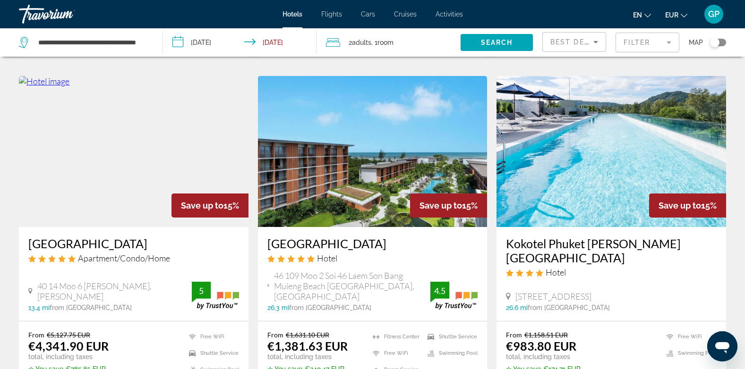
scroll to position [1086, 0]
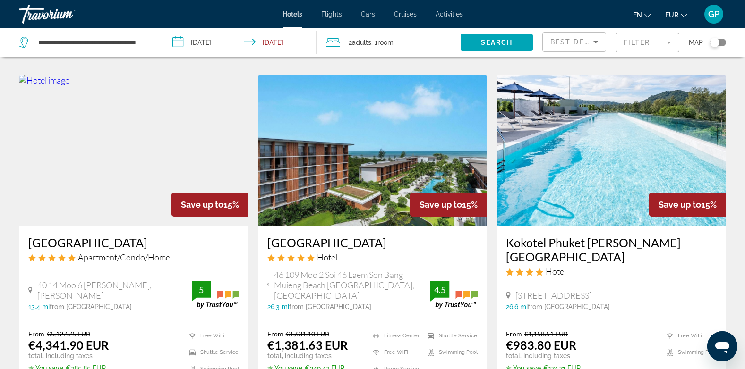
click at [581, 189] on img "Main content" at bounding box center [611, 150] width 230 height 151
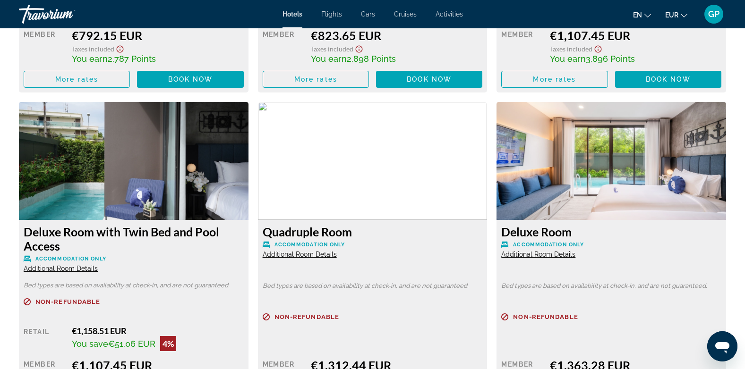
scroll to position [1559, 0]
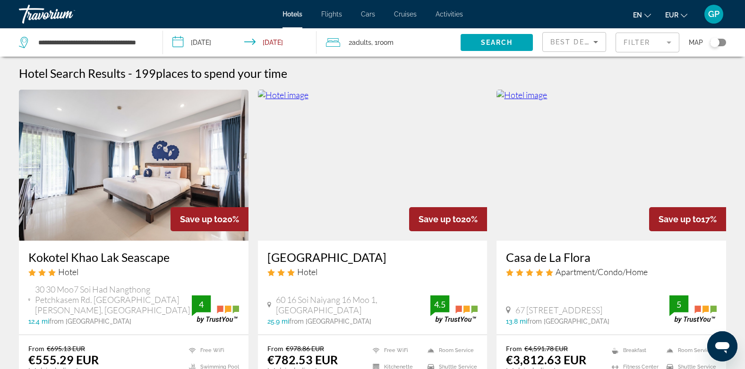
click at [36, 40] on div "**********" at bounding box center [83, 42] width 129 height 14
drag, startPoint x: 38, startPoint y: 39, endPoint x: 149, endPoint y: 50, distance: 112.1
click at [149, 50] on div "**********" at bounding box center [86, 42] width 134 height 28
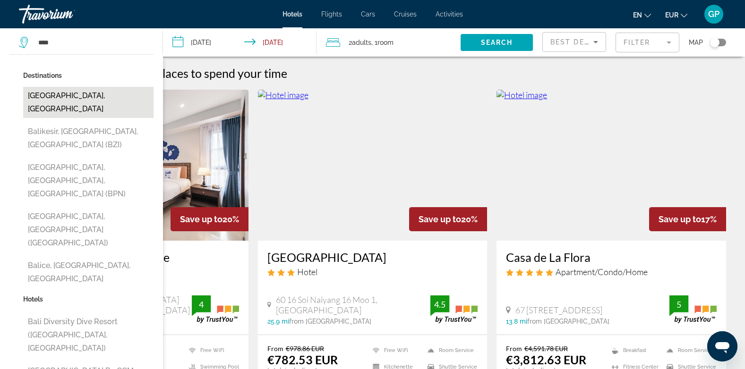
click at [77, 91] on button "Bali Island, Indonesia" at bounding box center [88, 102] width 130 height 31
type input "**********"
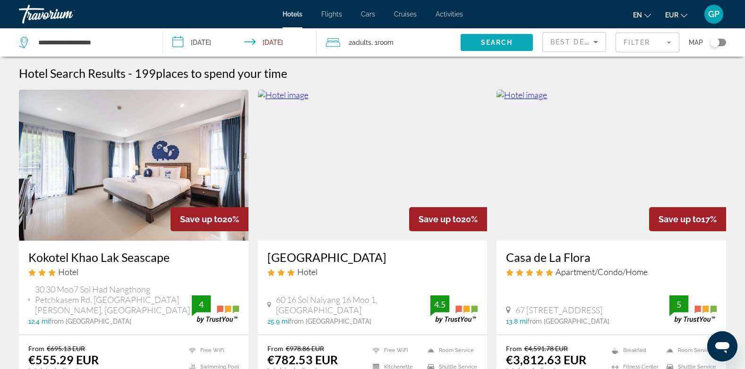
click at [489, 40] on span "Search" at bounding box center [497, 43] width 32 height 8
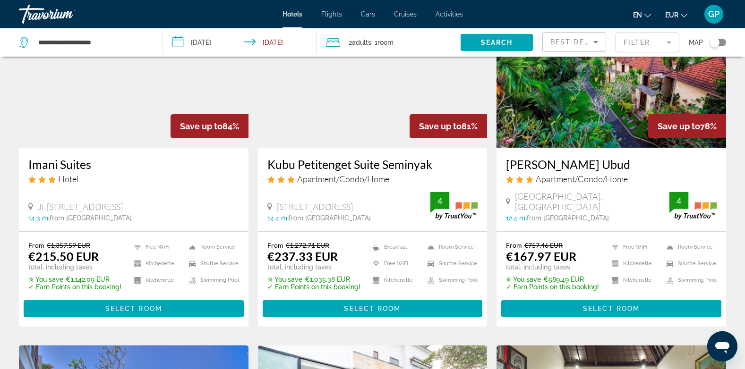
scroll to position [94, 0]
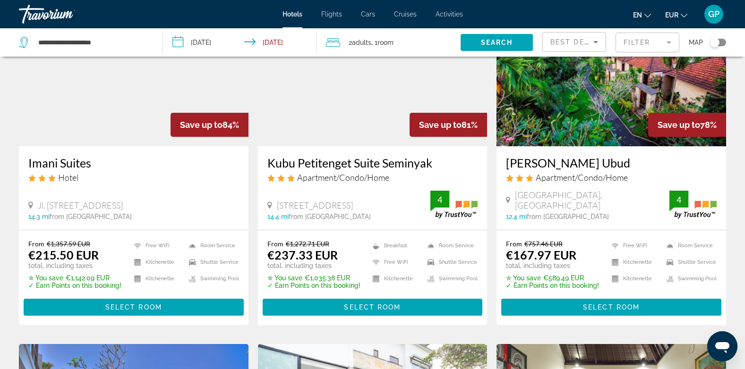
click at [117, 123] on img "Main content" at bounding box center [134, 70] width 230 height 151
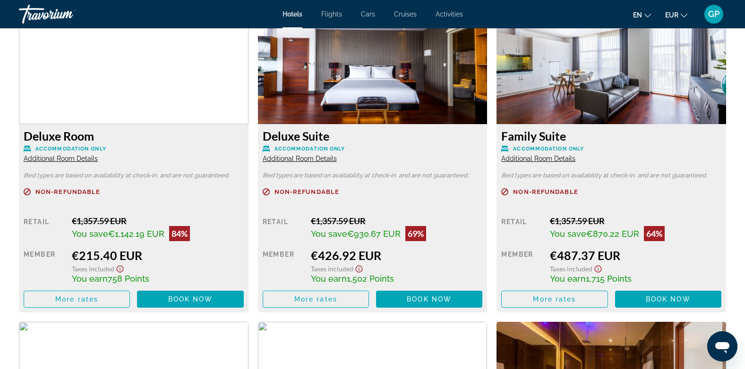
scroll to position [1323, 0]
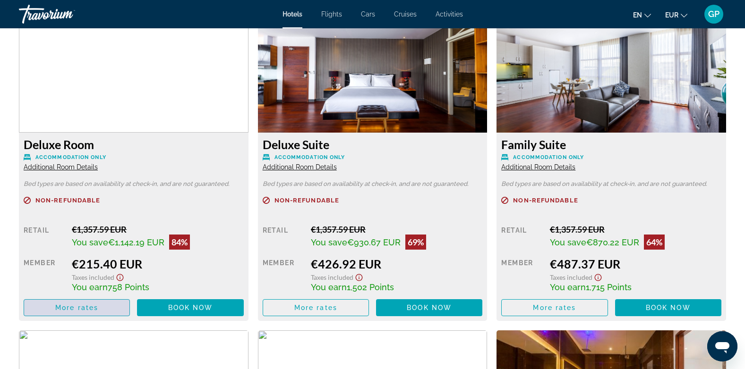
click at [100, 310] on span "Main content" at bounding box center [76, 308] width 105 height 23
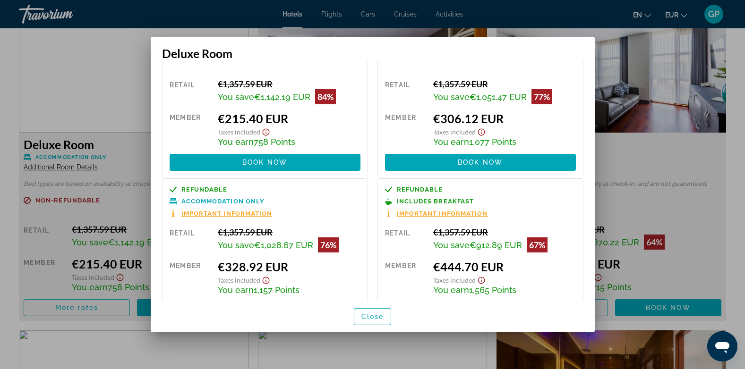
scroll to position [83, 0]
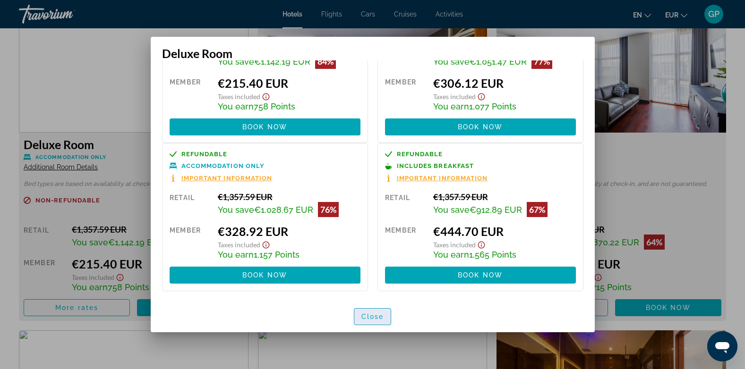
click at [375, 319] on span "Close" at bounding box center [372, 317] width 23 height 8
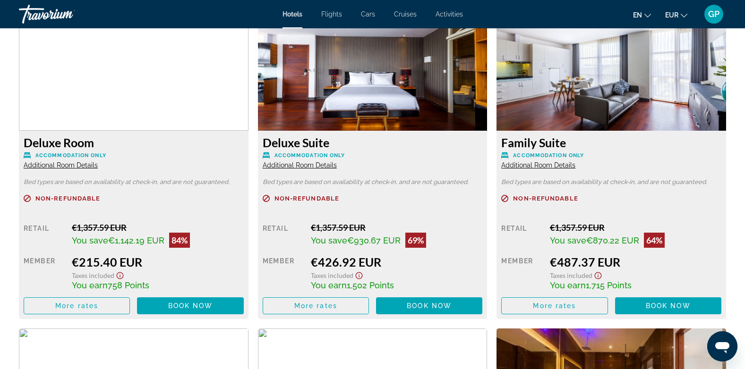
scroll to position [1323, 0]
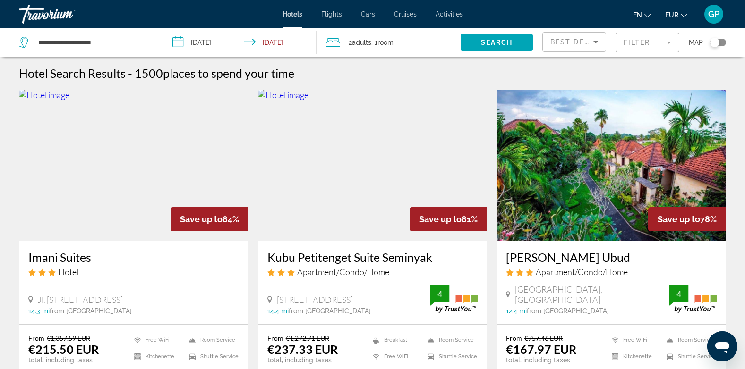
click at [351, 220] on img "Main content" at bounding box center [373, 165] width 230 height 151
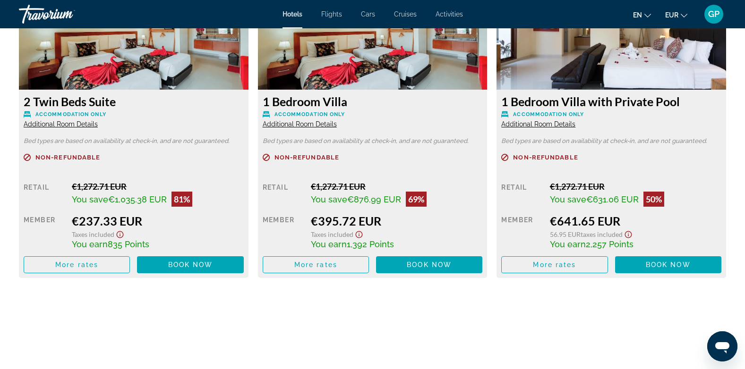
scroll to position [1370, 0]
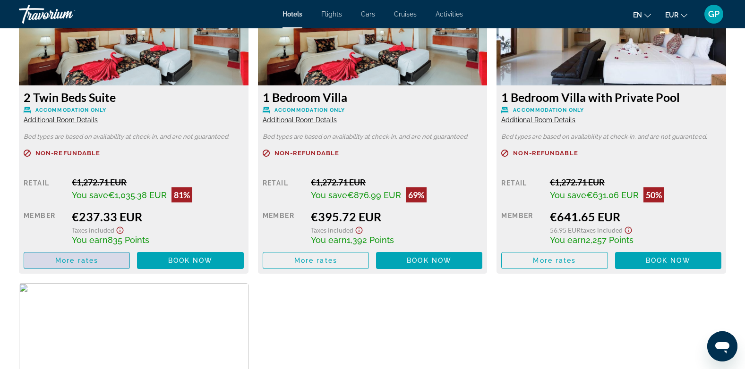
click at [95, 261] on span "More rates" at bounding box center [76, 261] width 43 height 8
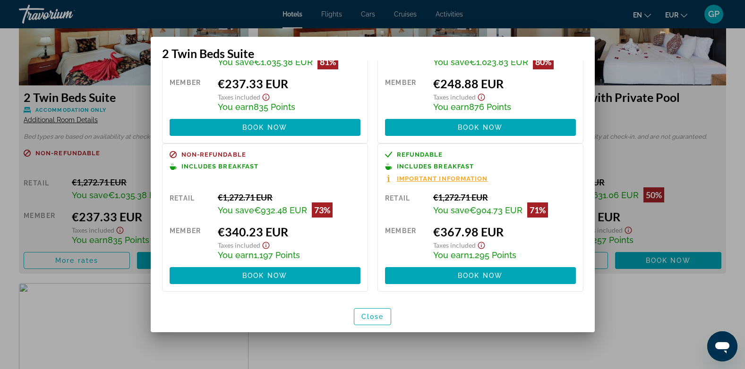
scroll to position [85, 0]
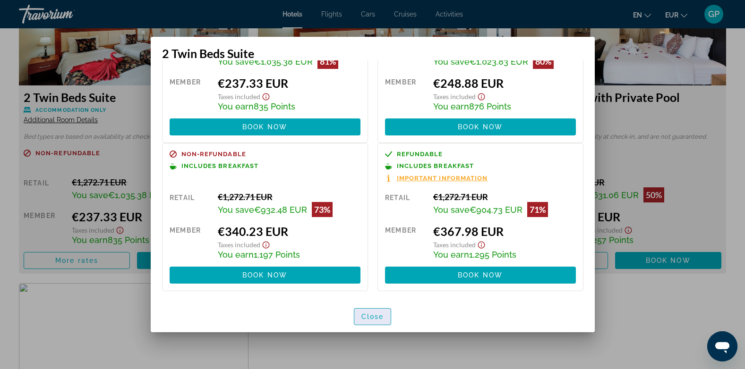
click at [373, 319] on span "Close" at bounding box center [372, 317] width 23 height 8
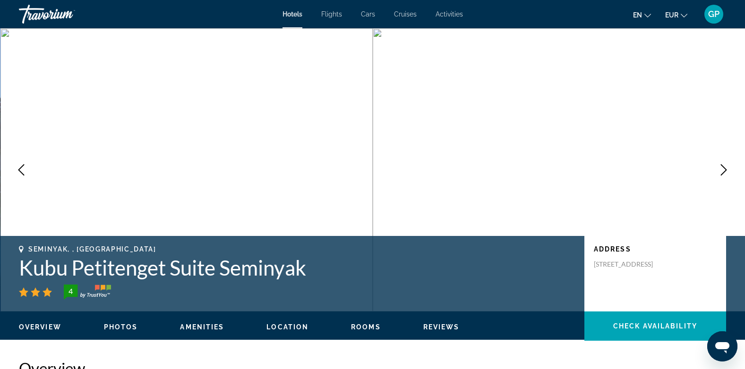
scroll to position [1370, 0]
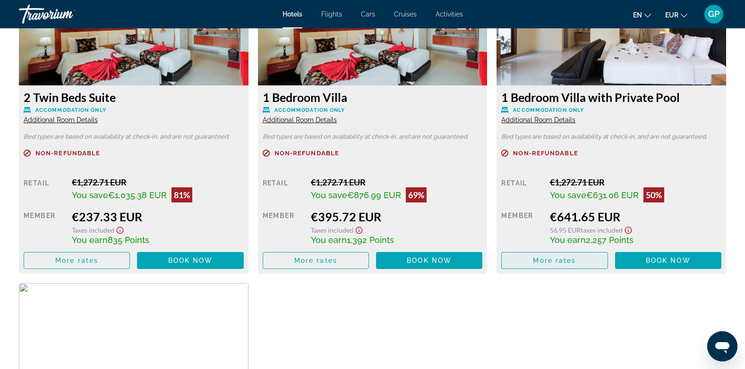
click at [553, 264] on span "More rates" at bounding box center [554, 261] width 43 height 8
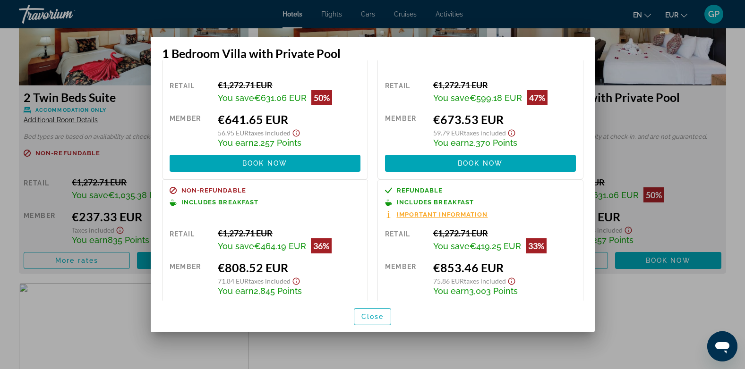
scroll to position [85, 0]
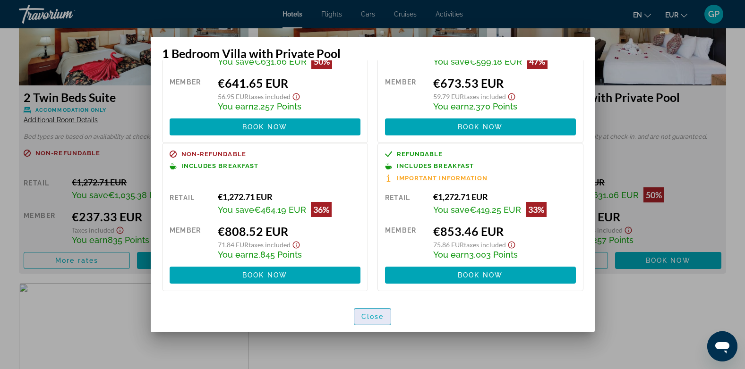
click at [374, 318] on span "Close" at bounding box center [372, 317] width 23 height 8
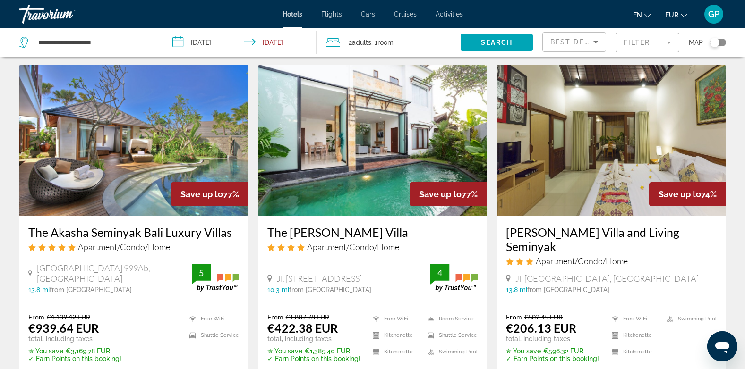
scroll to position [378, 0]
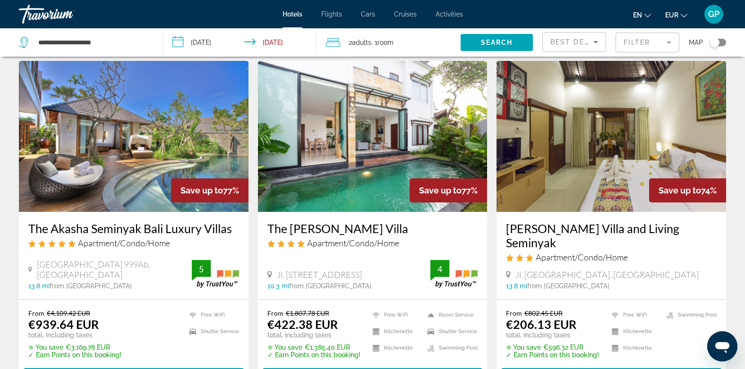
click at [581, 187] on img "Main content" at bounding box center [611, 136] width 230 height 151
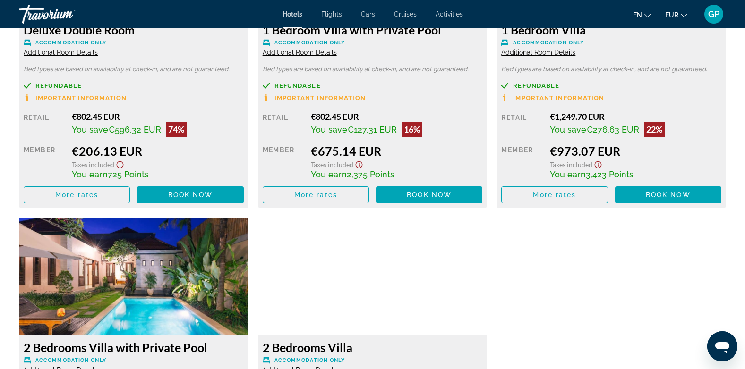
scroll to position [1323, 0]
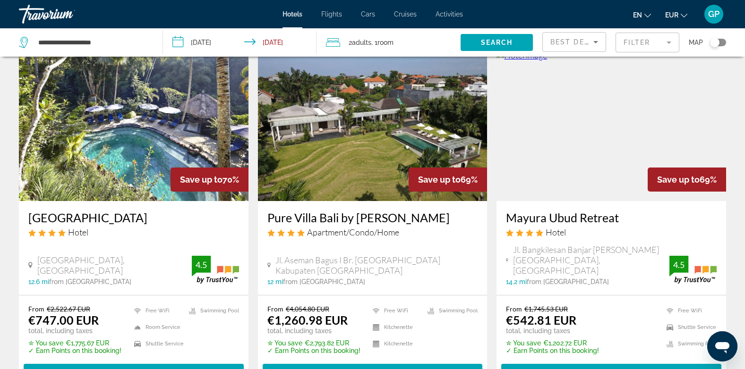
scroll to position [756, 0]
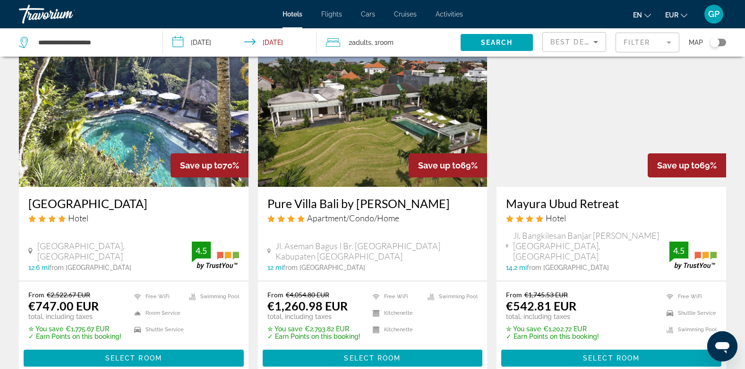
click at [102, 126] on img "Main content" at bounding box center [134, 111] width 230 height 151
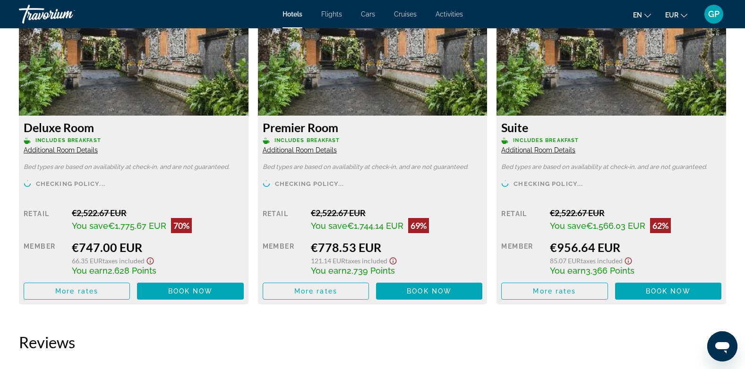
scroll to position [1417, 0]
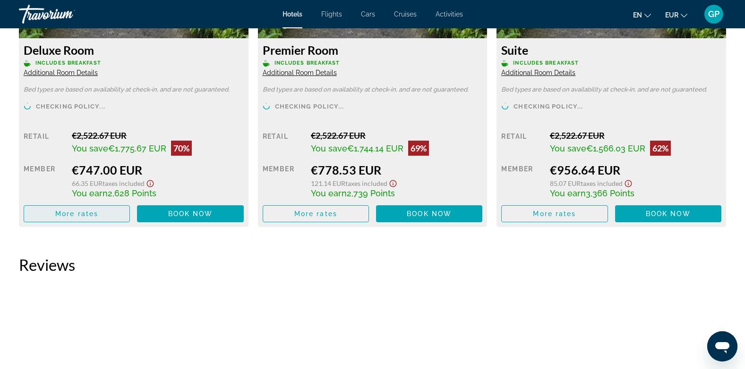
click at [93, 213] on span "More rates" at bounding box center [76, 214] width 43 height 8
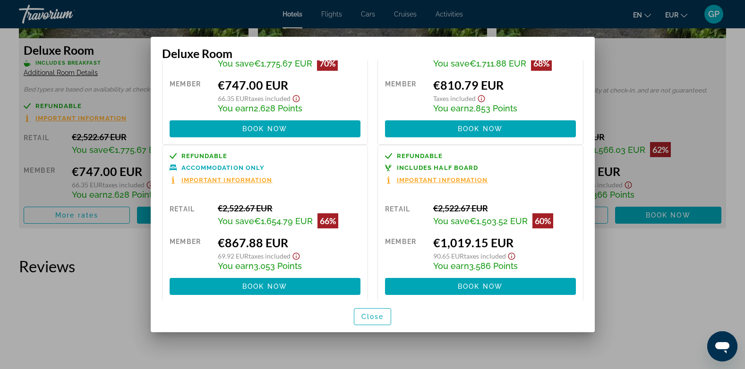
scroll to position [94, 0]
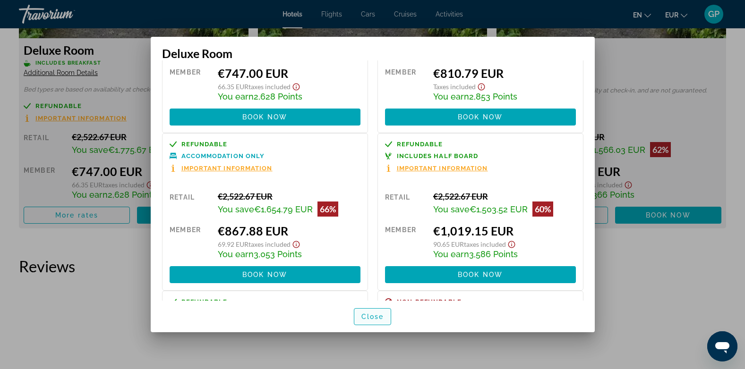
click at [381, 311] on span "button" at bounding box center [372, 317] width 37 height 23
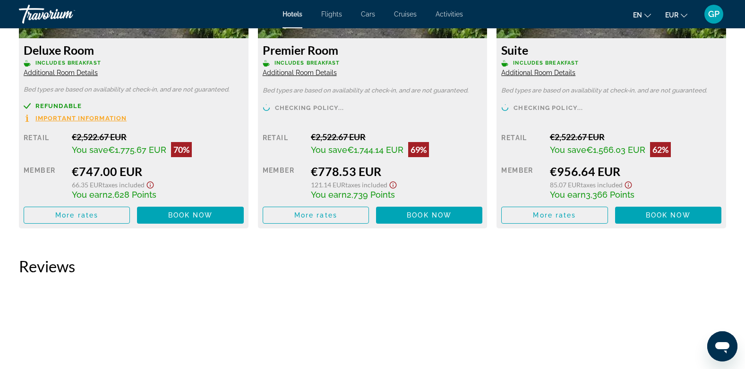
scroll to position [1417, 0]
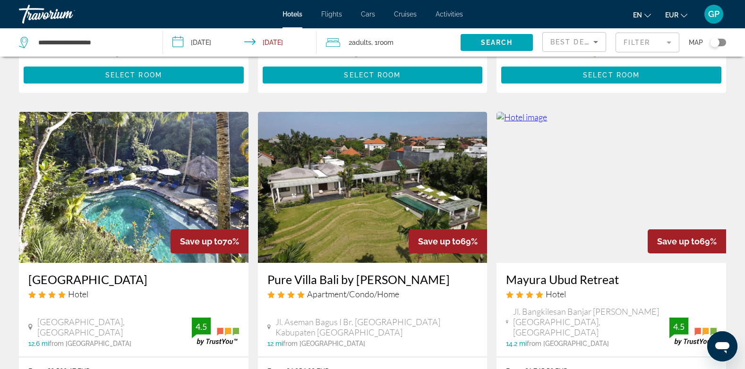
scroll to position [709, 0]
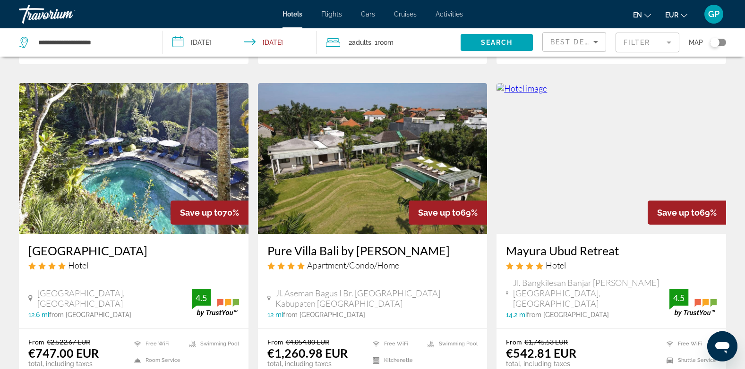
click at [588, 185] on img "Main content" at bounding box center [611, 158] width 230 height 151
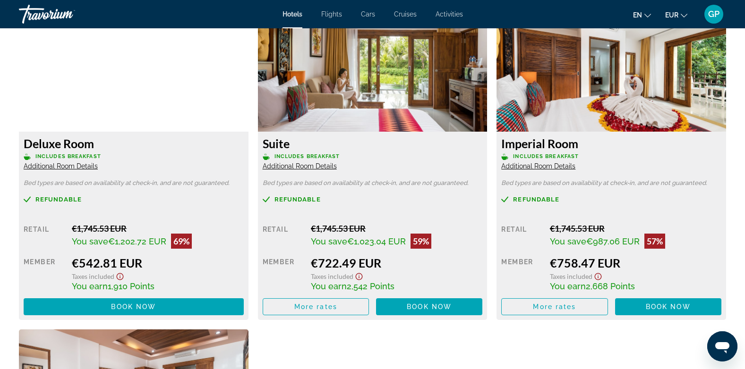
scroll to position [1323, 0]
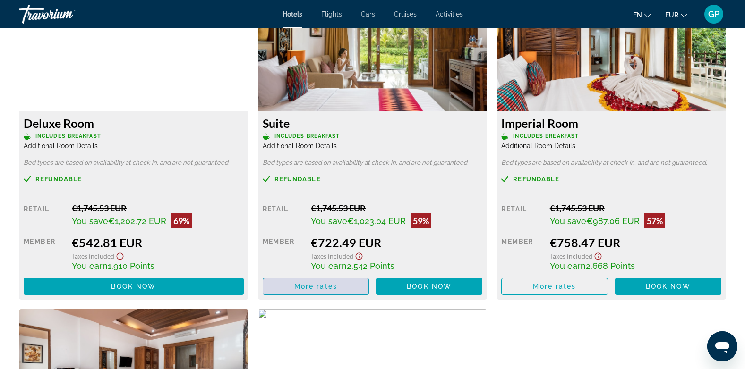
click at [320, 285] on span "More rates" at bounding box center [315, 287] width 43 height 8
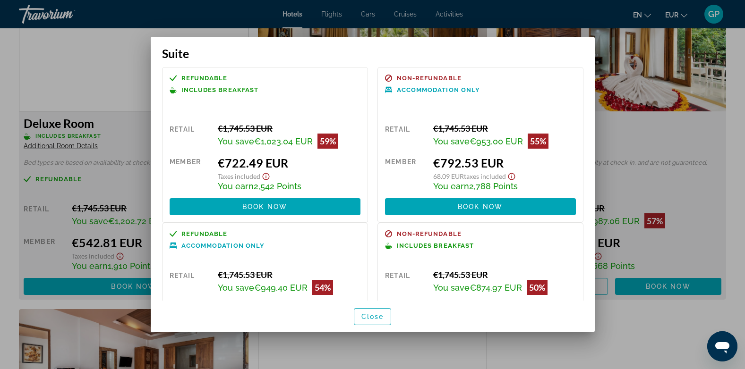
scroll to position [0, 0]
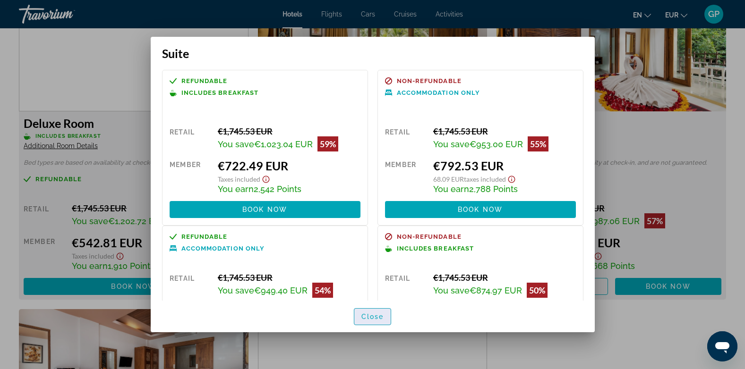
click at [366, 317] on span "Close" at bounding box center [372, 317] width 23 height 8
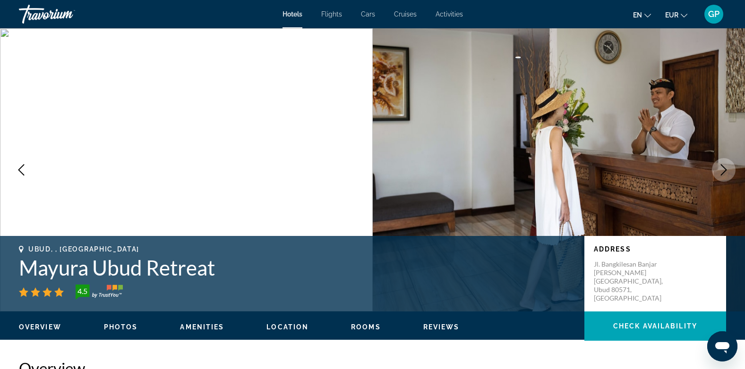
scroll to position [1323, 0]
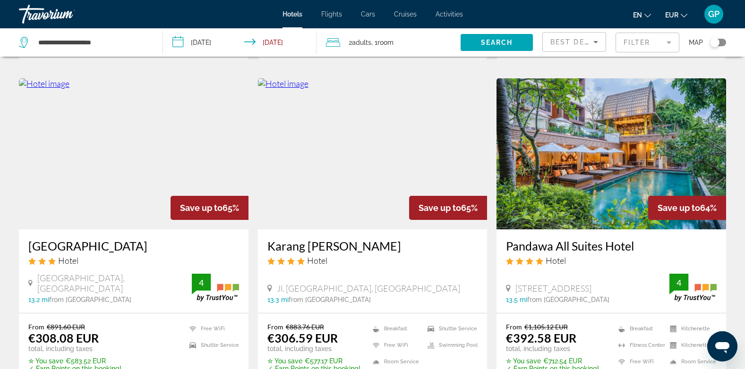
scroll to position [1086, 0]
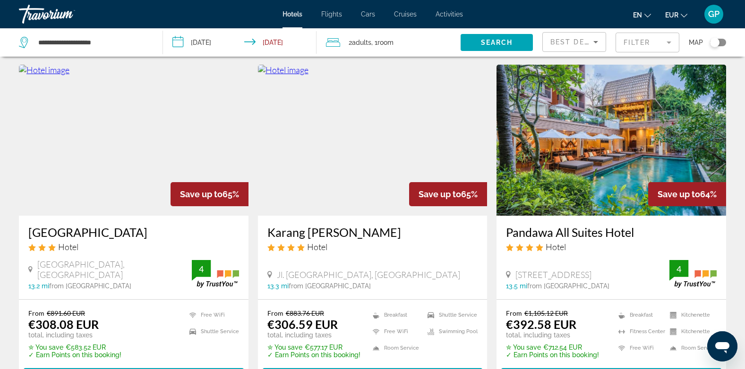
click at [117, 181] on img "Main content" at bounding box center [134, 140] width 230 height 151
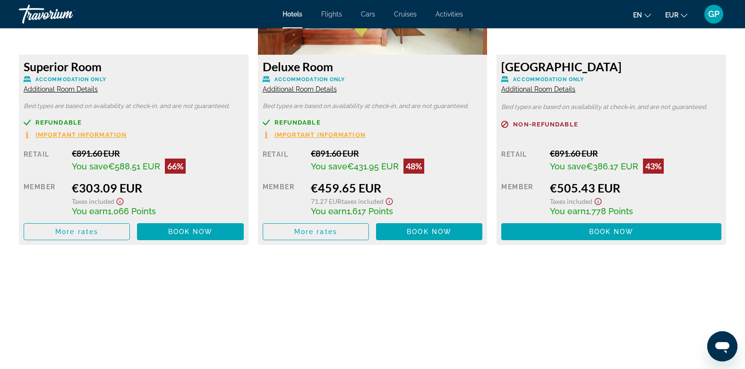
scroll to position [1417, 0]
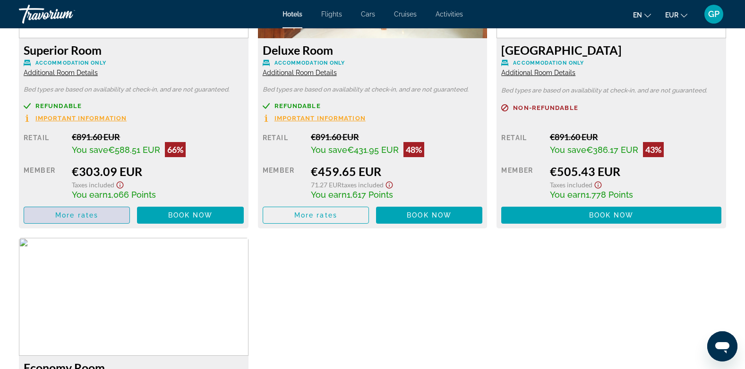
click at [98, 216] on span "More rates" at bounding box center [76, 216] width 43 height 8
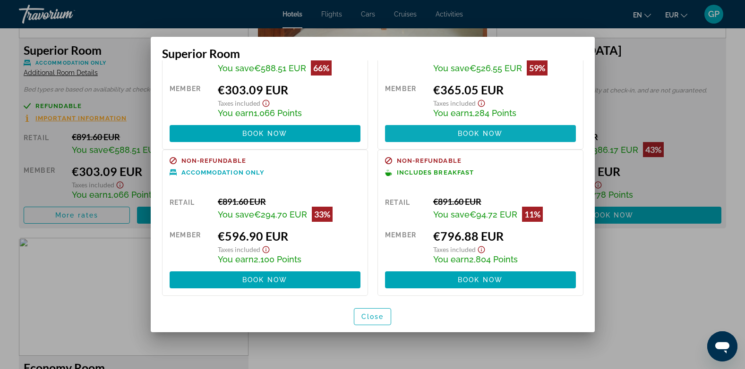
scroll to position [83, 0]
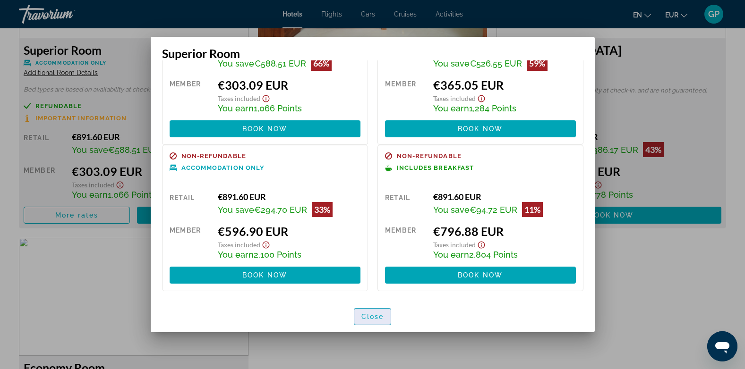
click at [377, 319] on span "Close" at bounding box center [372, 317] width 23 height 8
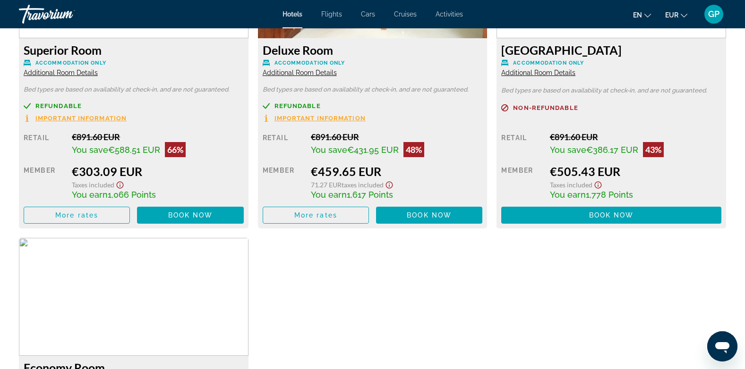
scroll to position [1417, 0]
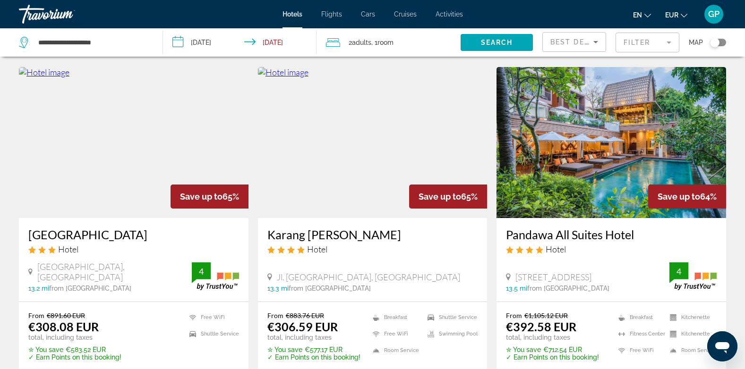
scroll to position [1086, 0]
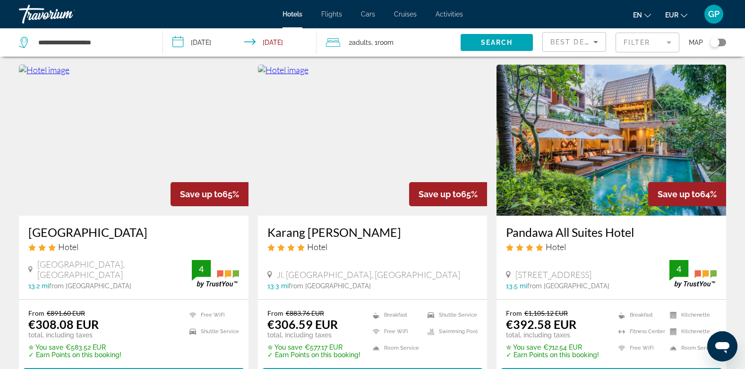
click at [596, 159] on img "Main content" at bounding box center [611, 140] width 230 height 151
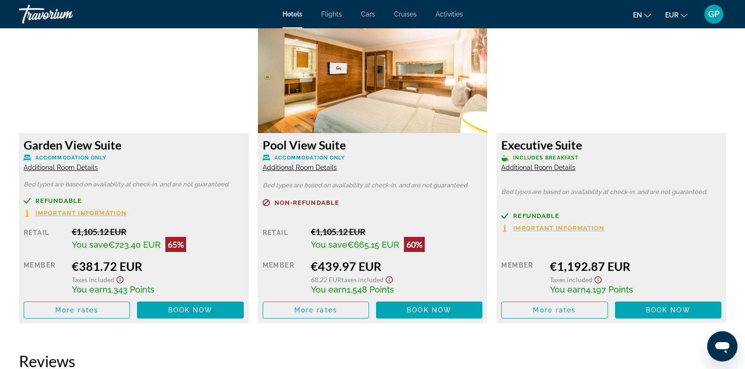
scroll to position [1323, 0]
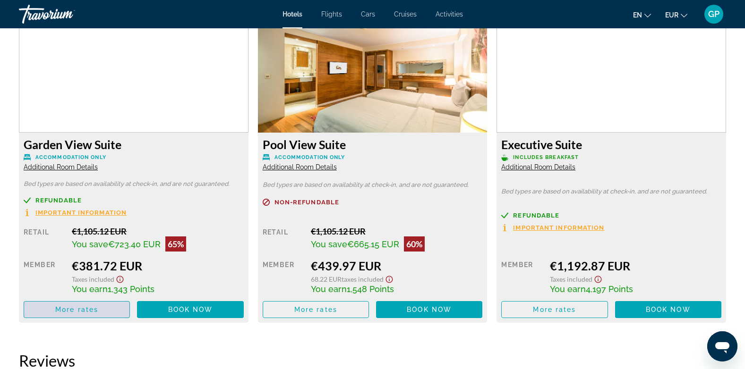
click at [57, 313] on span "More rates" at bounding box center [76, 310] width 43 height 8
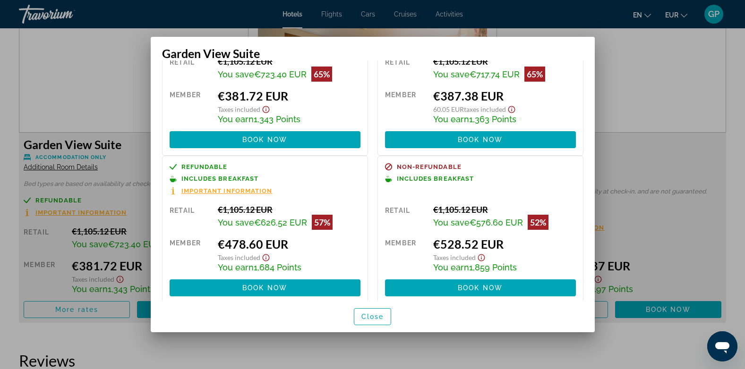
scroll to position [85, 0]
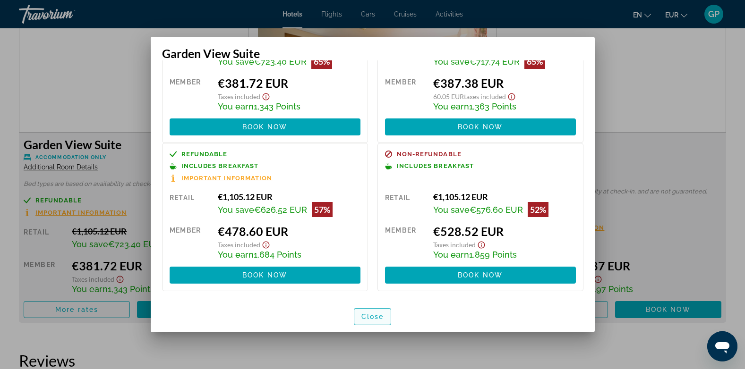
click at [362, 317] on span "Close" at bounding box center [372, 317] width 23 height 8
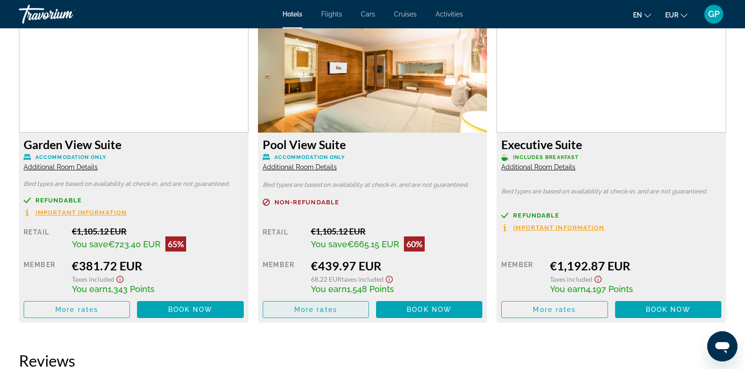
scroll to position [1323, 0]
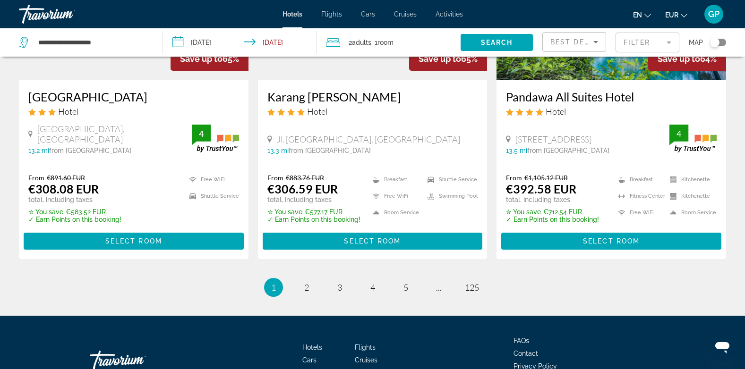
scroll to position [1228, 0]
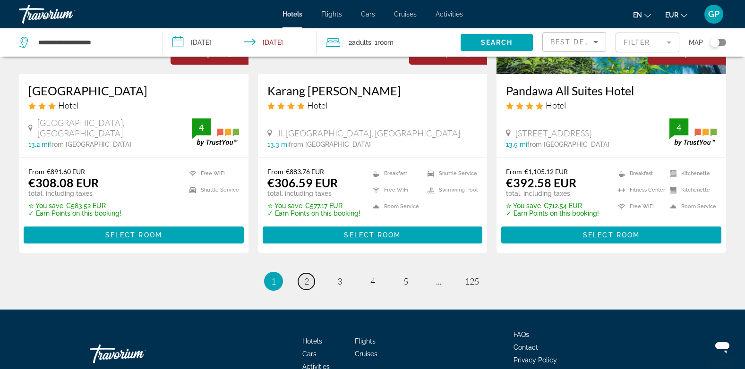
click at [307, 276] on span "2" at bounding box center [306, 281] width 5 height 10
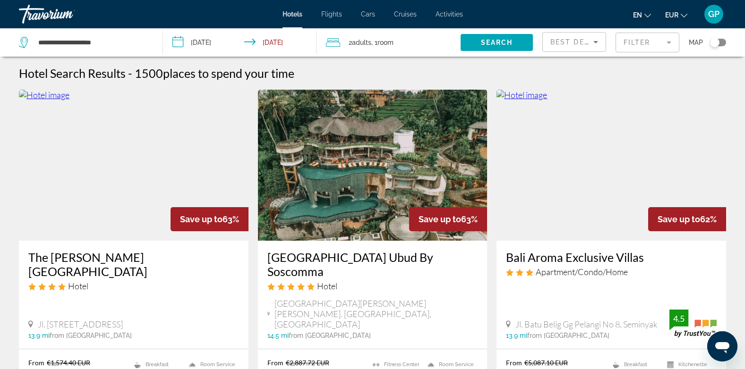
click at [145, 188] on img "Main content" at bounding box center [134, 165] width 230 height 151
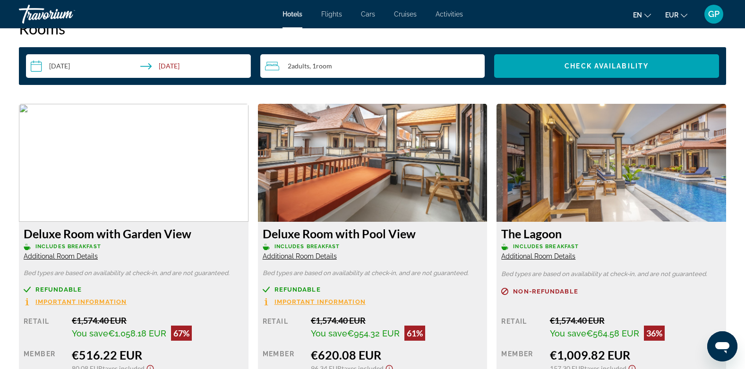
scroll to position [1275, 0]
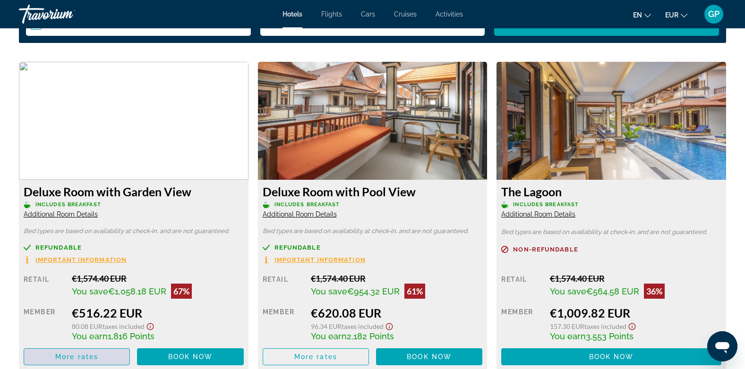
click at [90, 360] on span "More rates" at bounding box center [76, 357] width 43 height 8
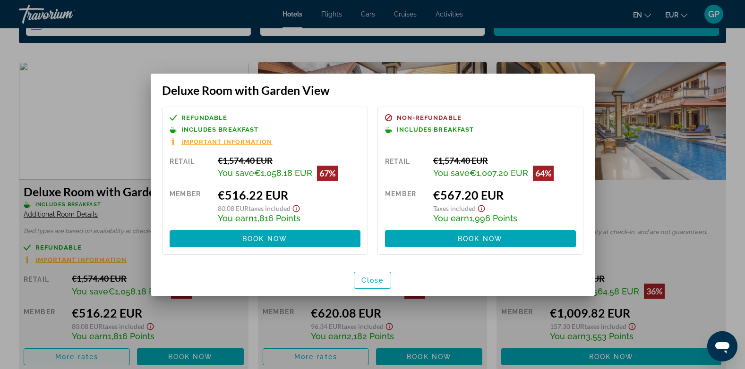
scroll to position [0, 0]
click at [372, 281] on span "Close" at bounding box center [372, 281] width 23 height 8
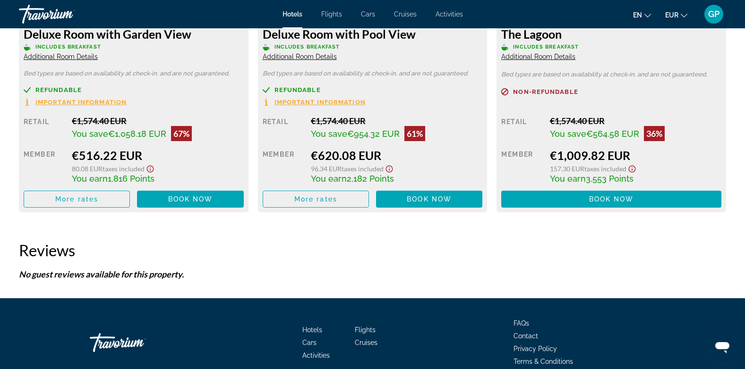
scroll to position [1478, 0]
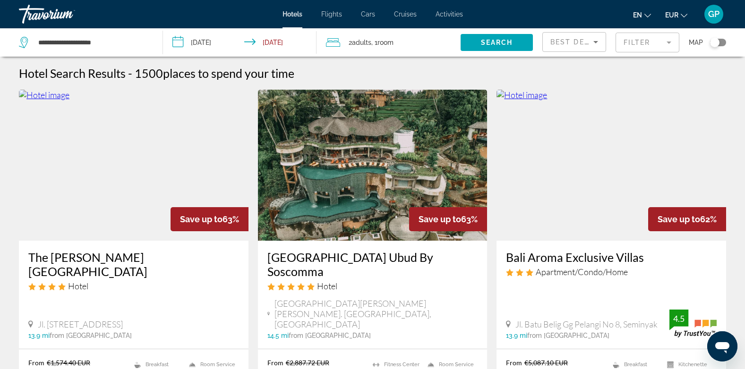
click at [357, 180] on img "Main content" at bounding box center [373, 165] width 230 height 151
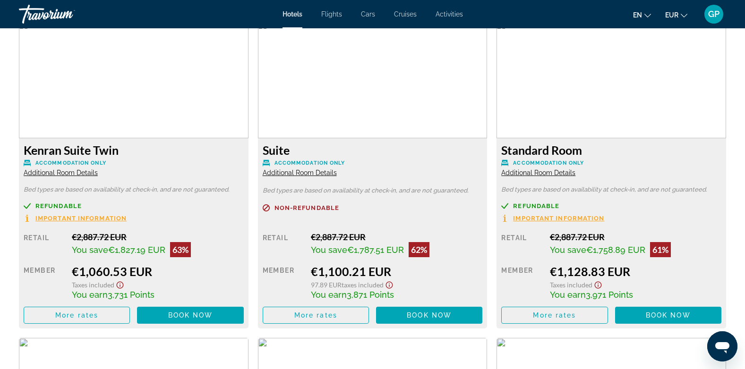
scroll to position [1370, 0]
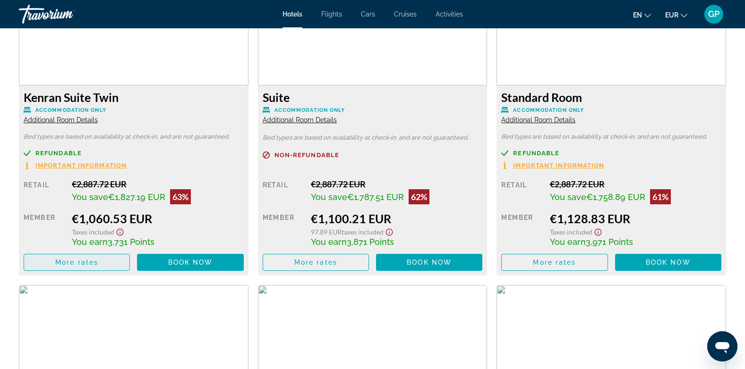
click at [96, 261] on span "More rates" at bounding box center [76, 263] width 43 height 8
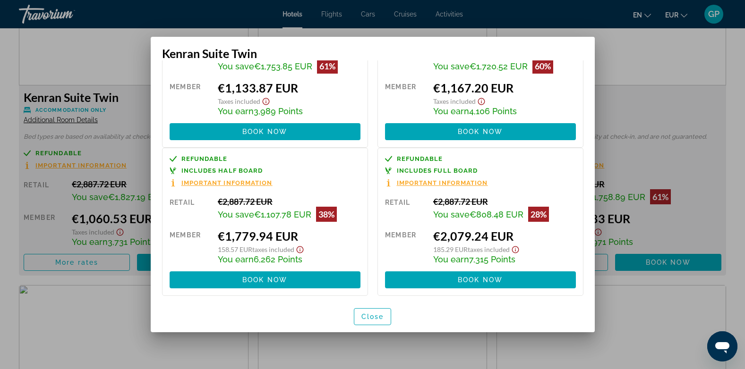
scroll to position [236, 0]
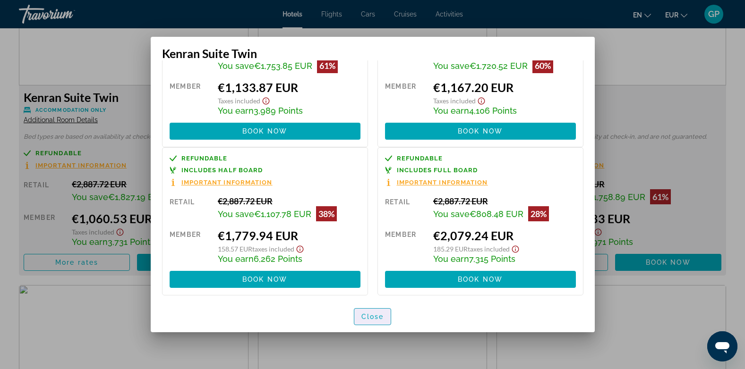
drag, startPoint x: 376, startPoint y: 316, endPoint x: 224, endPoint y: 240, distance: 169.9
click at [376, 317] on span "Close" at bounding box center [372, 317] width 23 height 8
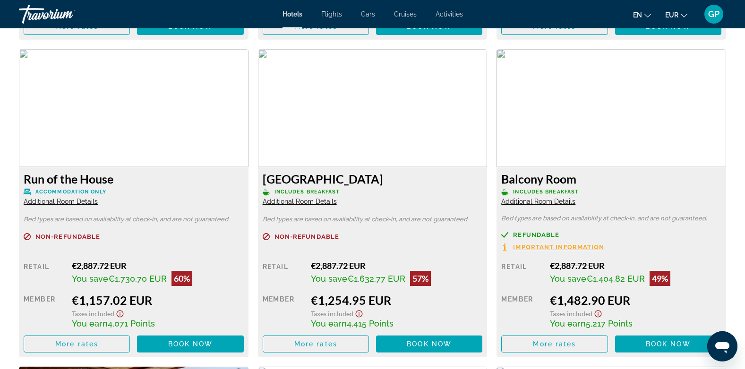
scroll to position [1512, 0]
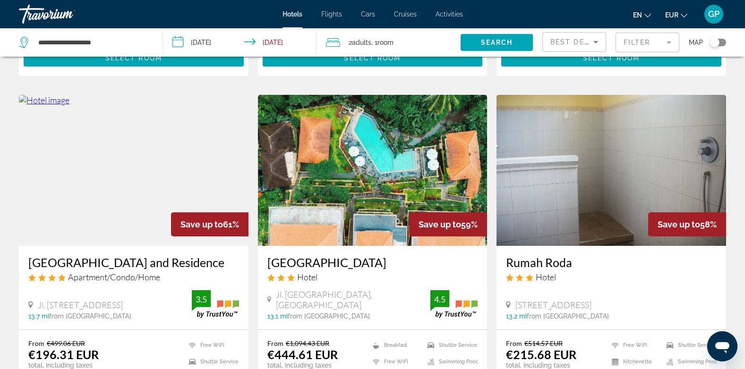
scroll to position [378, 0]
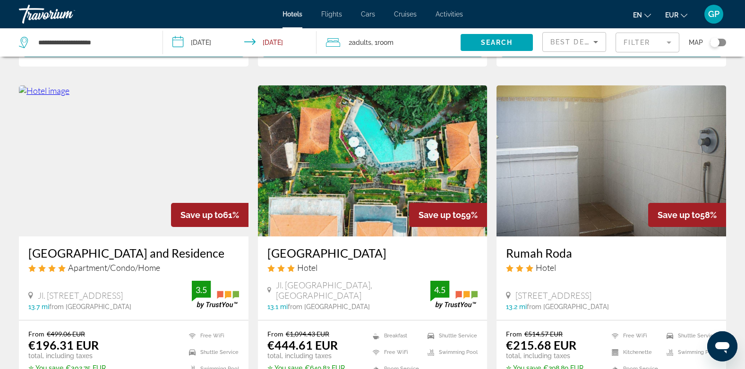
click at [117, 154] on img "Main content" at bounding box center [134, 161] width 230 height 151
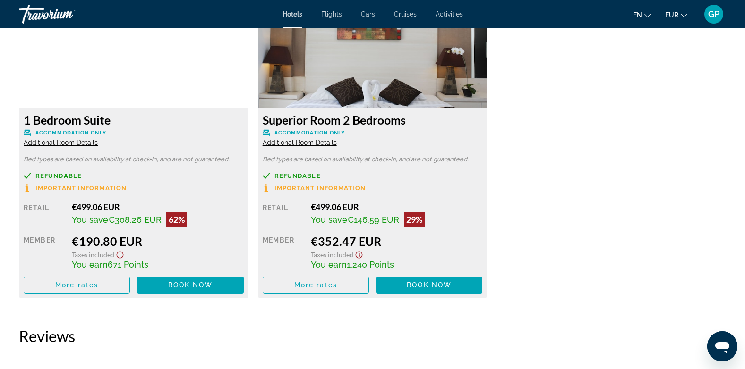
scroll to position [1370, 0]
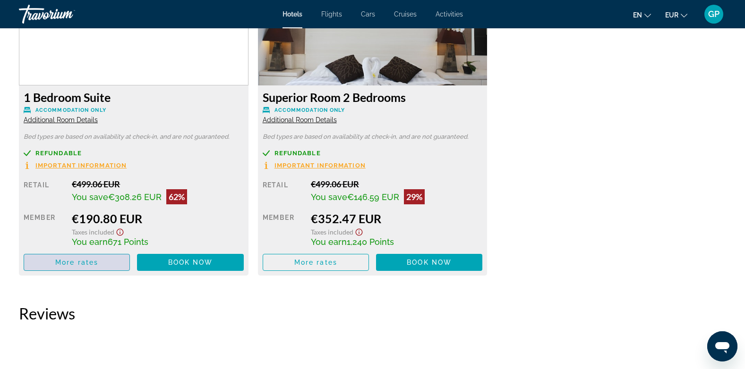
click at [98, 265] on span "More rates" at bounding box center [76, 263] width 43 height 8
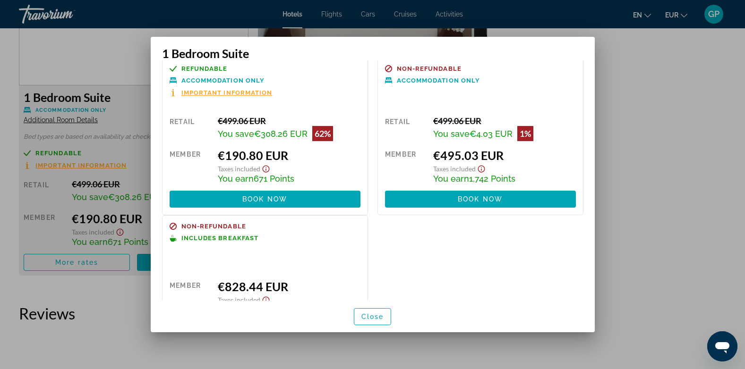
scroll to position [0, 0]
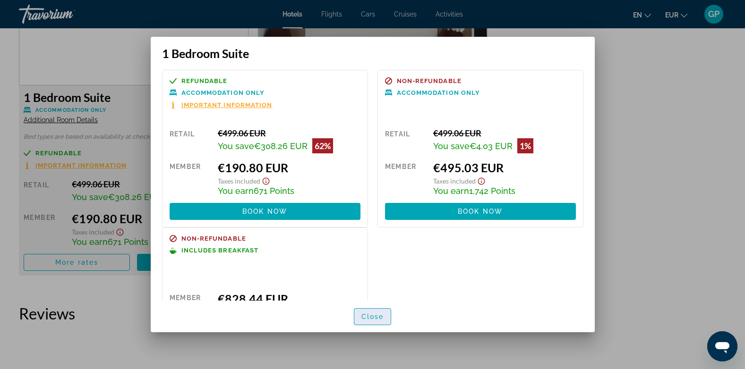
click at [370, 316] on span "Close" at bounding box center [372, 317] width 23 height 8
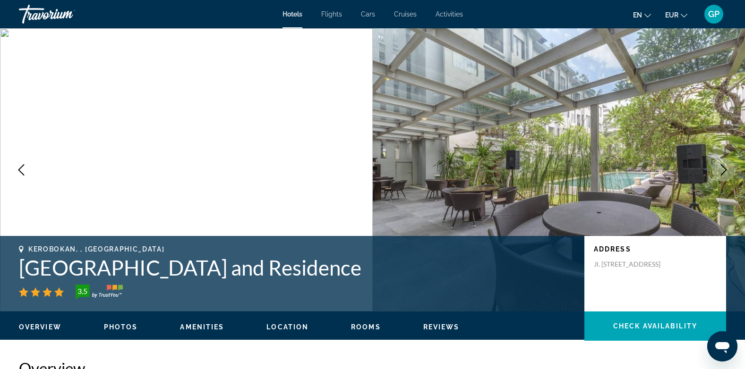
scroll to position [1370, 0]
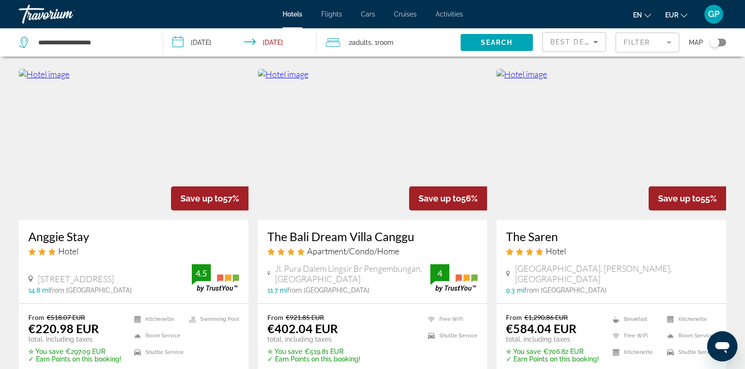
scroll to position [756, 0]
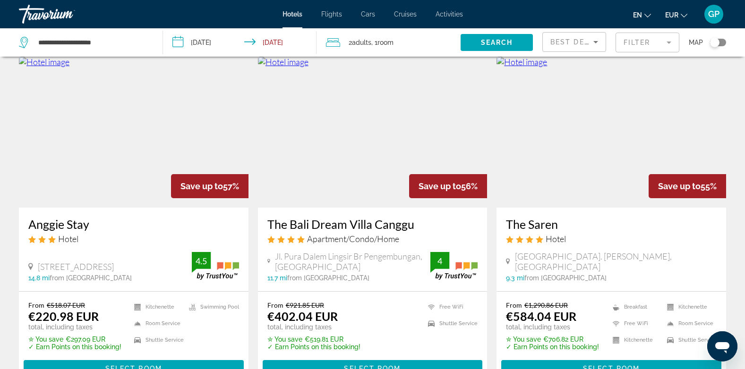
click at [118, 151] on img "Main content" at bounding box center [134, 132] width 230 height 151
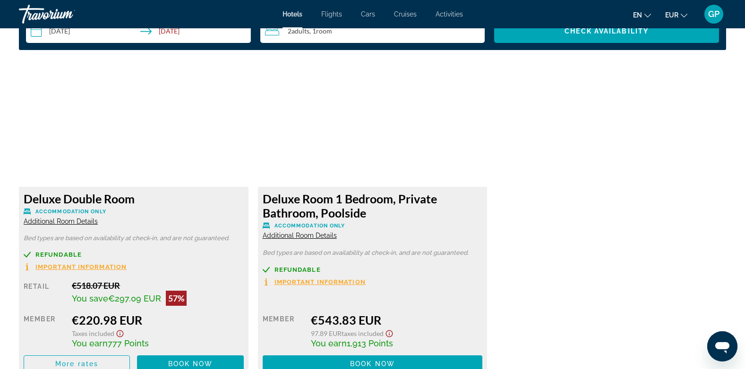
scroll to position [1275, 0]
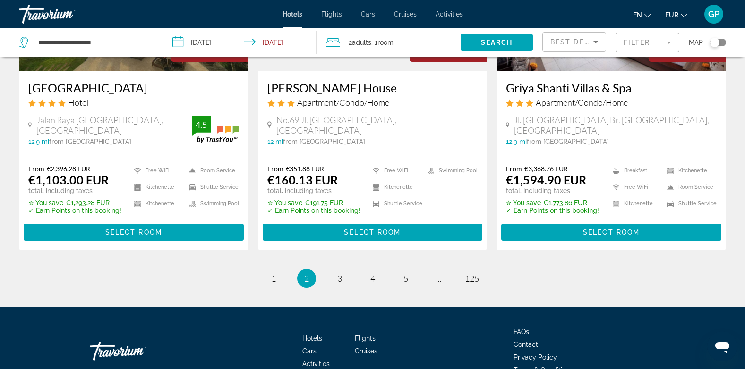
scroll to position [1269, 0]
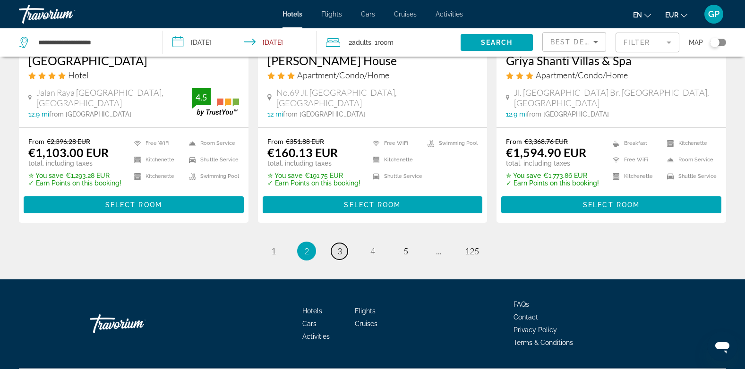
click at [340, 246] on span "3" at bounding box center [339, 251] width 5 height 10
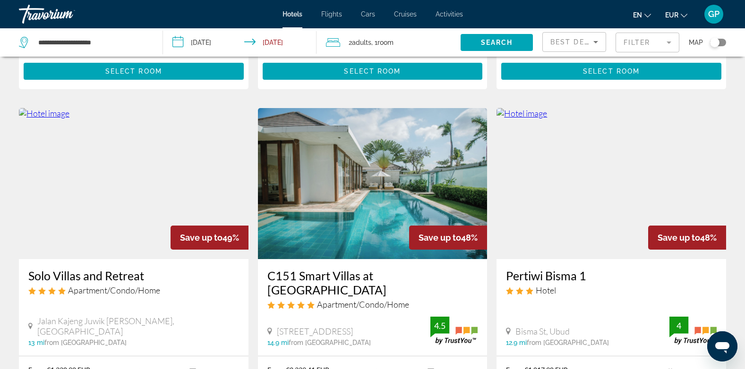
scroll to position [378, 0]
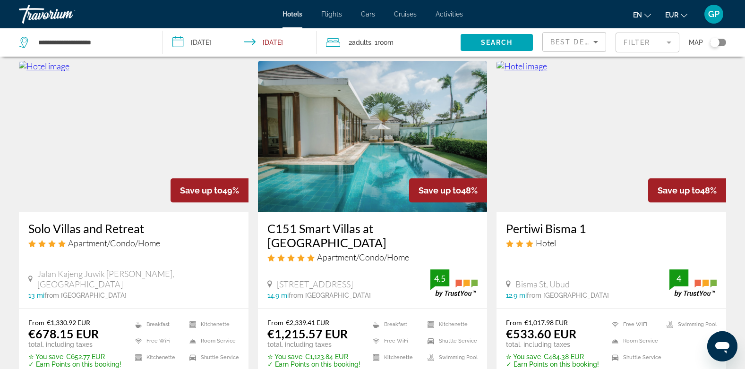
click at [608, 192] on img "Main content" at bounding box center [611, 136] width 230 height 151
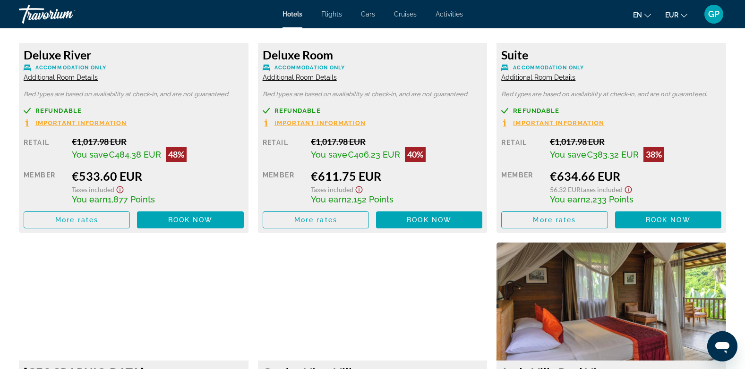
scroll to position [1417, 0]
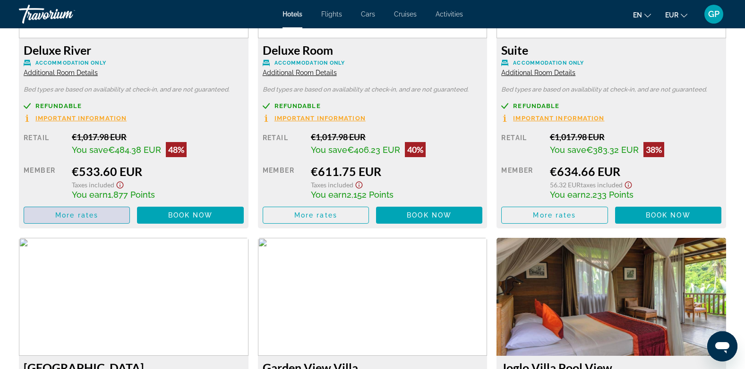
click at [83, 214] on span "More rates" at bounding box center [76, 216] width 43 height 8
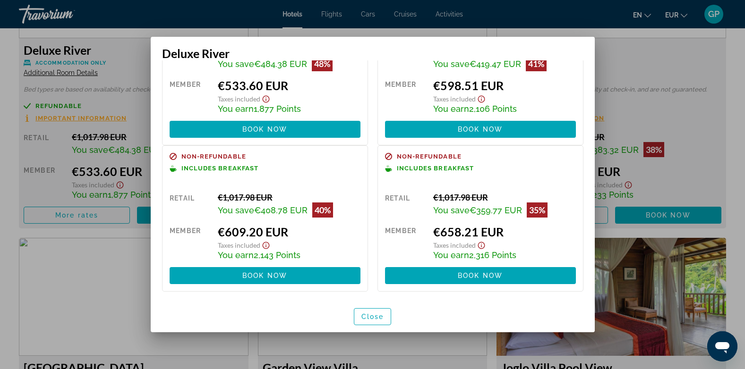
scroll to position [83, 0]
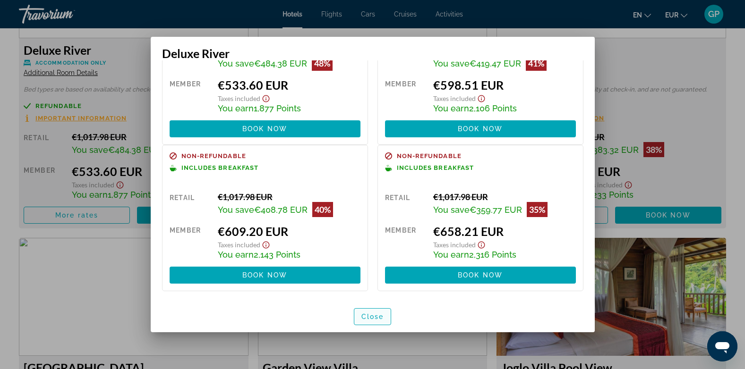
click at [384, 318] on span "button" at bounding box center [372, 317] width 37 height 23
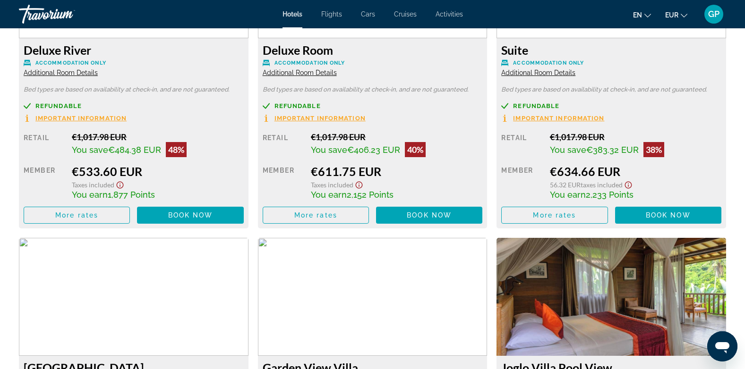
scroll to position [1417, 0]
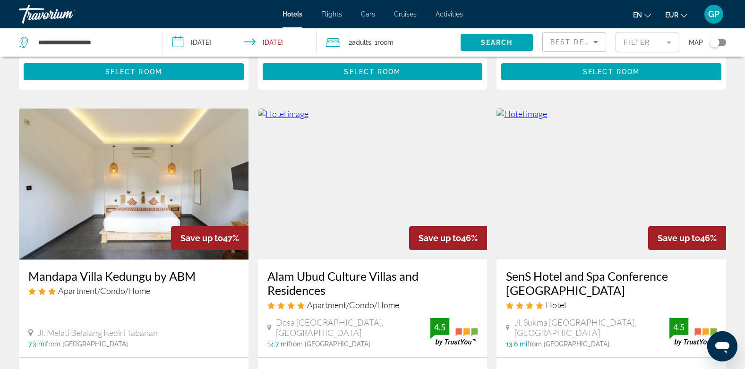
scroll to position [709, 0]
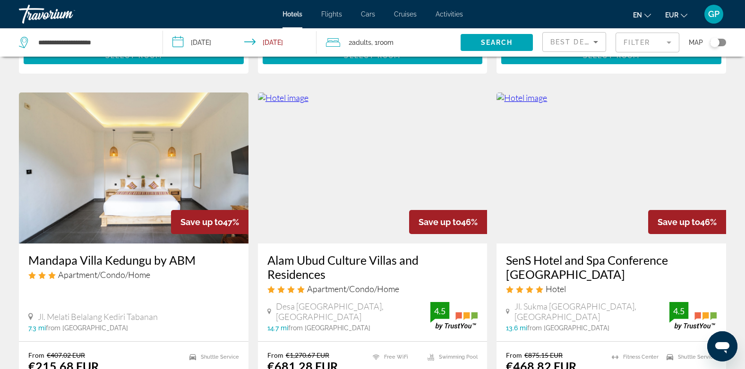
click at [351, 214] on img "Main content" at bounding box center [373, 168] width 230 height 151
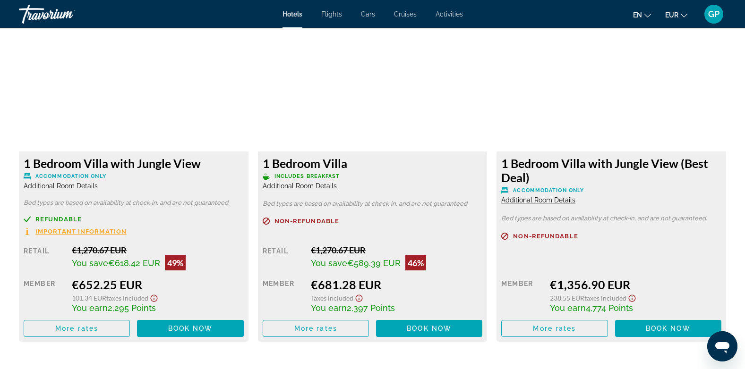
scroll to position [1323, 0]
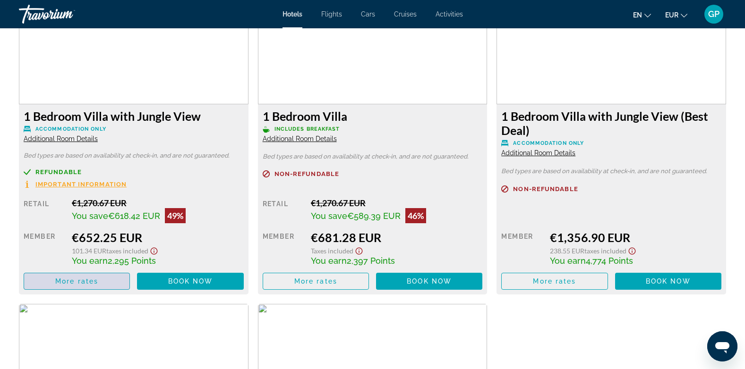
click at [84, 284] on span "More rates" at bounding box center [76, 282] width 43 height 8
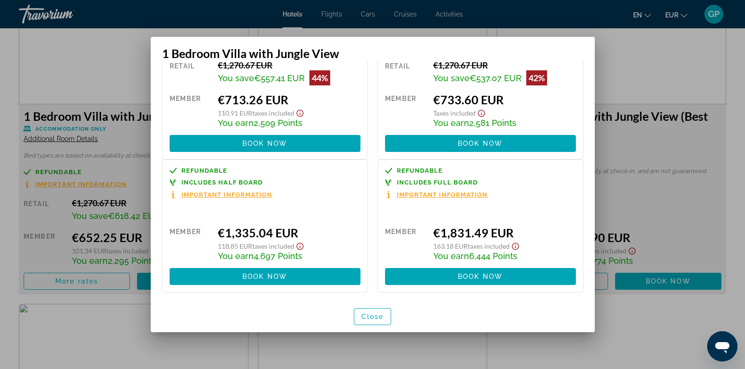
scroll to position [225, 0]
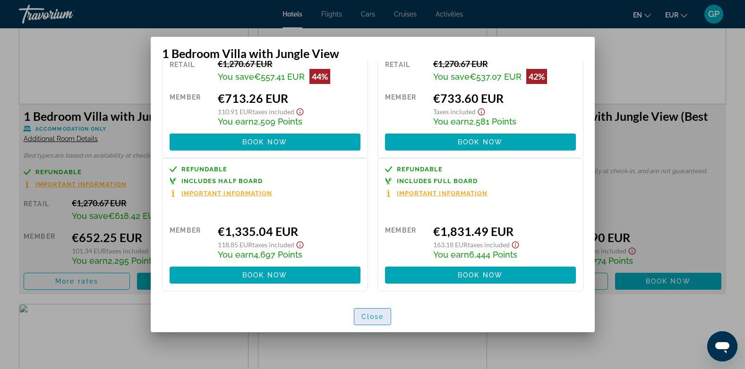
click at [372, 315] on span "Close" at bounding box center [372, 317] width 23 height 8
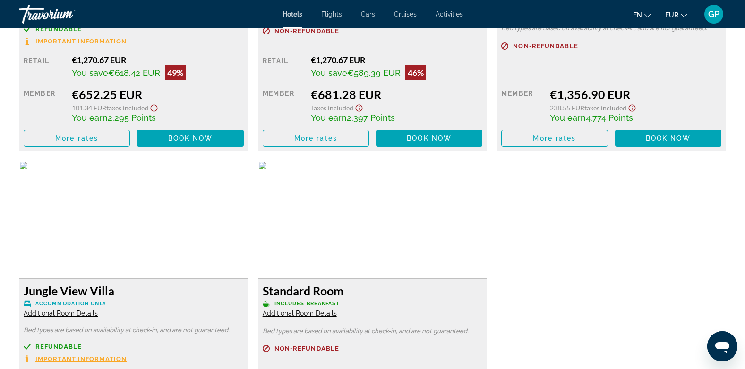
scroll to position [1370, 0]
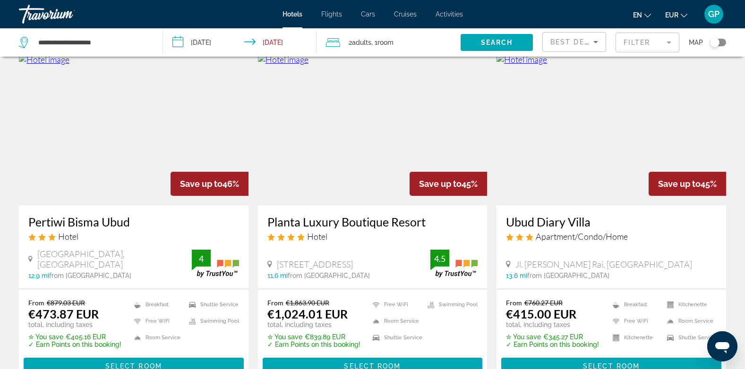
scroll to position [1134, 0]
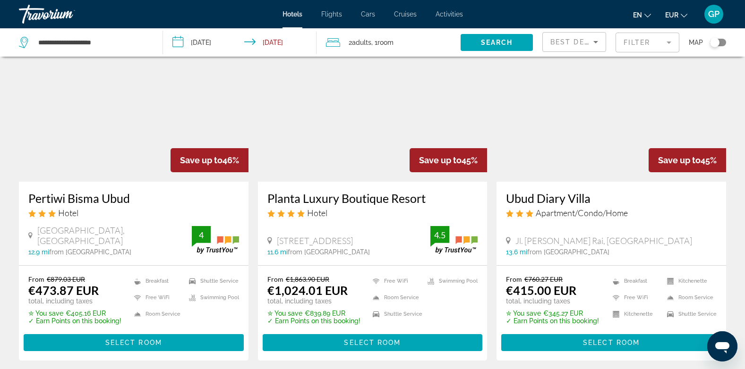
click at [110, 149] on img "Main content" at bounding box center [134, 106] width 230 height 151
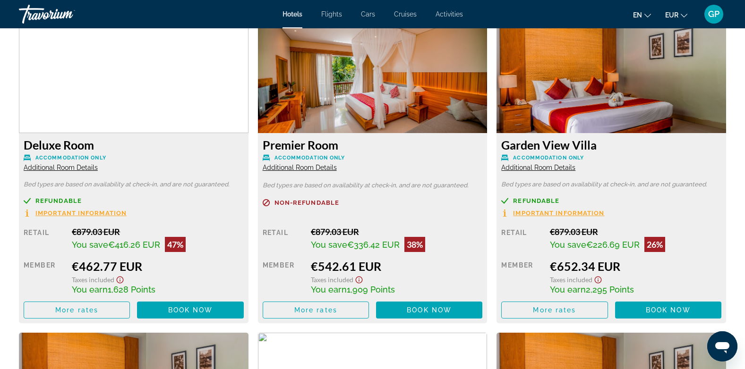
scroll to position [1323, 0]
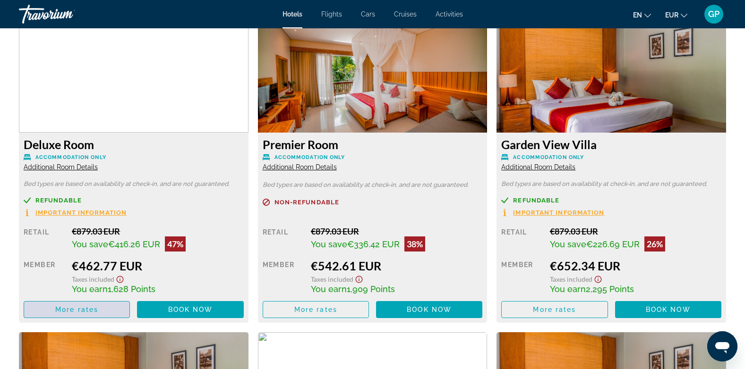
click at [89, 312] on span "More rates" at bounding box center [76, 310] width 43 height 8
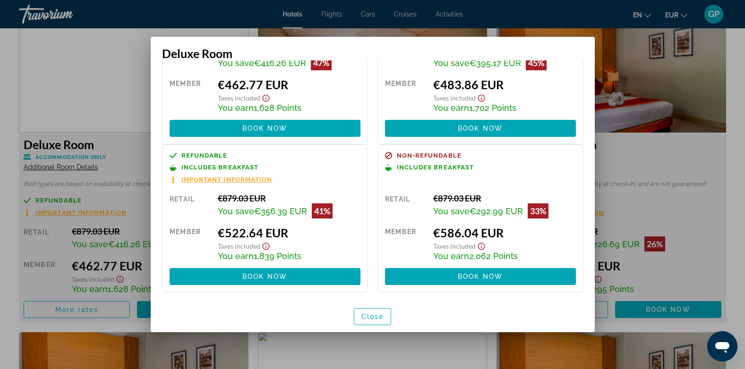
scroll to position [85, 0]
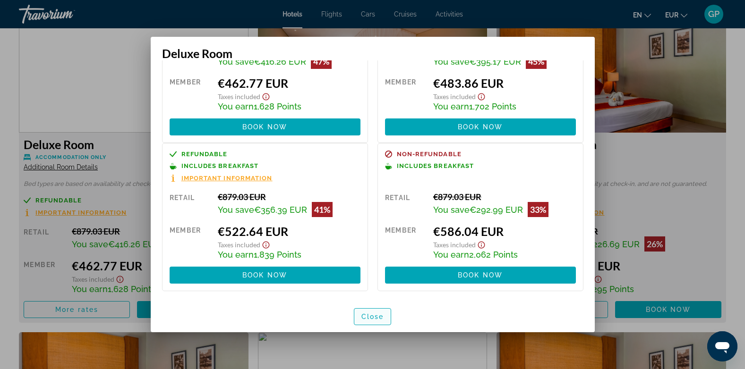
click at [369, 317] on span "Close" at bounding box center [372, 317] width 23 height 8
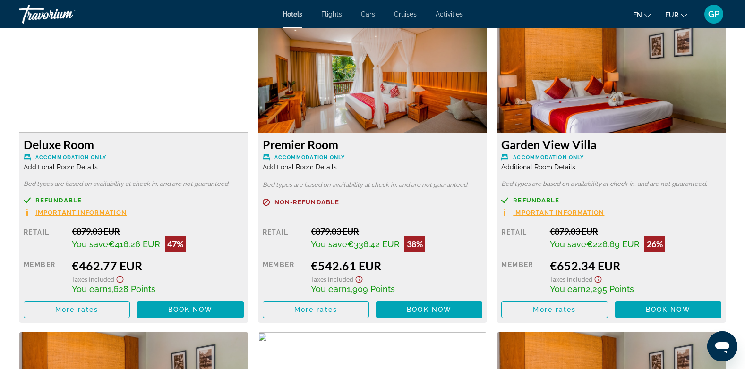
scroll to position [1323, 0]
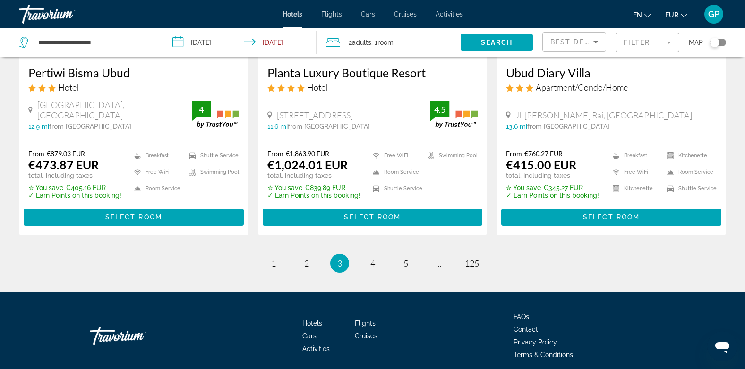
scroll to position [1282, 0]
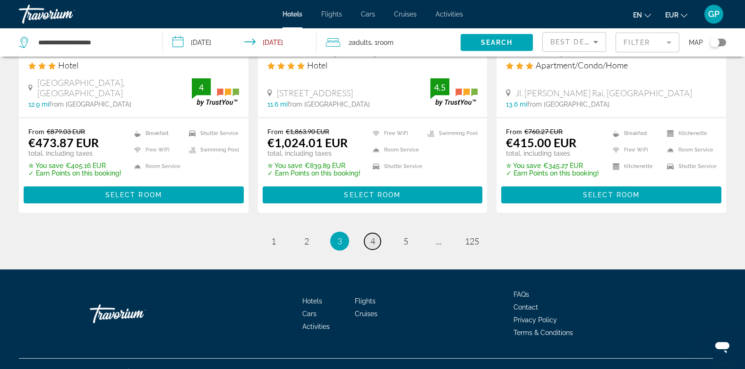
click at [373, 236] on span "4" at bounding box center [372, 241] width 5 height 10
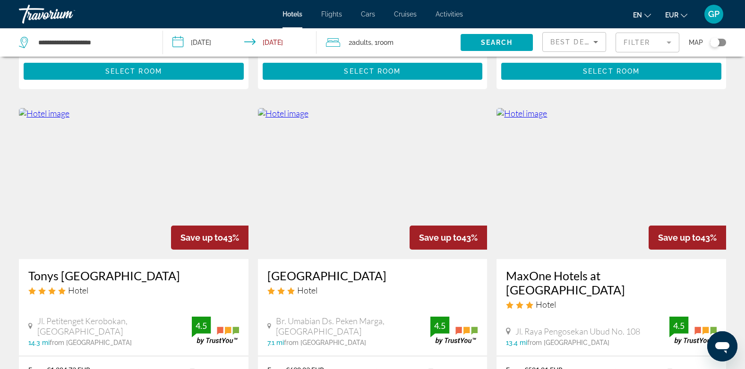
scroll to position [378, 0]
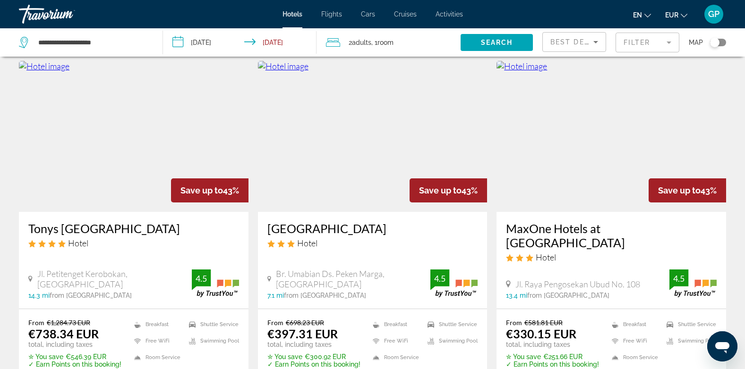
click at [334, 176] on img "Main content" at bounding box center [373, 136] width 230 height 151
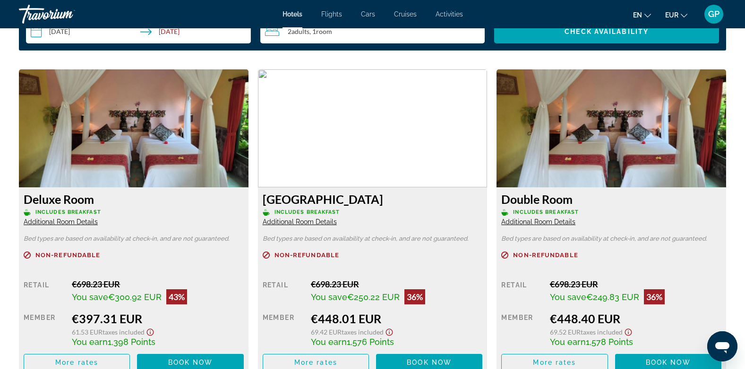
scroll to position [1323, 0]
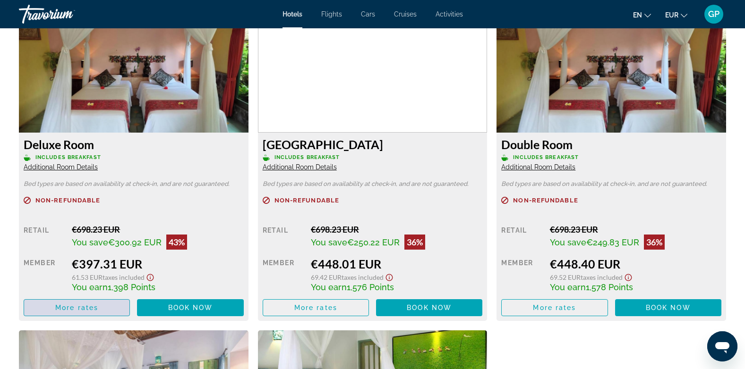
click at [100, 309] on span "Main content" at bounding box center [76, 308] width 105 height 23
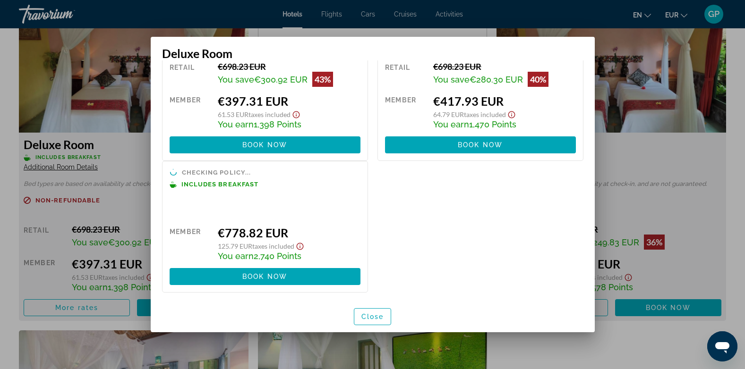
scroll to position [66, 0]
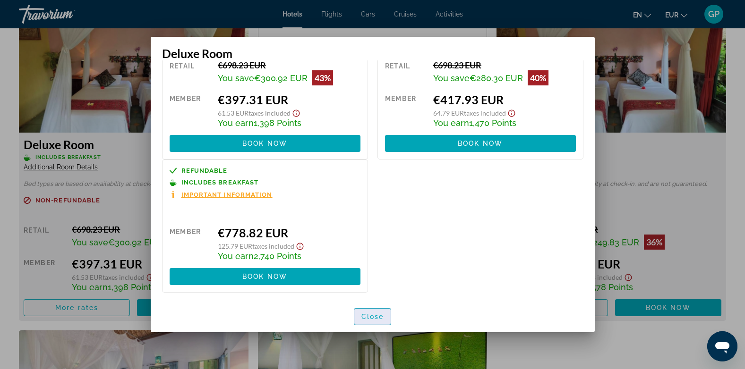
click at [376, 319] on span "Close" at bounding box center [372, 317] width 23 height 8
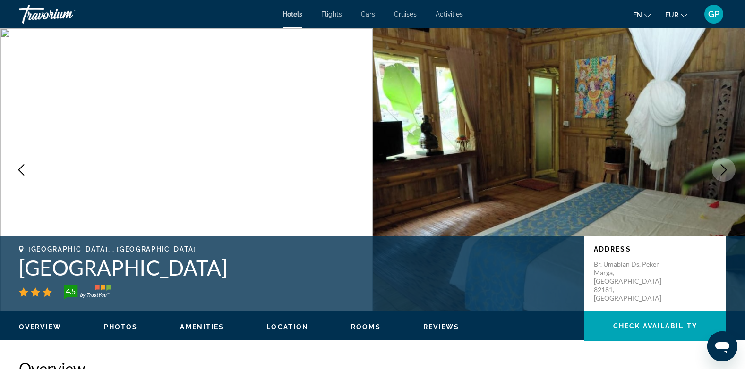
scroll to position [1323, 0]
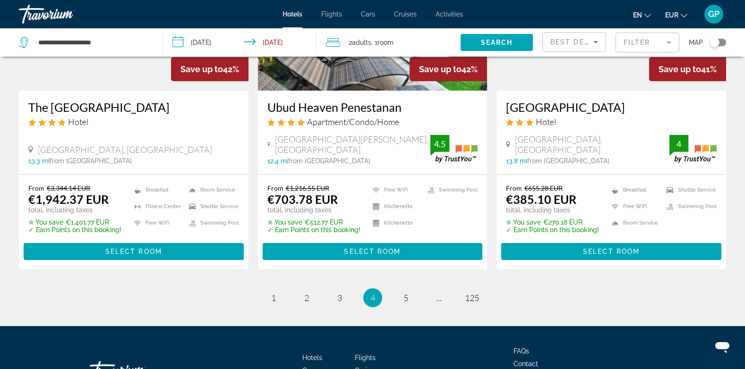
scroll to position [1228, 0]
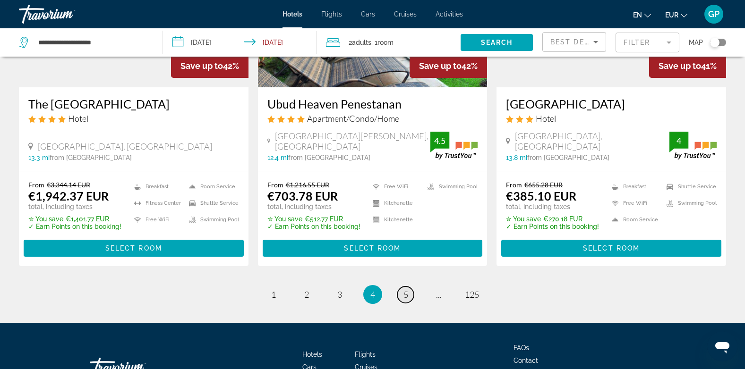
click at [404, 290] on span "5" at bounding box center [405, 295] width 5 height 10
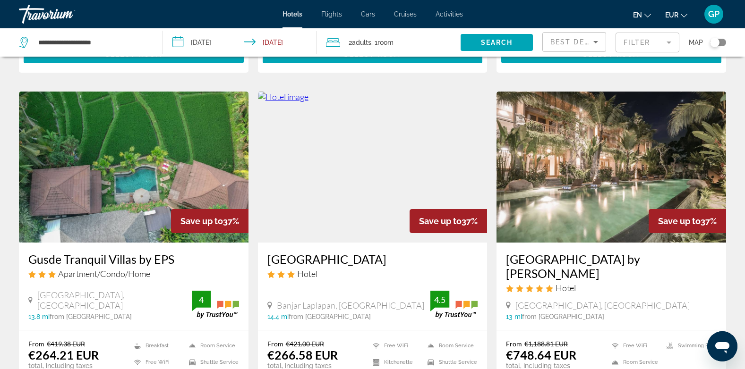
scroll to position [378, 0]
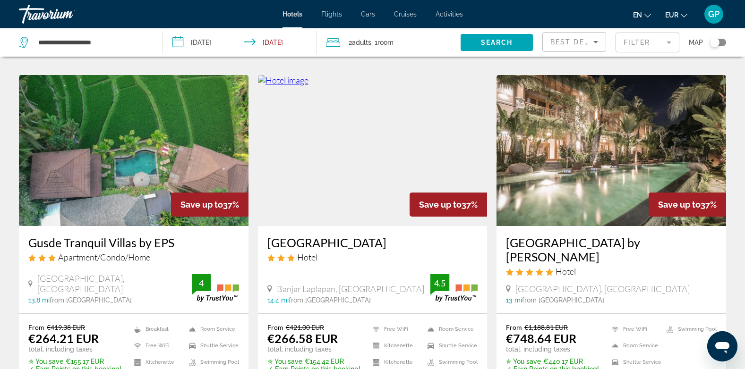
click at [351, 174] on img "Main content" at bounding box center [373, 150] width 230 height 151
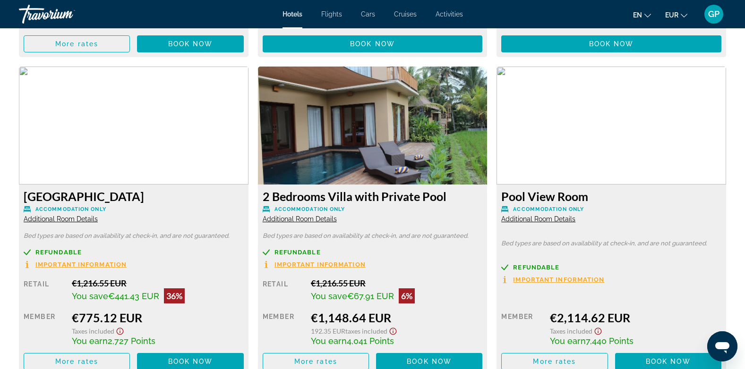
scroll to position [2031, 0]
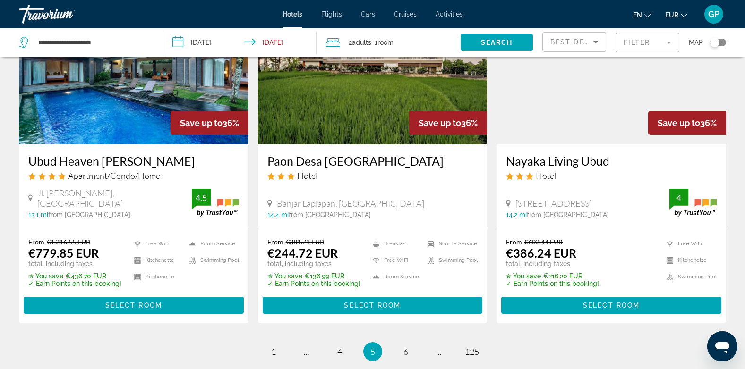
scroll to position [1181, 0]
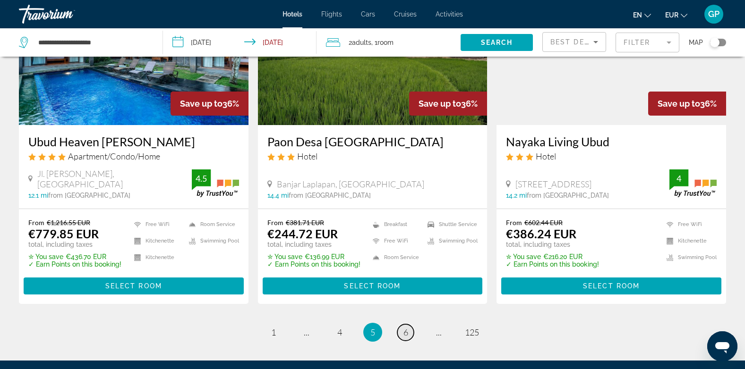
click at [406, 327] on span "6" at bounding box center [405, 332] width 5 height 10
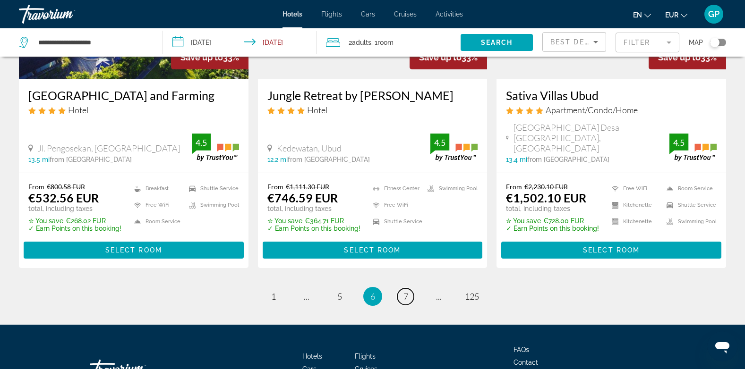
scroll to position [1282, 0]
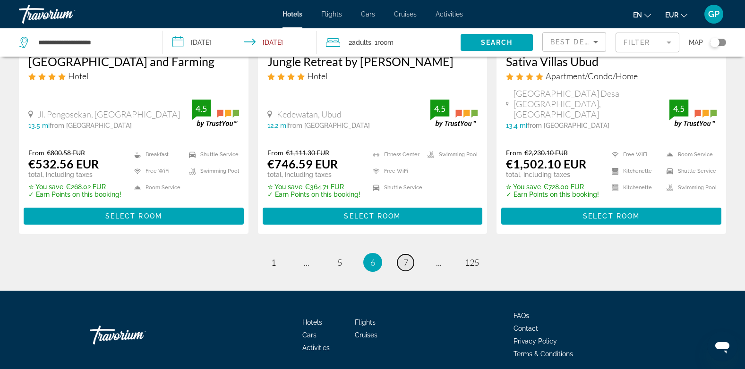
click at [406, 257] on span "7" at bounding box center [405, 262] width 5 height 10
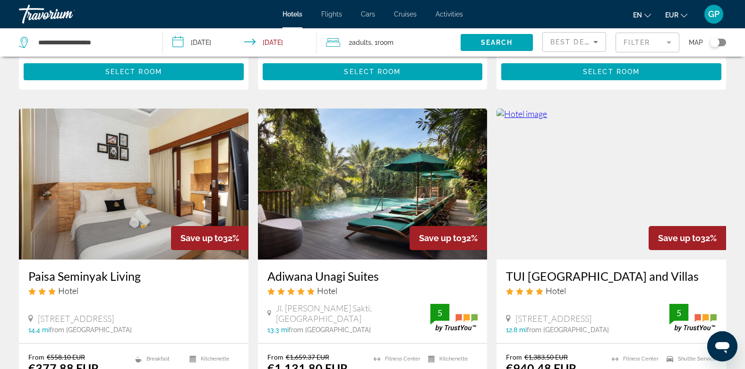
scroll to position [709, 0]
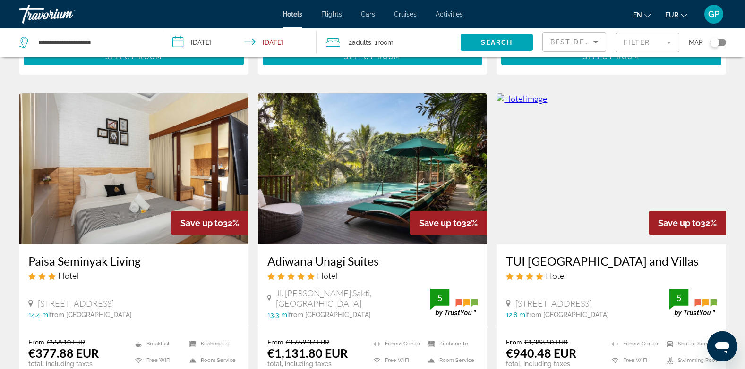
click at [120, 177] on img "Main content" at bounding box center [134, 169] width 230 height 151
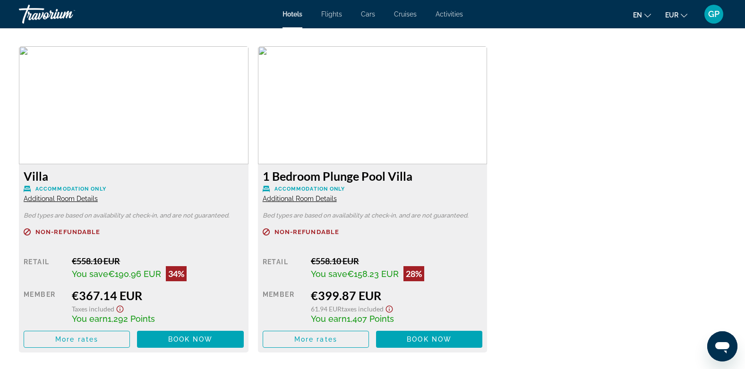
scroll to position [1275, 0]
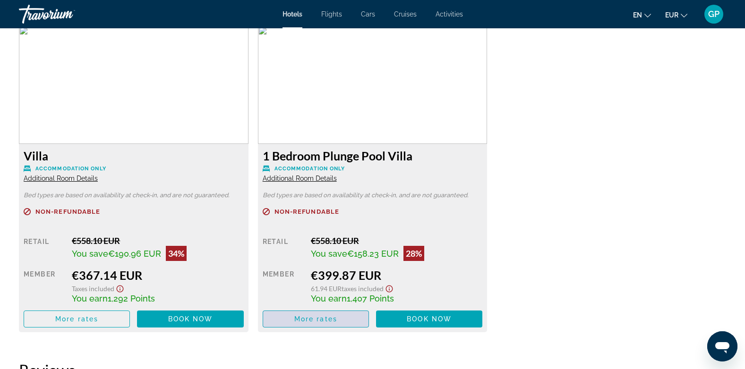
click at [317, 316] on span "More rates" at bounding box center [315, 320] width 43 height 8
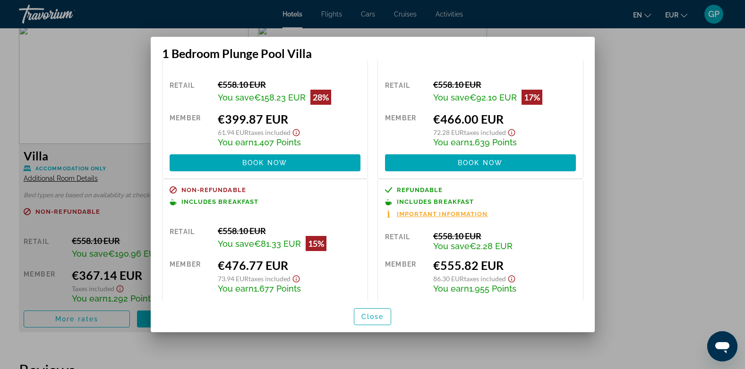
scroll to position [83, 0]
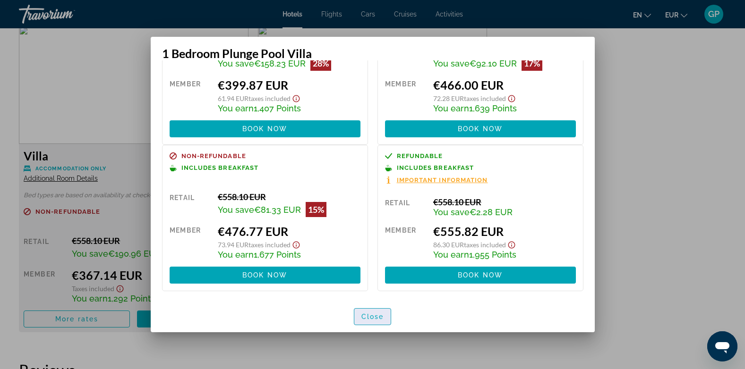
click at [375, 314] on span "Close" at bounding box center [372, 317] width 23 height 8
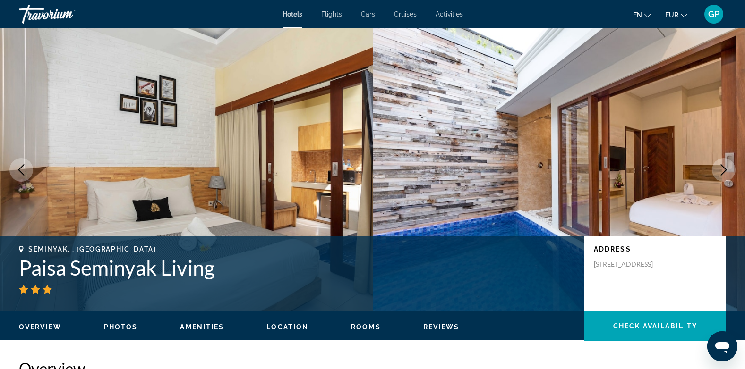
scroll to position [1275, 0]
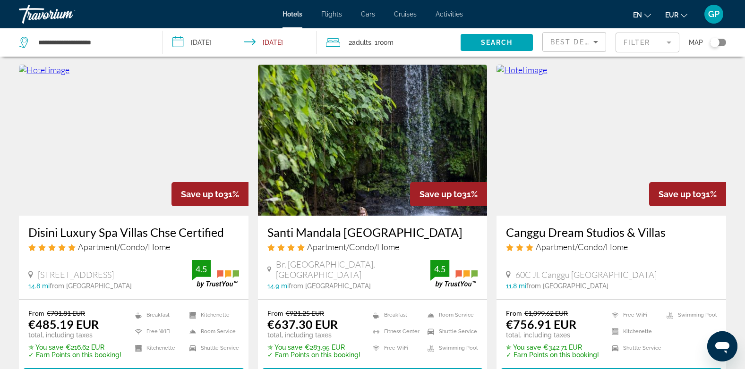
scroll to position [1134, 0]
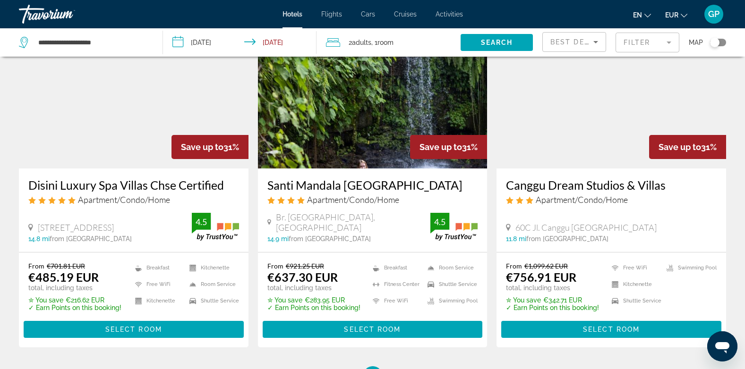
click at [354, 129] on img "Main content" at bounding box center [373, 92] width 230 height 151
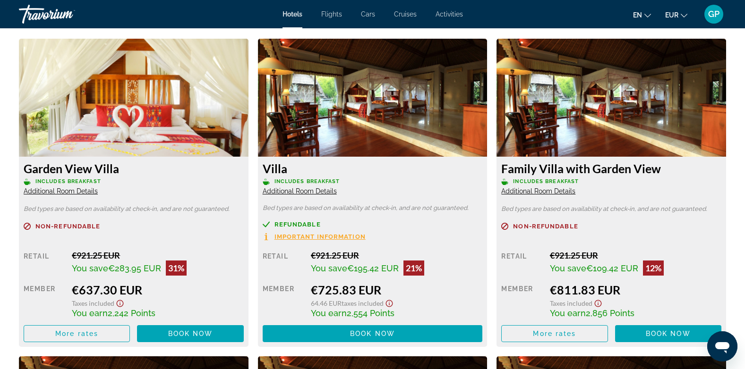
scroll to position [1275, 0]
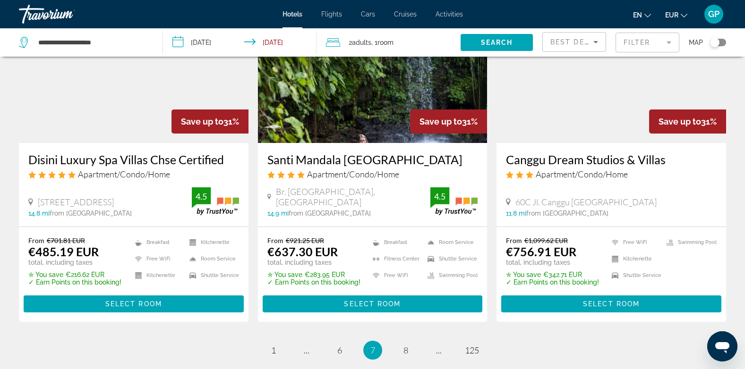
scroll to position [1267, 0]
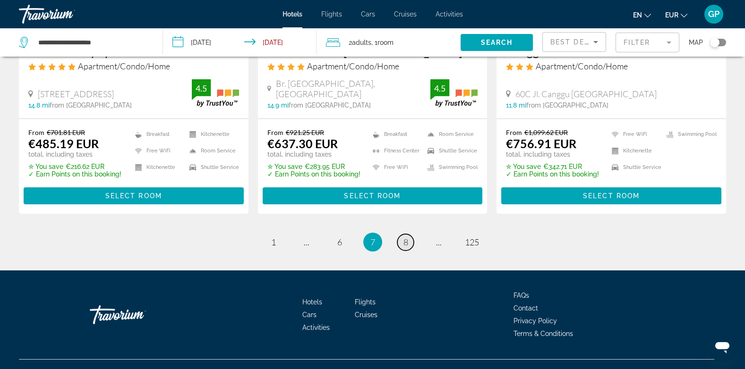
click at [403, 237] on span "8" at bounding box center [405, 242] width 5 height 10
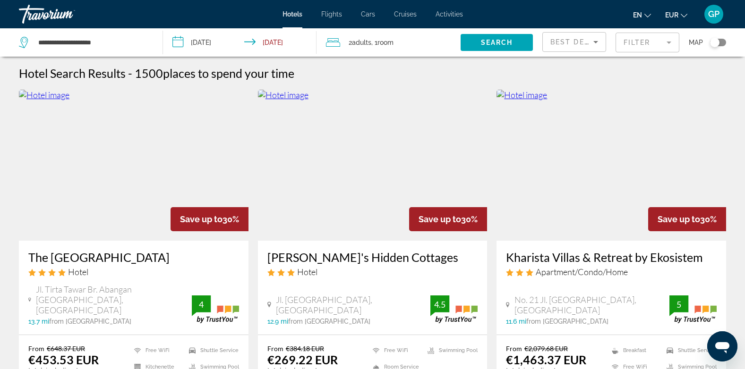
click at [393, 230] on img "Main content" at bounding box center [373, 165] width 230 height 151
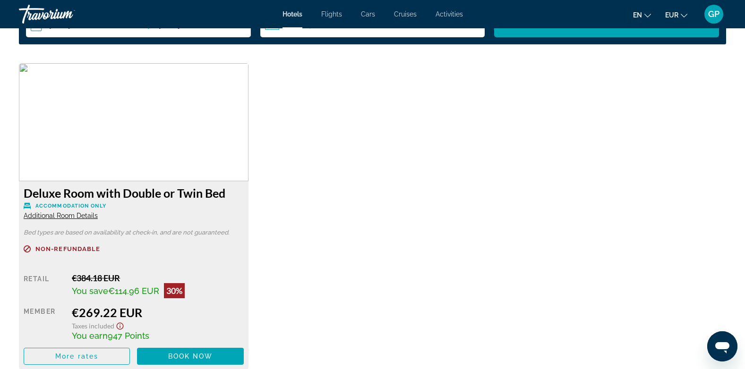
scroll to position [1275, 0]
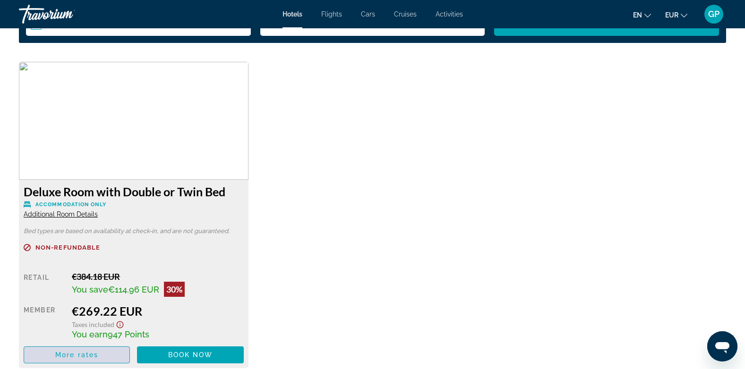
click at [70, 351] on span "More rates" at bounding box center [76, 355] width 43 height 8
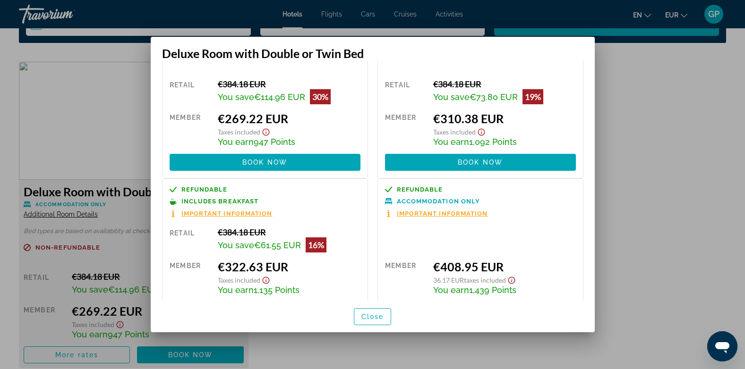
scroll to position [83, 0]
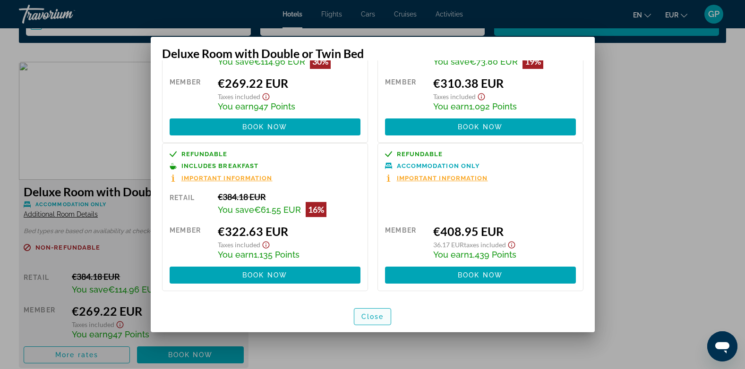
click at [364, 316] on span "Close" at bounding box center [372, 317] width 23 height 8
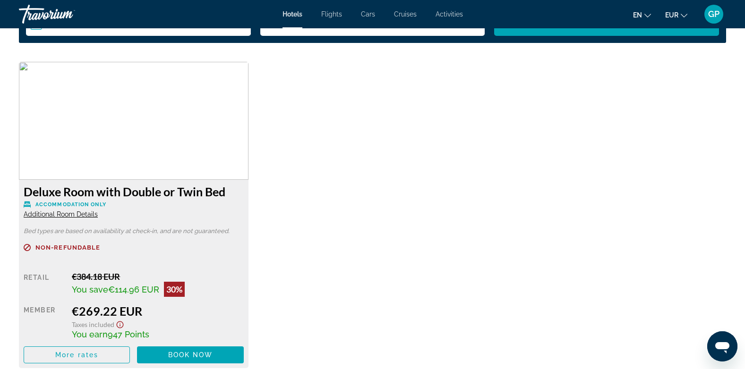
scroll to position [1275, 0]
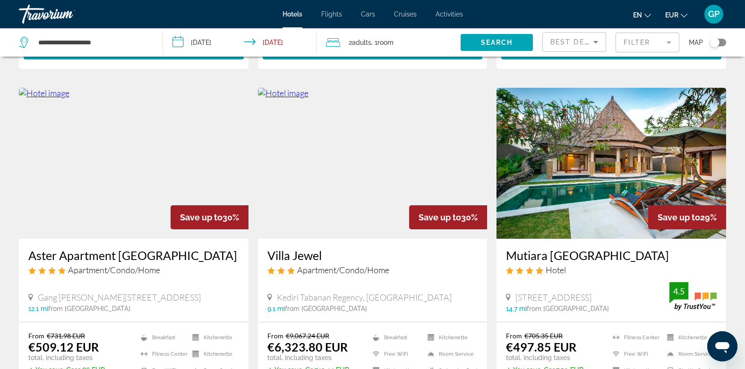
scroll to position [709, 0]
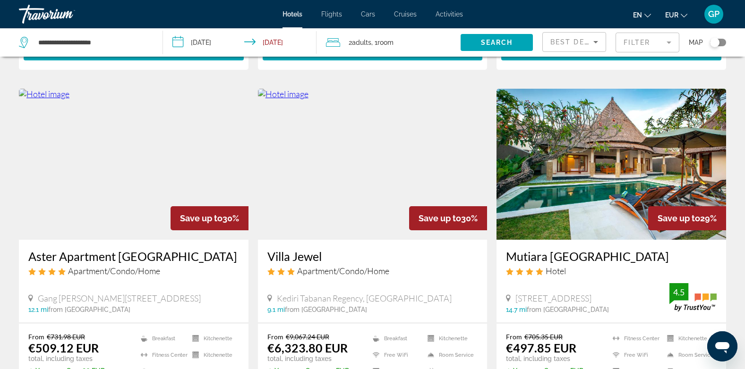
click at [69, 172] on img "Main content" at bounding box center [134, 164] width 230 height 151
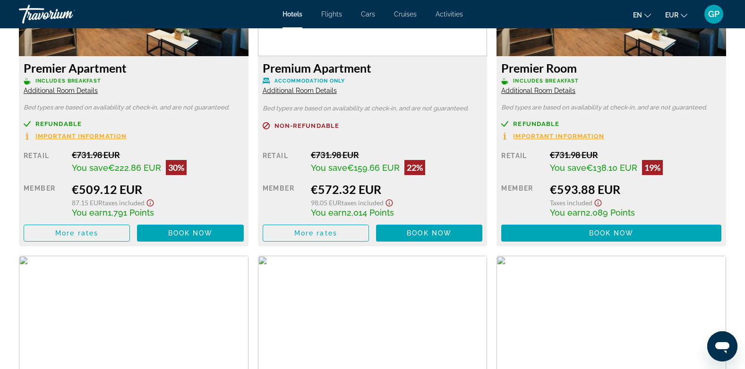
scroll to position [1417, 0]
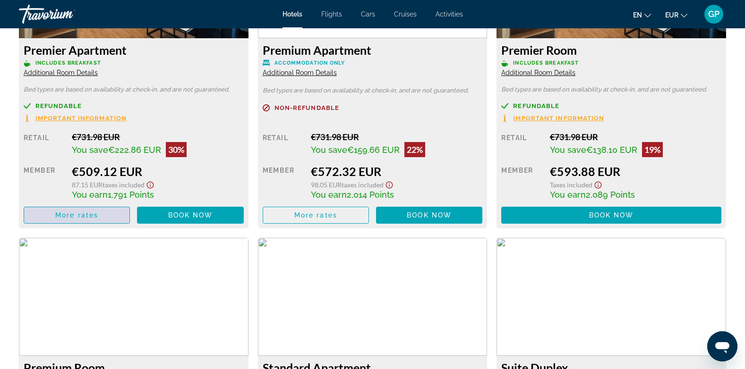
click at [77, 217] on span "More rates" at bounding box center [76, 216] width 43 height 8
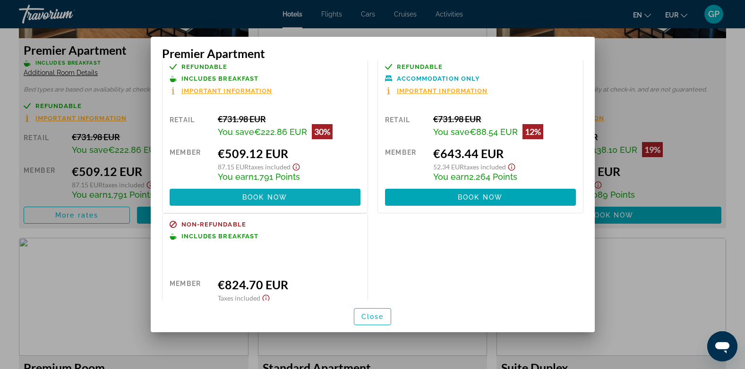
scroll to position [0, 0]
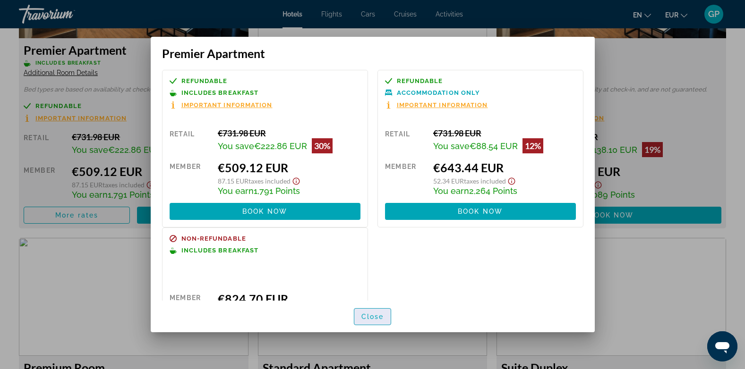
click at [376, 316] on span "Close" at bounding box center [372, 317] width 23 height 8
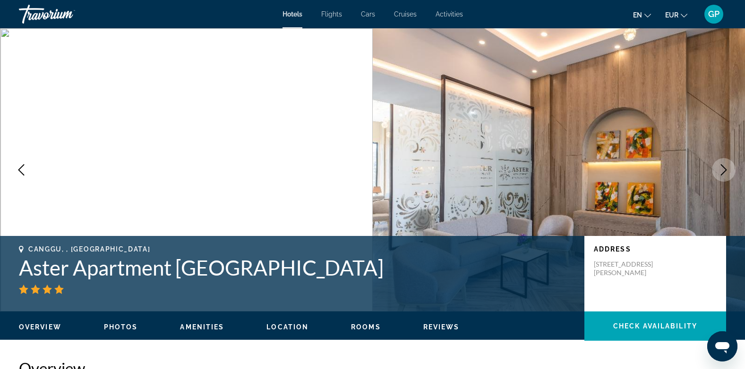
scroll to position [1417, 0]
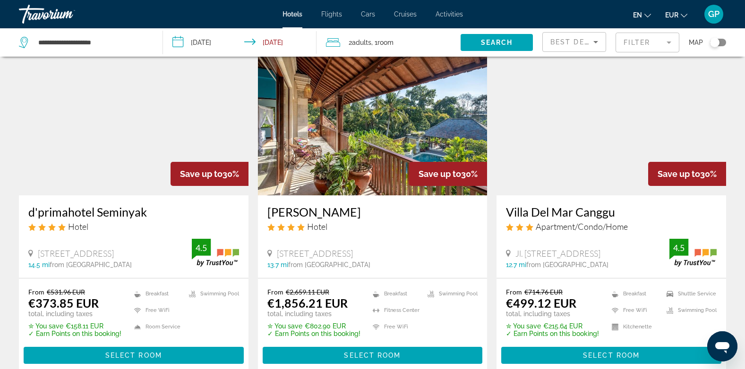
scroll to position [425, 0]
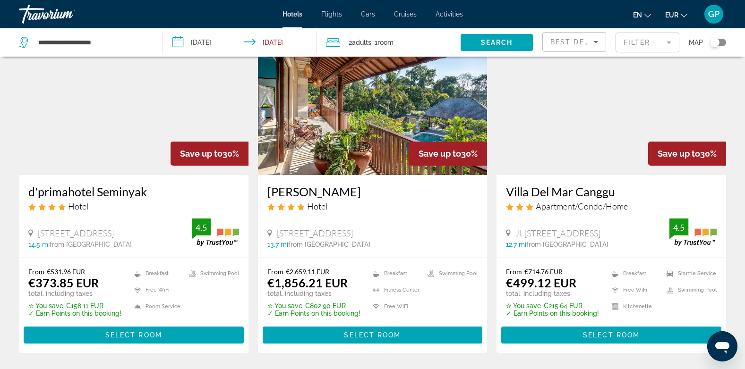
click at [123, 142] on img "Main content" at bounding box center [134, 99] width 230 height 151
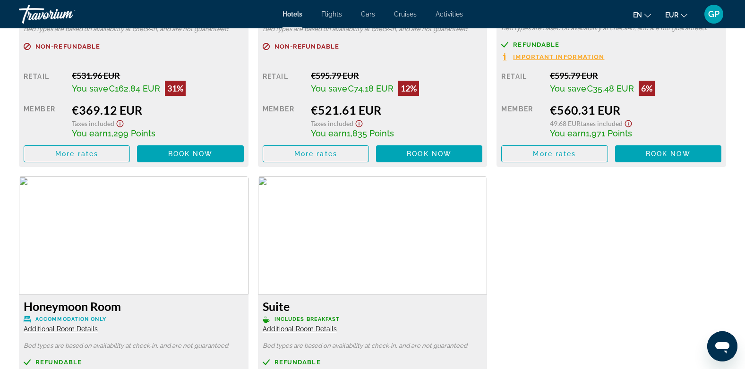
scroll to position [1464, 0]
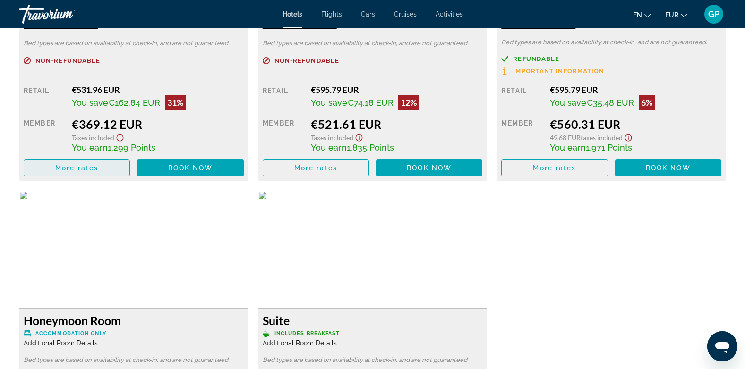
click at [76, 164] on span "More rates" at bounding box center [76, 168] width 43 height 8
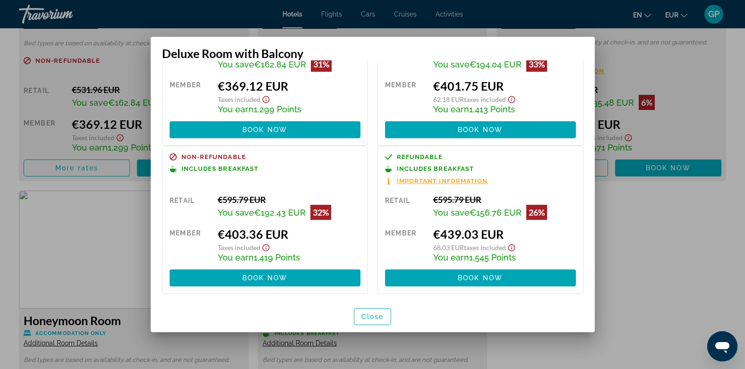
scroll to position [83, 0]
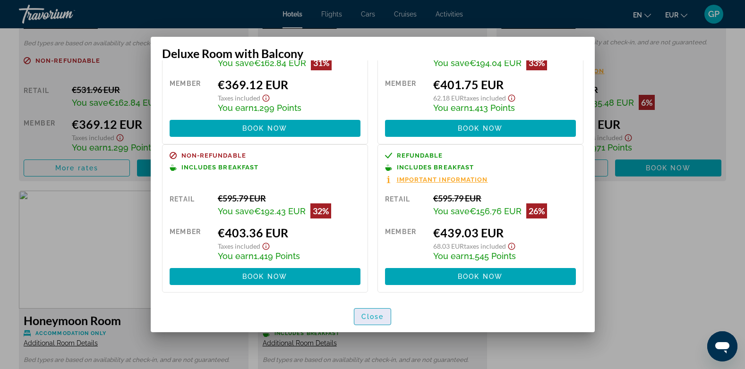
click at [379, 315] on span "Close" at bounding box center [372, 317] width 23 height 8
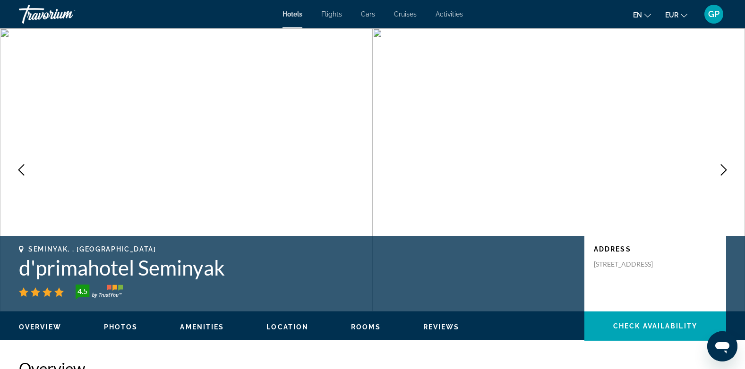
scroll to position [1464, 0]
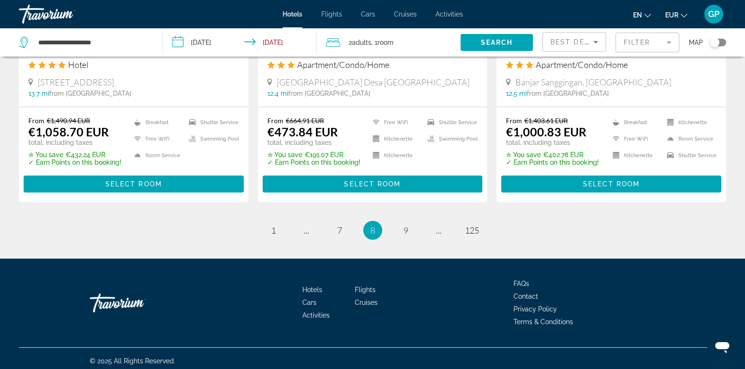
scroll to position [1282, 0]
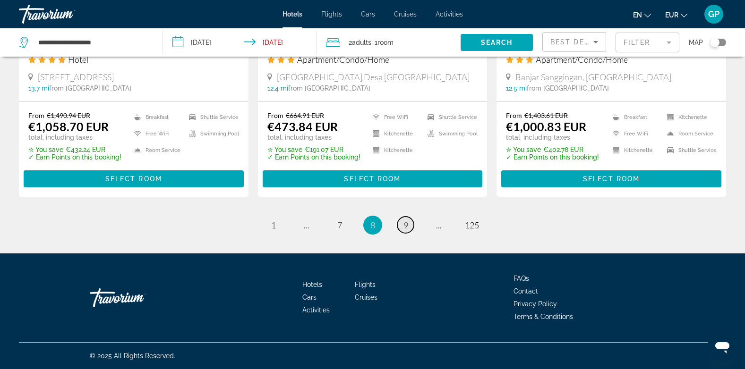
click at [404, 225] on span "9" at bounding box center [405, 225] width 5 height 10
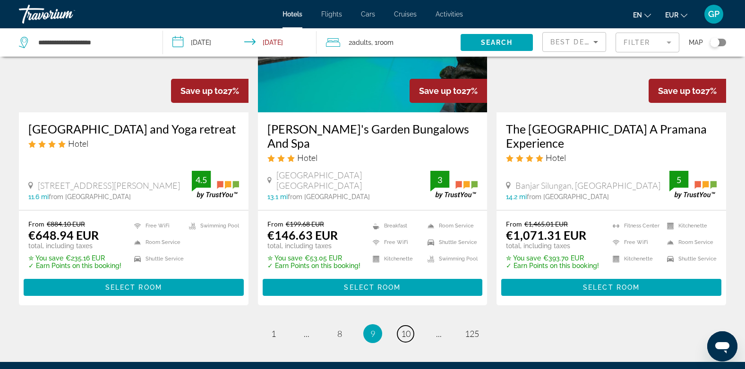
scroll to position [1282, 0]
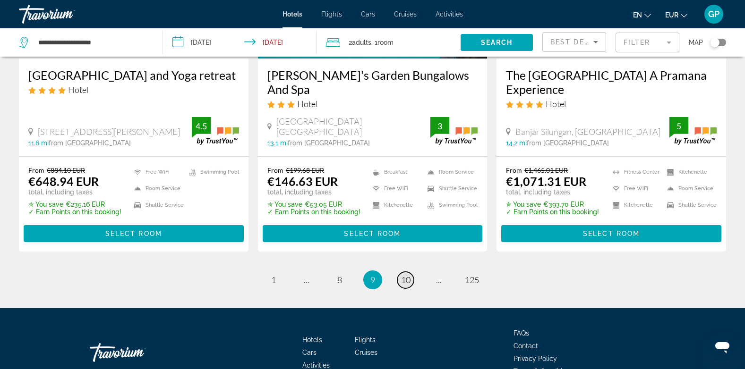
click at [404, 275] on span "10" at bounding box center [405, 280] width 9 height 10
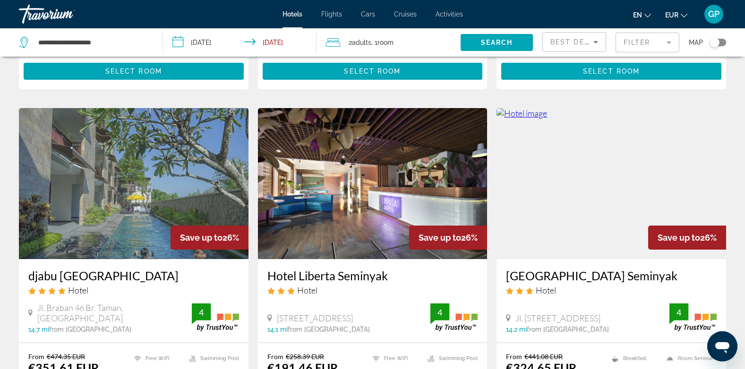
scroll to position [378, 0]
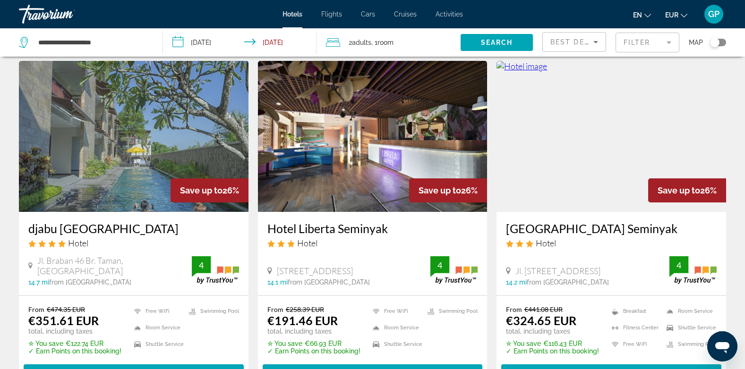
click at [107, 195] on img "Main content" at bounding box center [134, 136] width 230 height 151
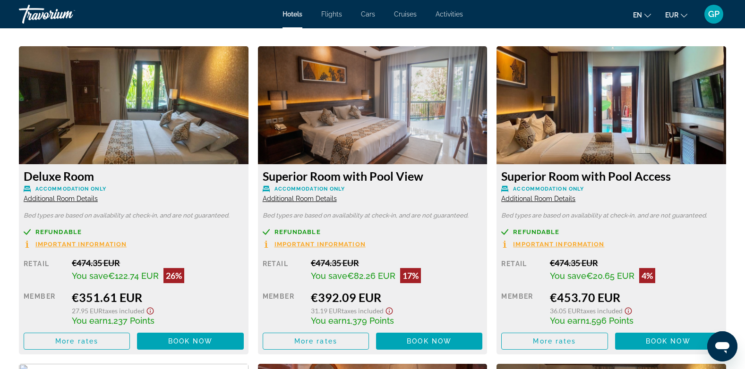
scroll to position [1275, 0]
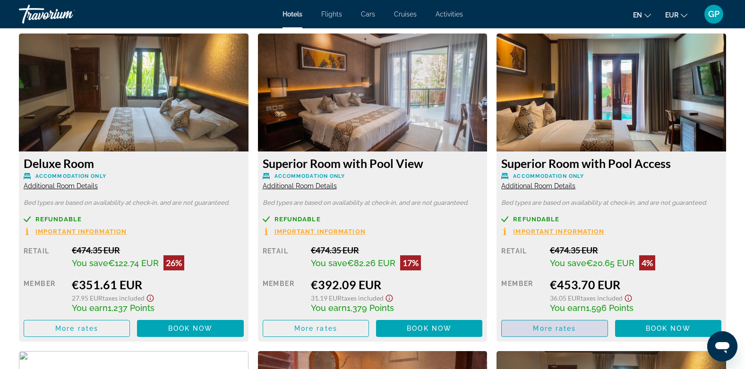
click at [552, 331] on span "More rates" at bounding box center [554, 329] width 43 height 8
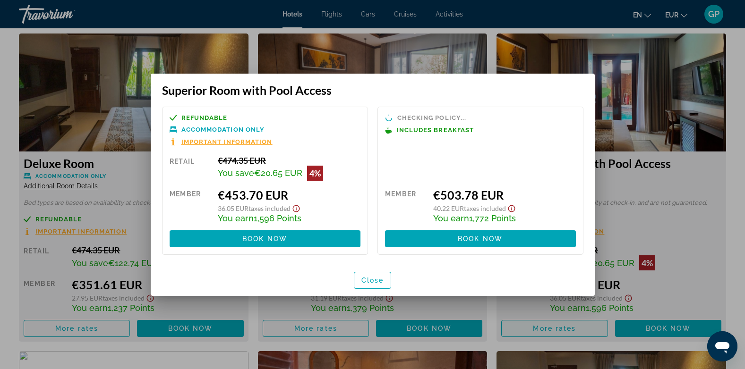
scroll to position [0, 0]
click at [382, 281] on span "Close" at bounding box center [372, 281] width 23 height 8
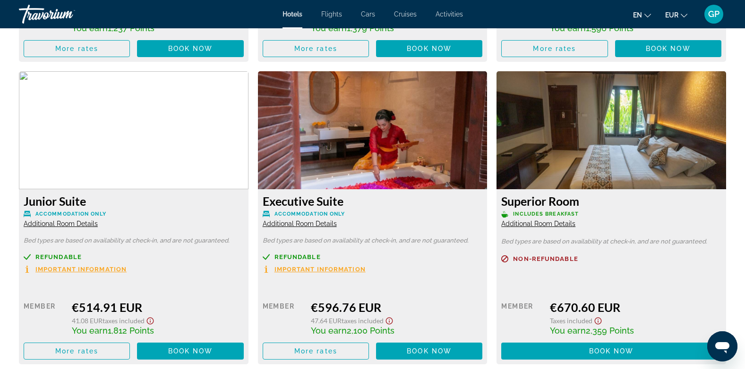
scroll to position [1559, 0]
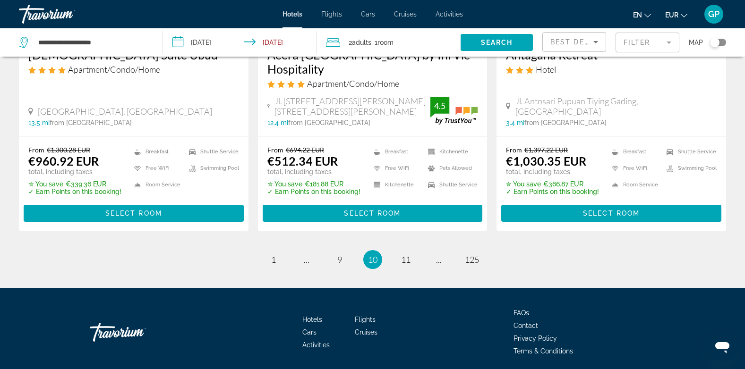
scroll to position [1270, 0]
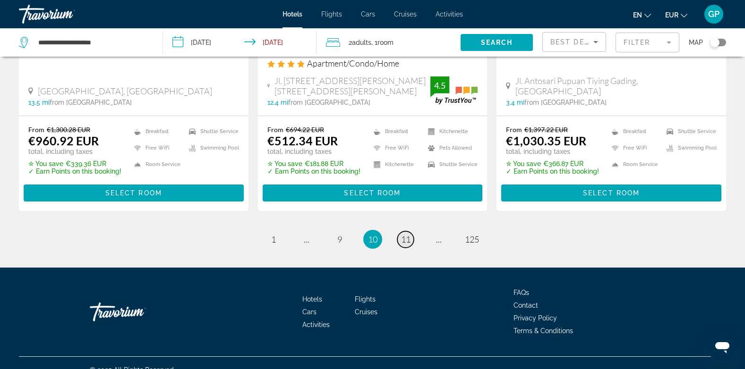
click at [401, 234] on span "11" at bounding box center [405, 239] width 9 height 10
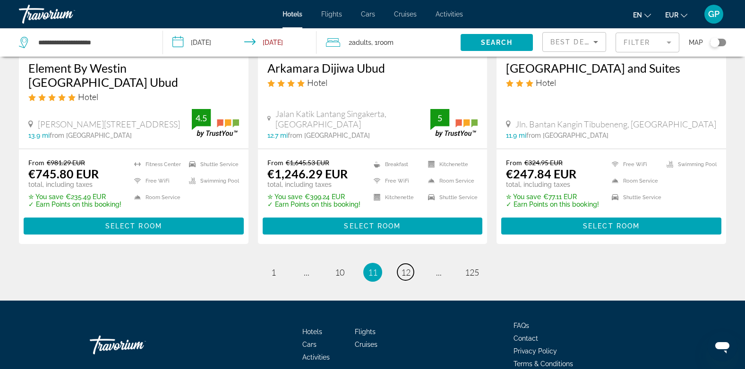
scroll to position [1275, 0]
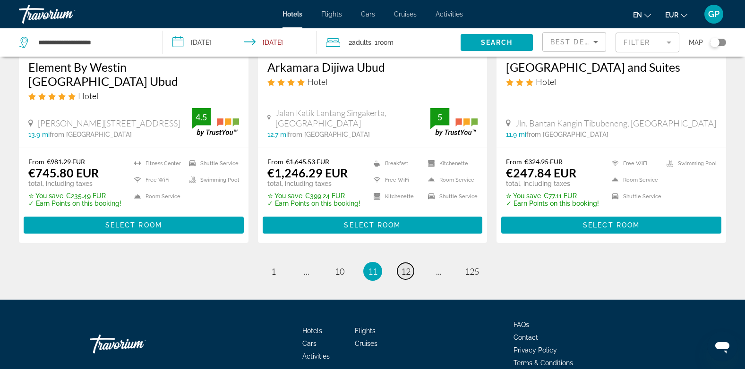
click at [406, 266] on span "12" at bounding box center [405, 271] width 9 height 10
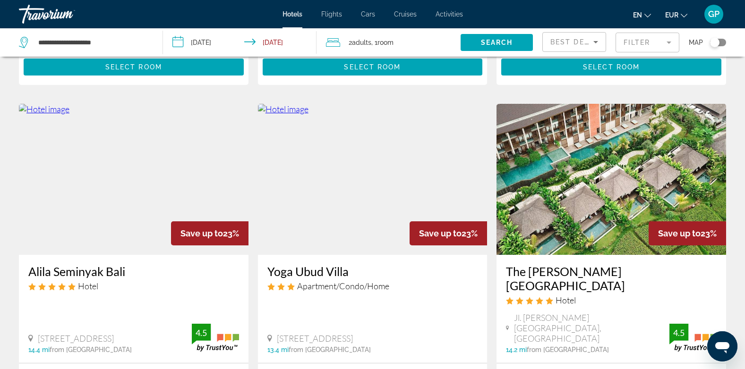
scroll to position [709, 0]
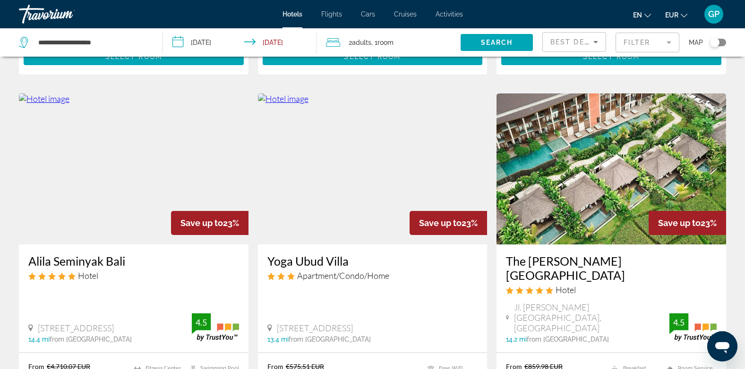
click at [611, 182] on img "Main content" at bounding box center [611, 169] width 230 height 151
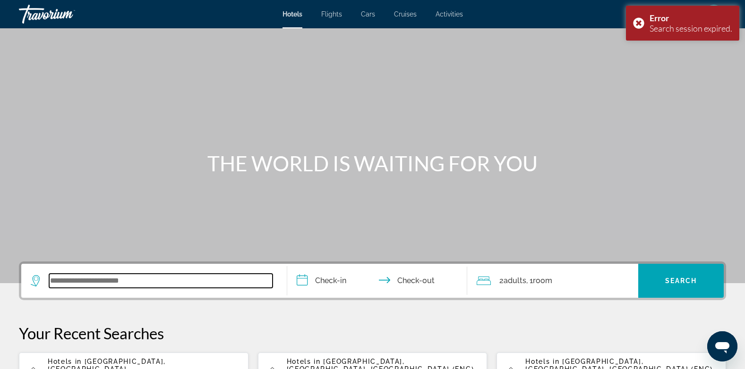
click at [99, 287] on input "Search widget" at bounding box center [160, 281] width 223 height 14
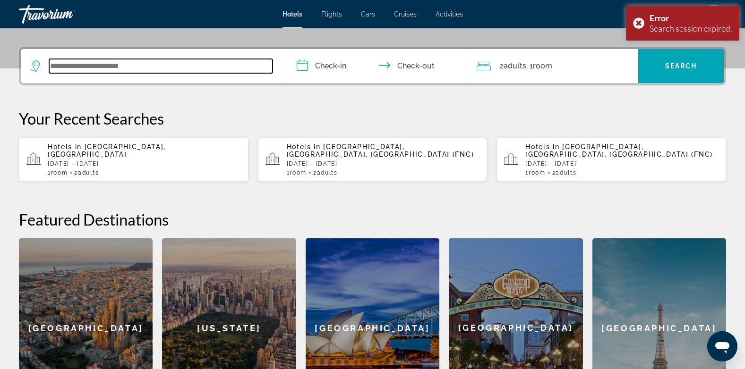
scroll to position [231, 0]
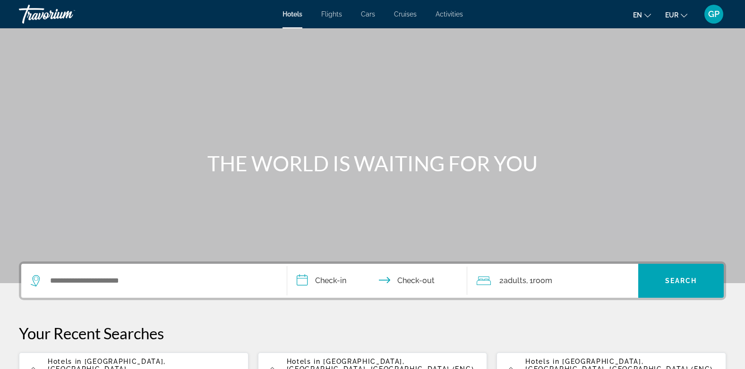
click at [114, 280] on input "Search widget" at bounding box center [160, 281] width 223 height 14
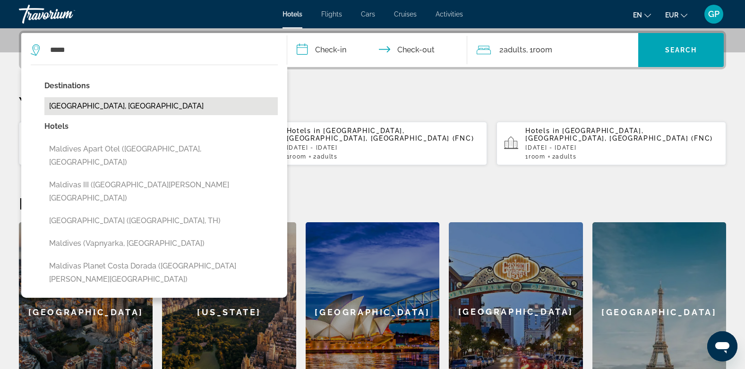
click at [111, 102] on button "Maldives, Maldives" at bounding box center [160, 106] width 233 height 18
type input "**********"
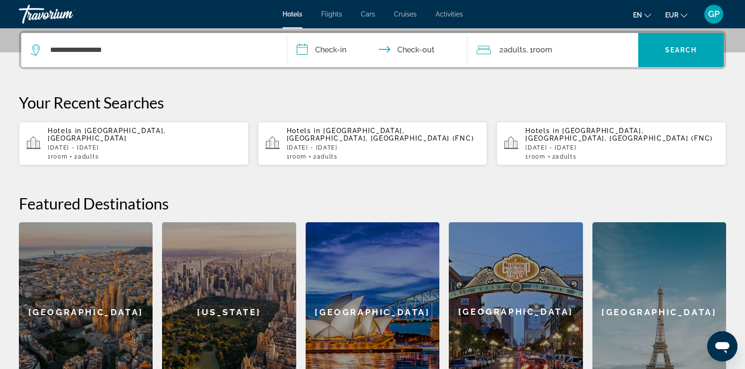
click at [330, 48] on input "**********" at bounding box center [379, 51] width 184 height 37
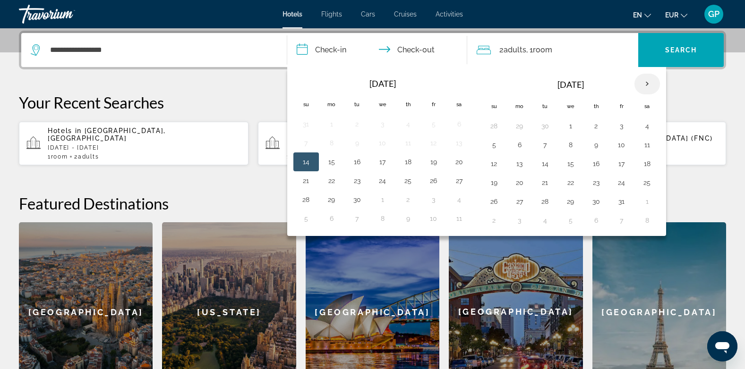
click at [645, 84] on th "Next month" at bounding box center [647, 84] width 26 height 21
click at [519, 164] on button "9" at bounding box center [519, 163] width 15 height 13
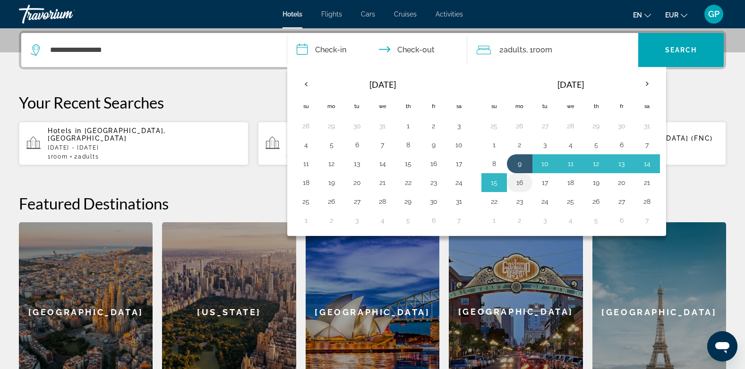
click at [520, 183] on button "16" at bounding box center [519, 182] width 15 height 13
type input "**********"
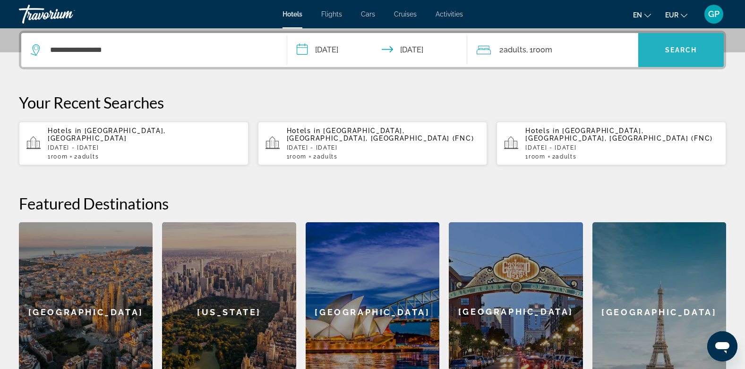
click at [693, 50] on span "Search" at bounding box center [681, 50] width 32 height 8
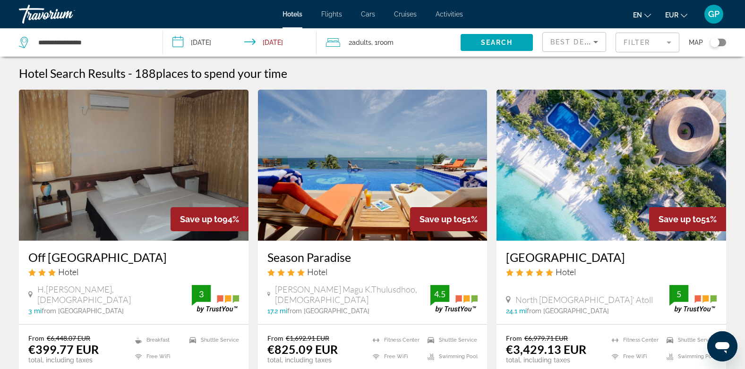
click at [636, 42] on mat-form-field "Filter" at bounding box center [648, 43] width 64 height 20
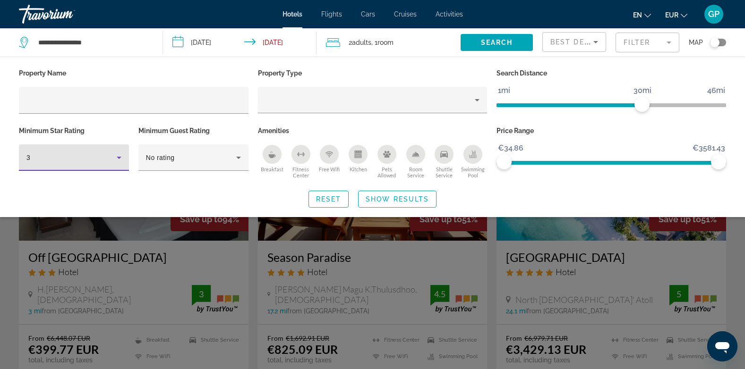
click at [116, 156] on icon "Hotel Filters" at bounding box center [118, 157] width 11 height 11
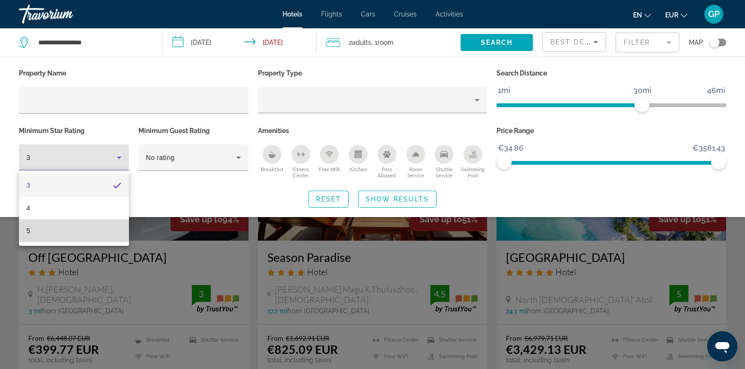
click at [75, 235] on mat-option "5" at bounding box center [74, 231] width 110 height 23
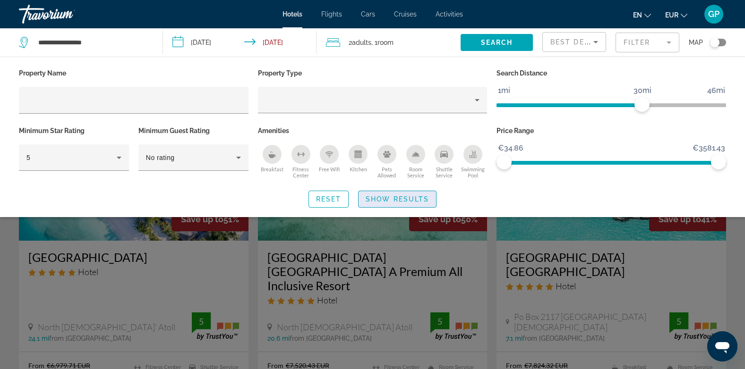
click at [400, 202] on span "Show Results" at bounding box center [397, 200] width 63 height 8
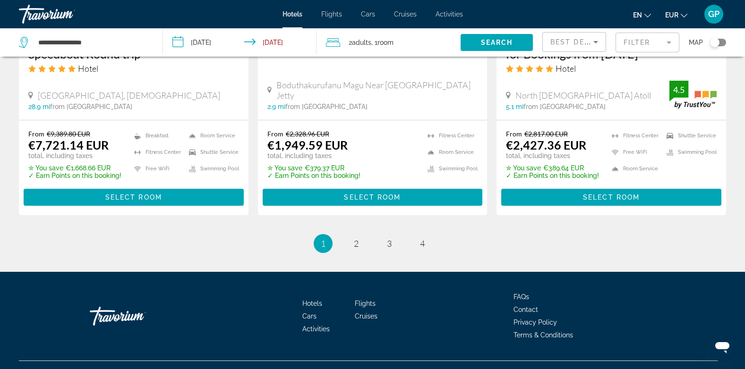
scroll to position [1338, 0]
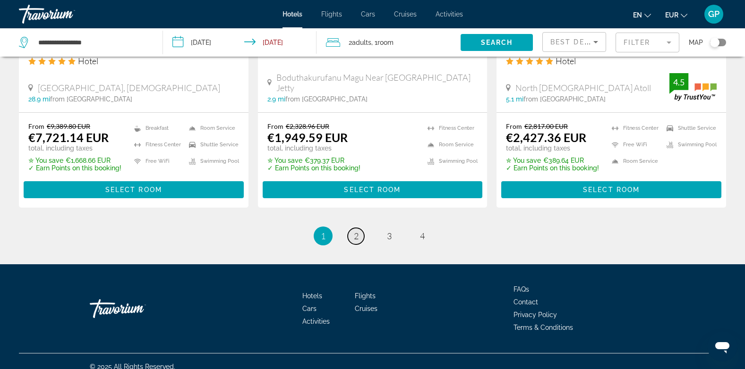
click at [357, 231] on span "2" at bounding box center [356, 236] width 5 height 10
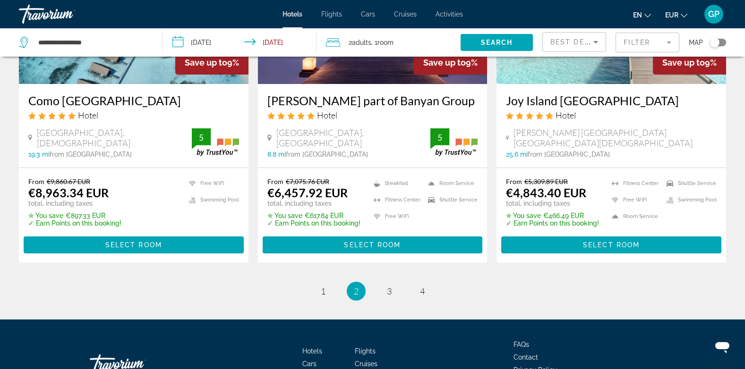
scroll to position [1283, 0]
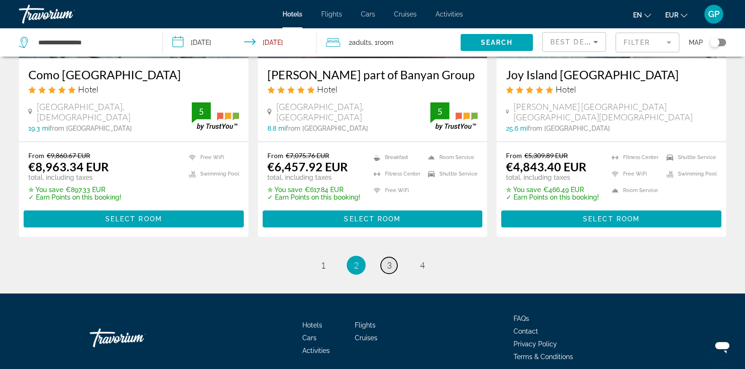
click at [389, 260] on span "3" at bounding box center [389, 265] width 5 height 10
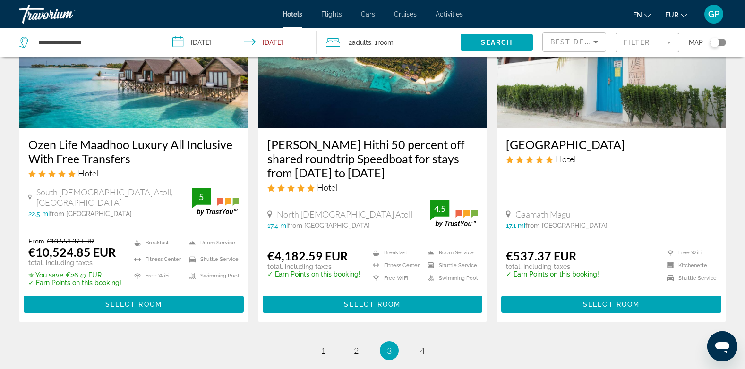
scroll to position [1317, 0]
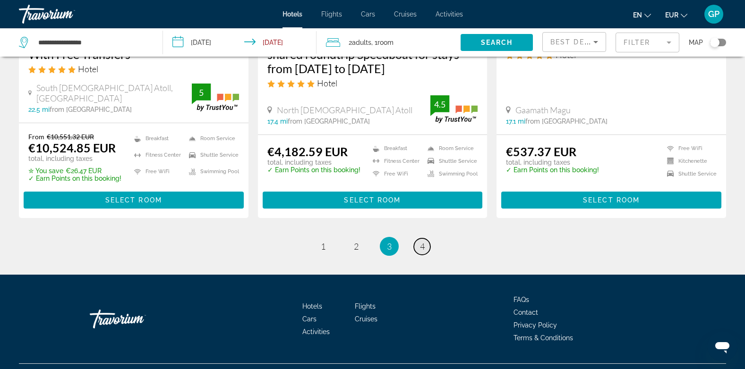
click at [423, 241] on span "4" at bounding box center [422, 246] width 5 height 10
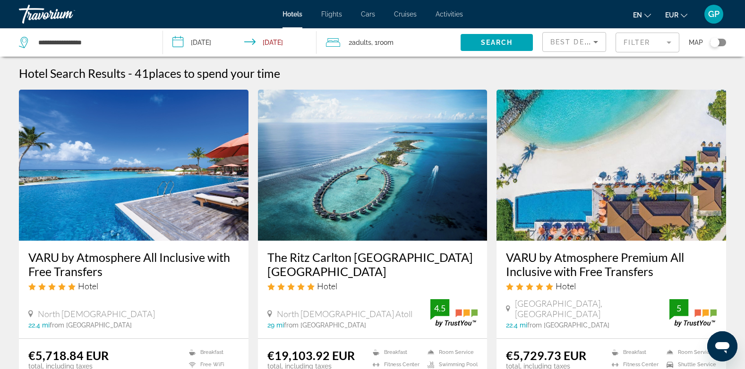
click at [214, 41] on input "**********" at bounding box center [241, 43] width 157 height 31
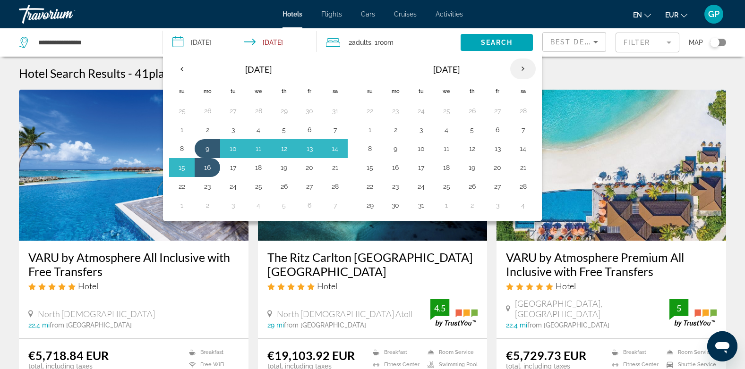
click at [523, 67] on th "Next month" at bounding box center [523, 69] width 26 height 21
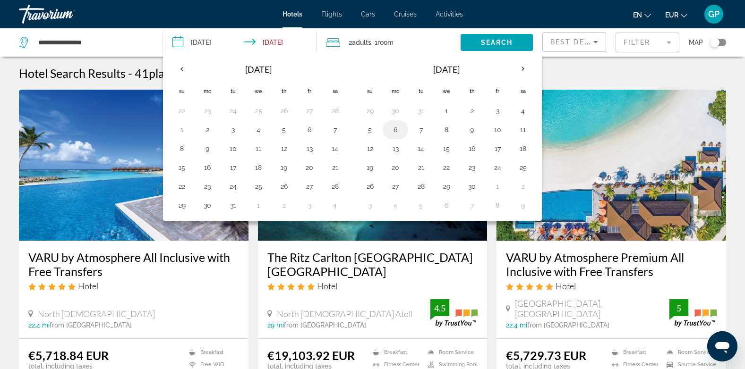
click at [394, 128] on button "6" at bounding box center [395, 129] width 15 height 13
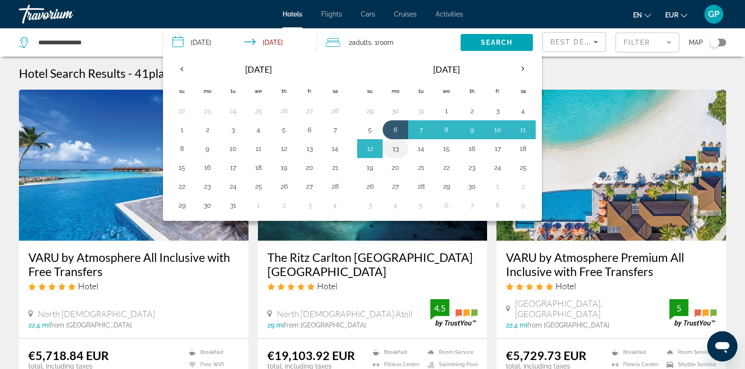
click at [396, 148] on button "13" at bounding box center [395, 148] width 15 height 13
type input "**********"
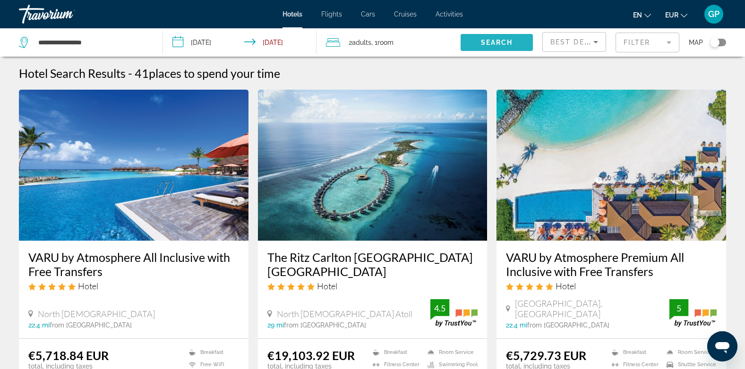
click at [496, 42] on span "Search" at bounding box center [497, 43] width 32 height 8
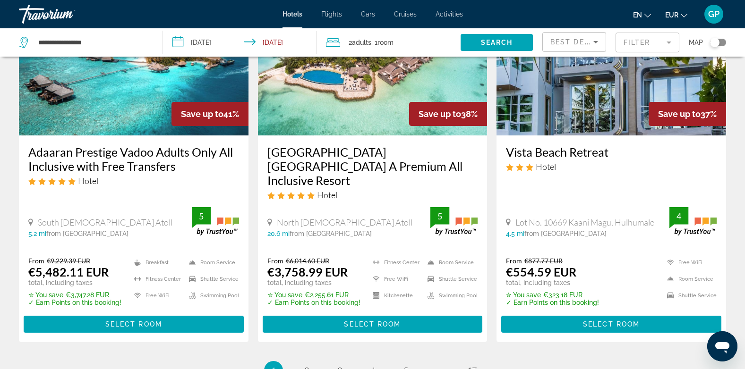
scroll to position [1286, 0]
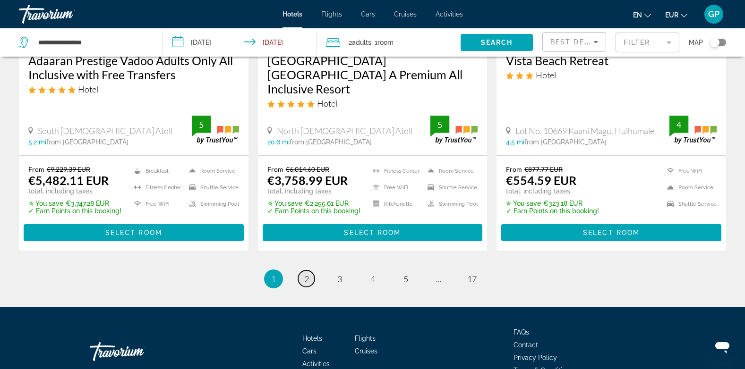
click at [306, 274] on span "2" at bounding box center [306, 279] width 5 height 10
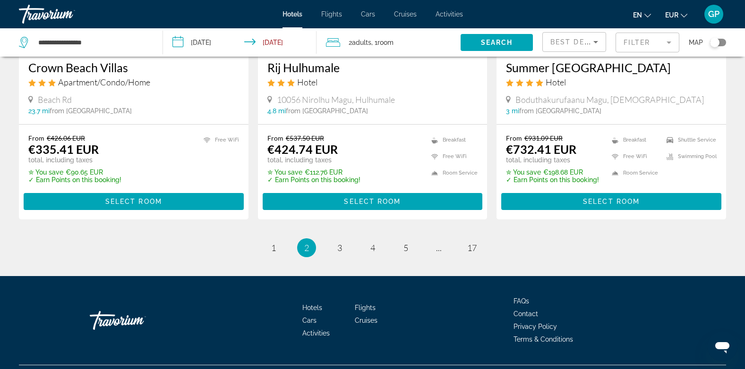
scroll to position [1273, 0]
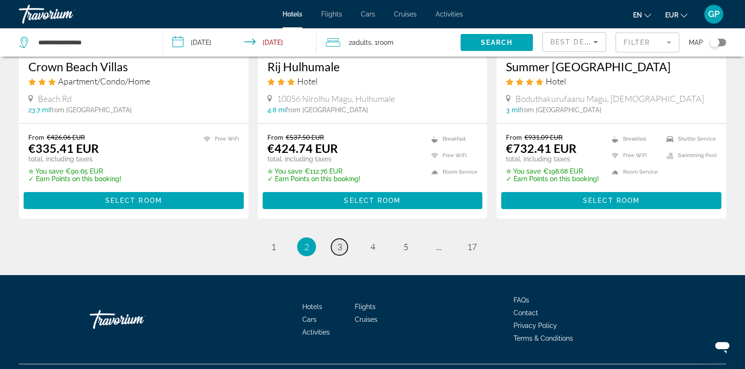
click at [340, 242] on span "3" at bounding box center [339, 247] width 5 height 10
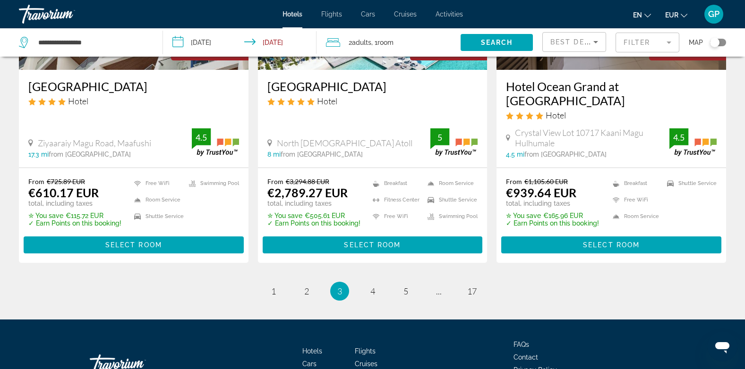
scroll to position [1323, 0]
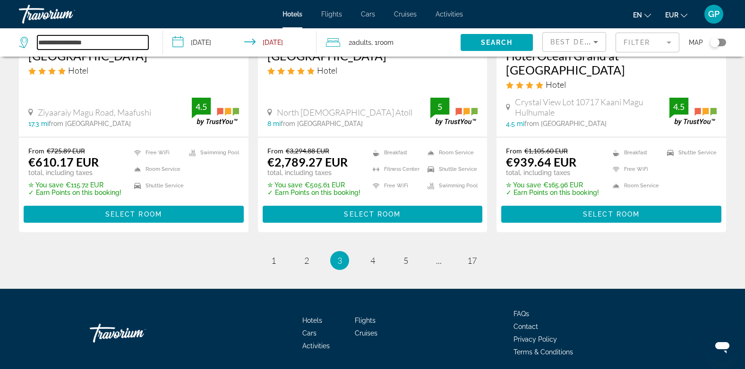
click at [103, 44] on input "**********" at bounding box center [92, 42] width 111 height 14
drag, startPoint x: 103, startPoint y: 44, endPoint x: 34, endPoint y: 43, distance: 69.5
click at [34, 43] on div "**********" at bounding box center [83, 42] width 129 height 14
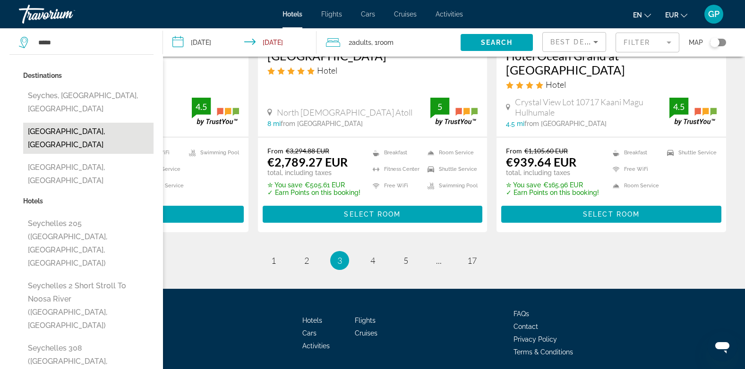
click at [52, 123] on button "Seychelles, Seychelles Islands" at bounding box center [88, 138] width 130 height 31
type input "**********"
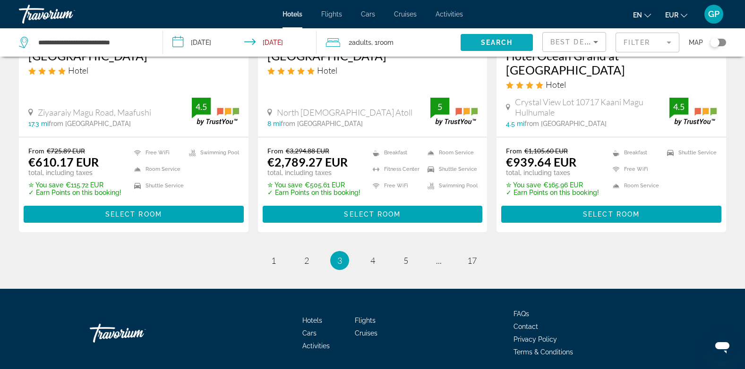
click at [500, 41] on span "Search" at bounding box center [497, 43] width 32 height 8
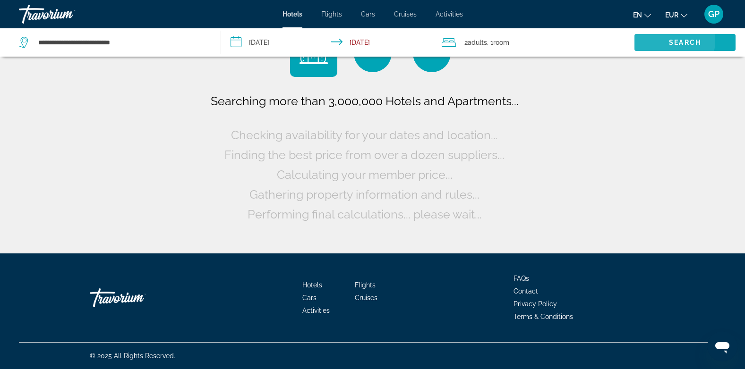
scroll to position [0, 0]
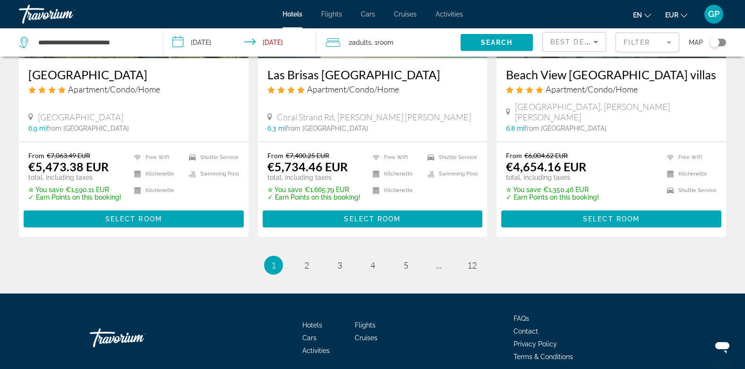
scroll to position [1272, 0]
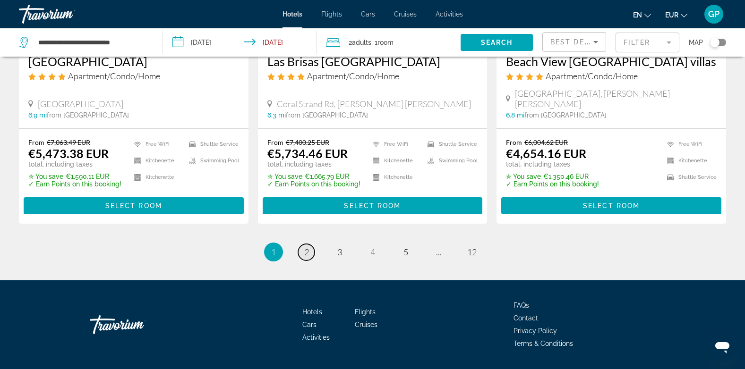
click at [306, 247] on span "2" at bounding box center [306, 252] width 5 height 10
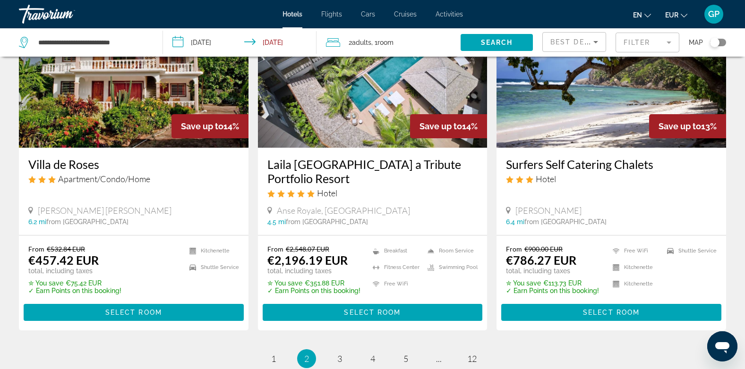
scroll to position [1181, 0]
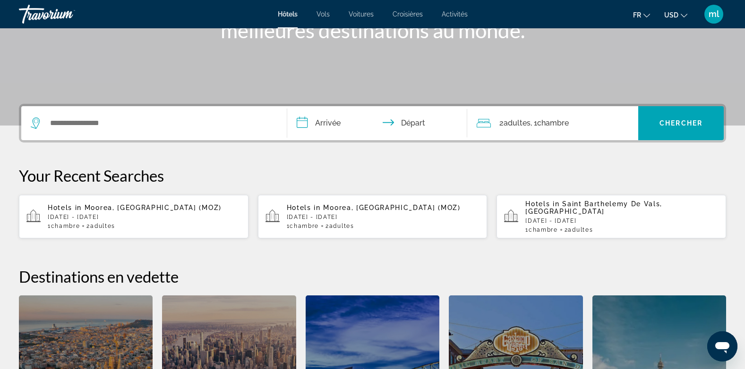
scroll to position [142, 0]
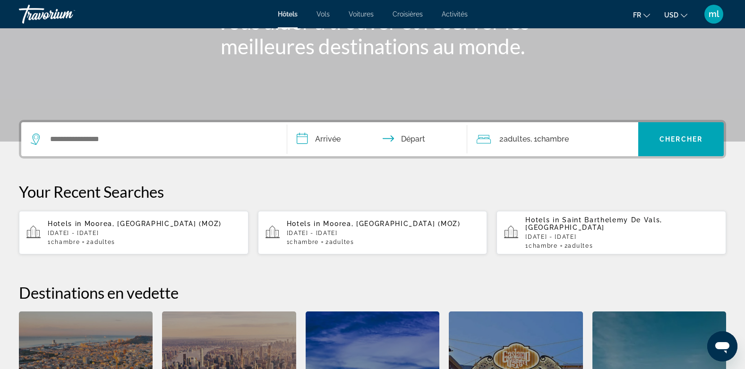
click at [325, 225] on div "Hotels in [GEOGRAPHIC_DATA], [GEOGRAPHIC_DATA] (MOZ) [DATE] - [DATE] 1 Chambre …" at bounding box center [383, 233] width 193 height 26
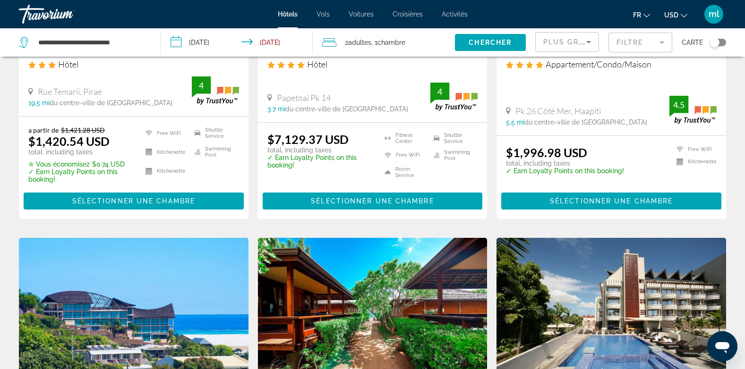
scroll to position [819, 0]
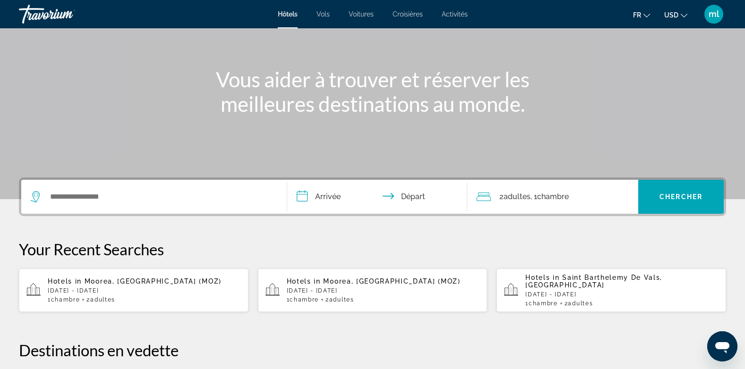
scroll to position [94, 0]
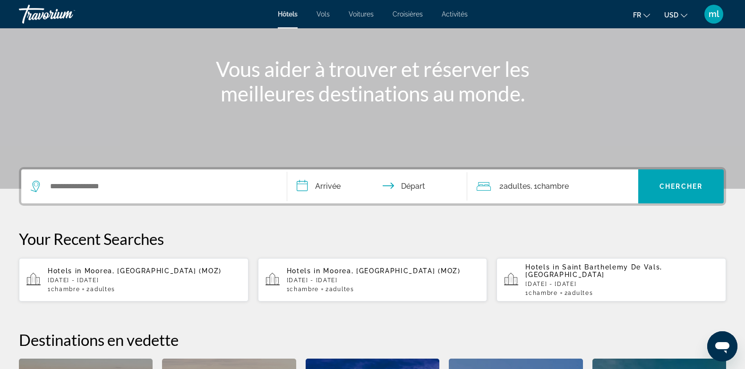
click at [580, 281] on p "[DATE] - [DATE]" at bounding box center [621, 284] width 193 height 7
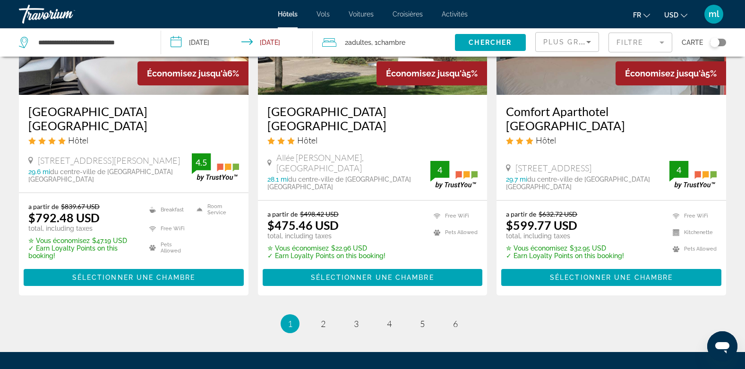
scroll to position [1228, 0]
